Goal: Task Accomplishment & Management: Manage account settings

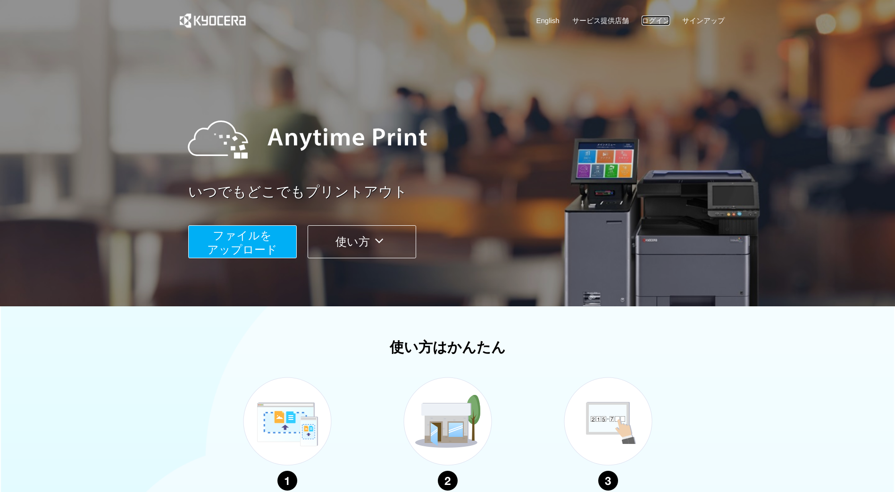
click at [657, 20] on link "ログイン" at bounding box center [655, 21] width 28 height 10
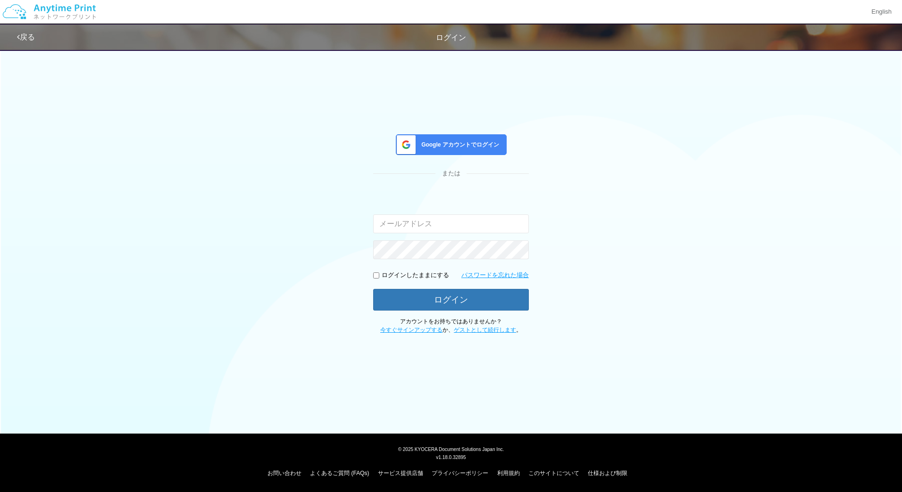
type input "masaya.wake@dc.kyocera.com"
click at [468, 307] on button "ログイン" at bounding box center [451, 299] width 156 height 21
click at [293, 303] on div "Google アカウントでログイン または 入力されたメールアドレスまたはパスワードが正しくありません。 masaya.wake@dc.kyocera.com…" at bounding box center [451, 189] width 566 height 290
click at [401, 294] on button "ログイン" at bounding box center [451, 299] width 156 height 21
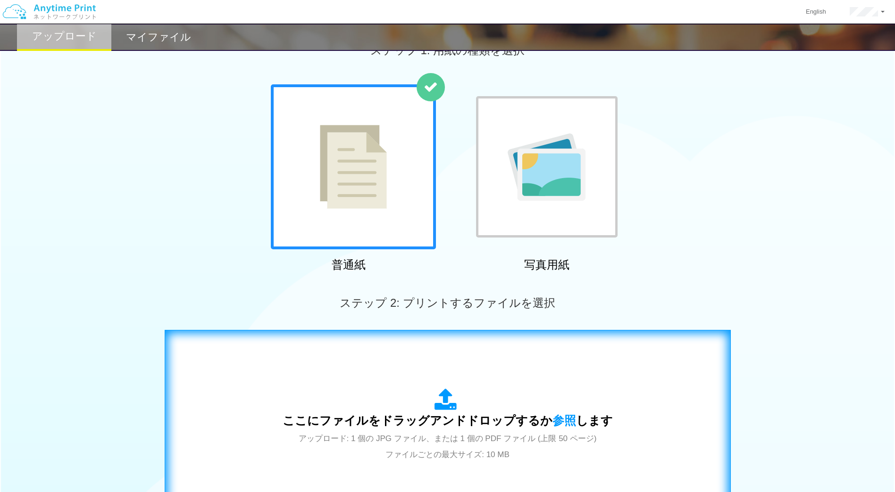
scroll to position [30, 0]
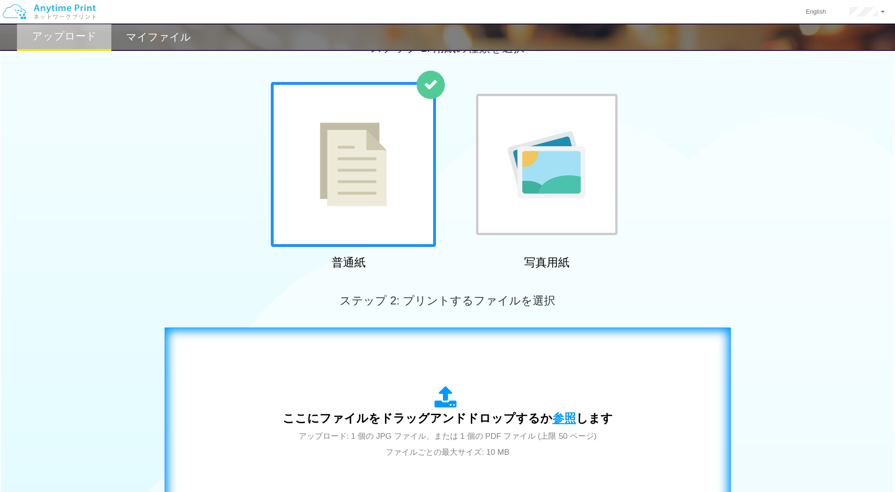
click at [568, 413] on span "参照" at bounding box center [564, 418] width 24 height 13
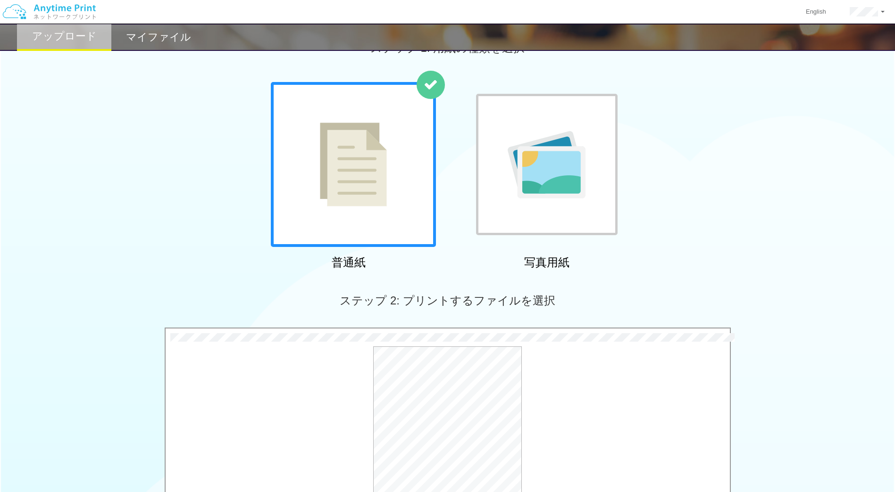
scroll to position [225, 0]
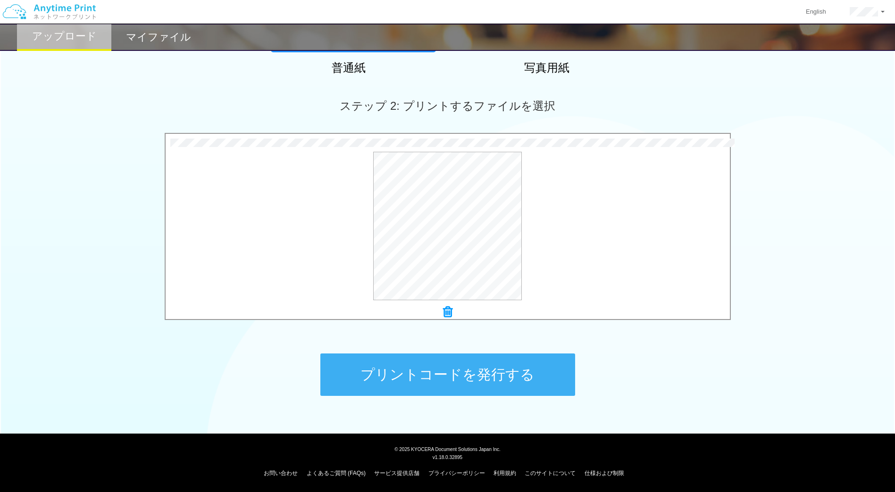
click at [465, 365] on button "プリントコードを発行する" at bounding box center [447, 375] width 255 height 42
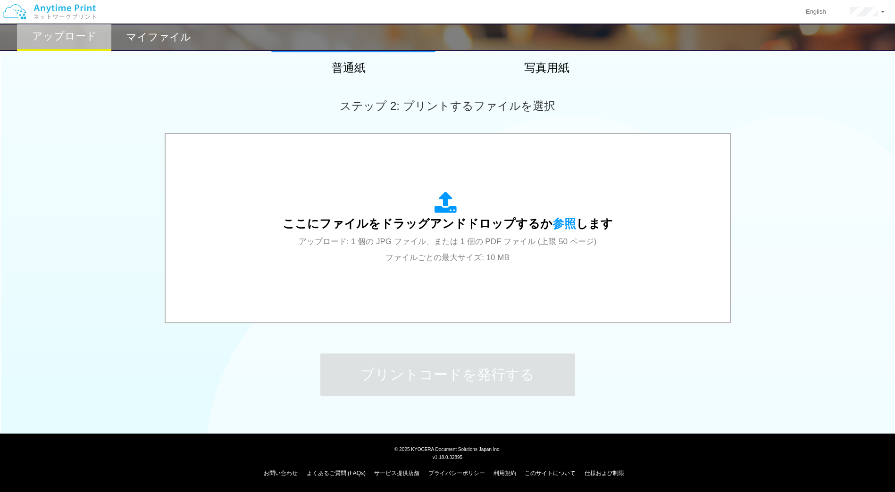
scroll to position [0, 0]
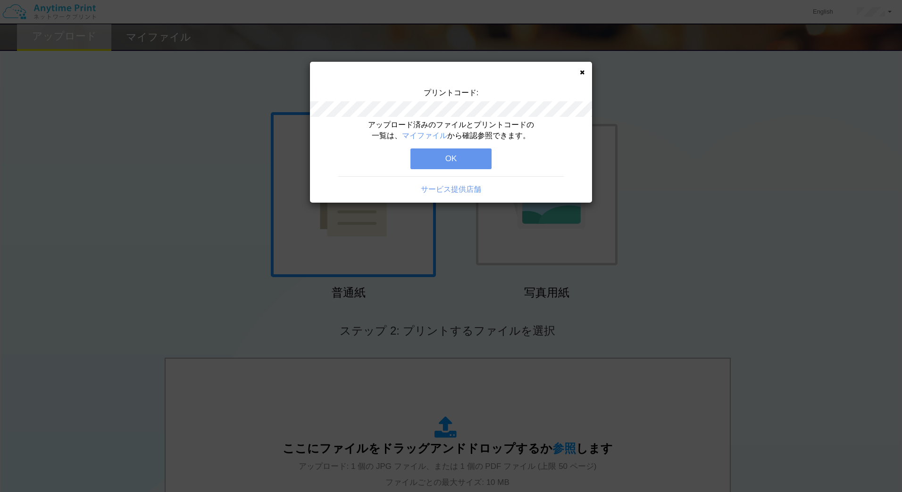
click at [444, 157] on button "OK" at bounding box center [450, 159] width 81 height 21
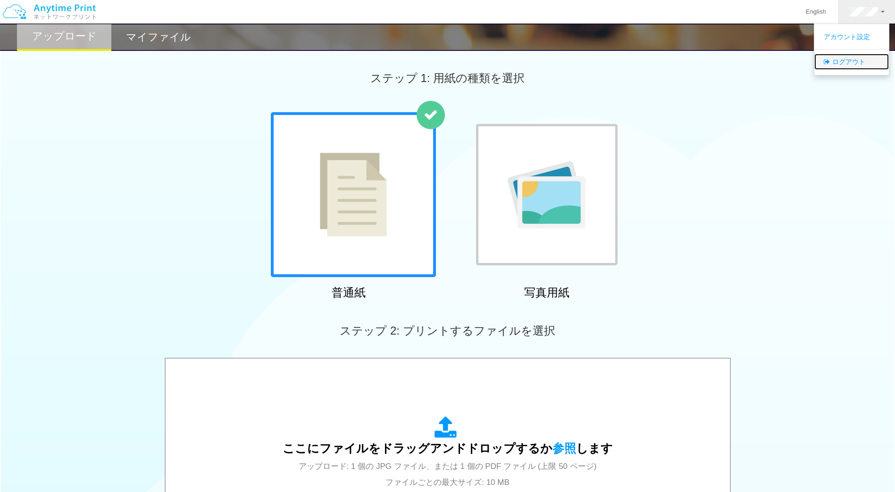
click at [851, 56] on link "ログアウト" at bounding box center [851, 62] width 75 height 16
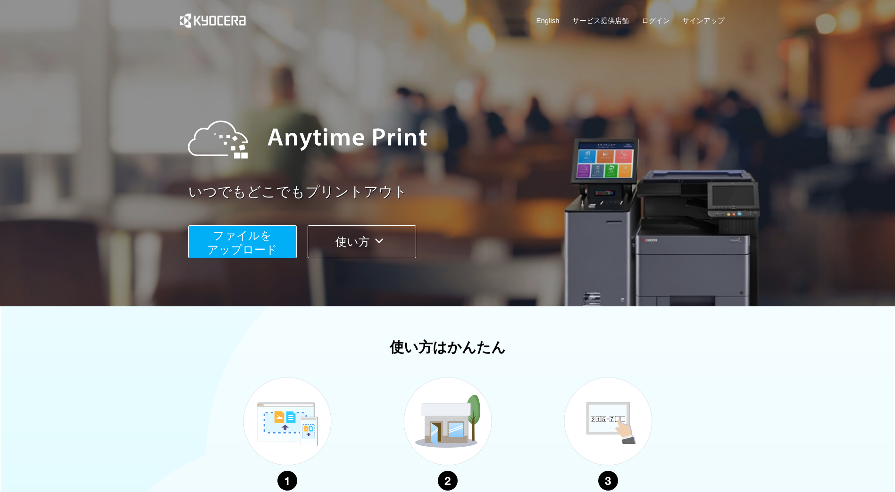
click at [651, 26] on div "English サービス提供店舗 ログイン サインアップ" at bounding box center [447, 23] width 555 height 46
click at [657, 21] on link "ログイン" at bounding box center [655, 21] width 28 height 10
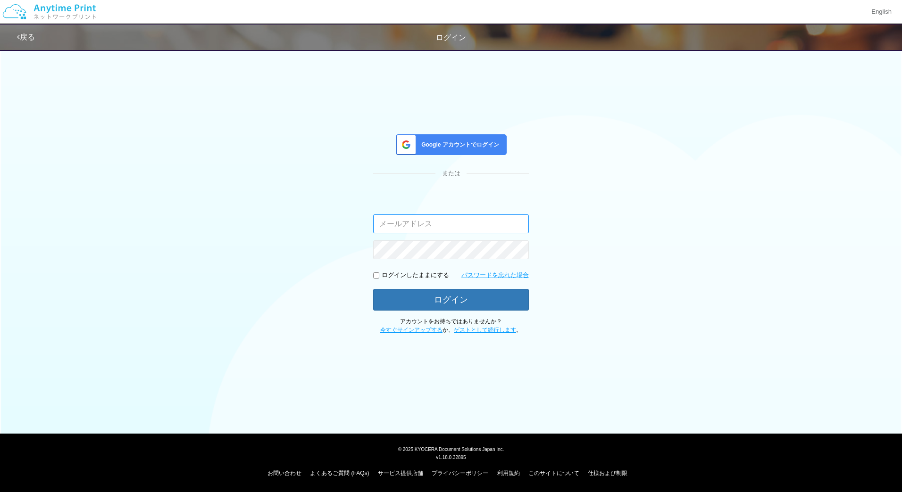
type input "masaya.wake@dc.kyocera.com"
click at [482, 147] on span "Google アカウントでログイン" at bounding box center [458, 145] width 82 height 8
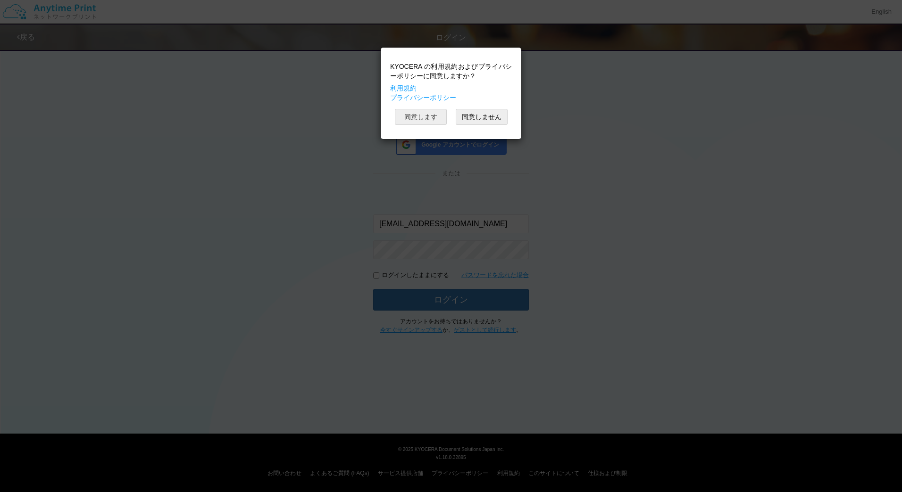
click at [423, 119] on button "同意します" at bounding box center [421, 117] width 52 height 16
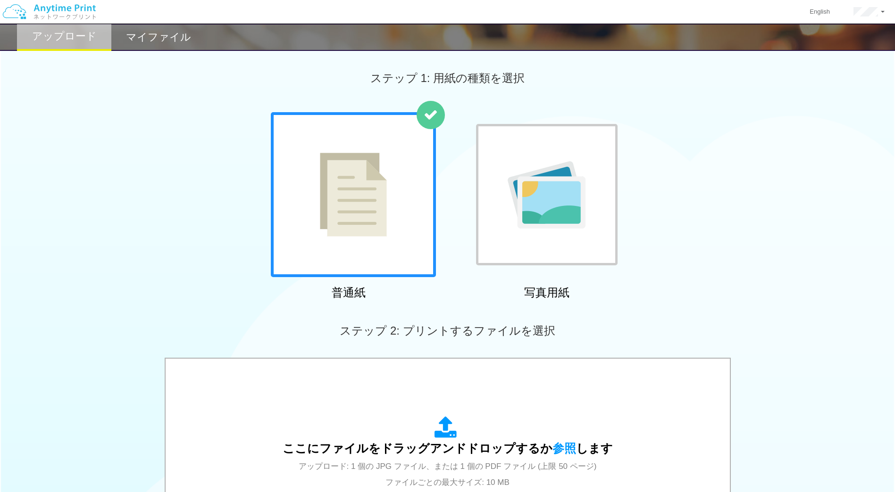
scroll to position [225, 0]
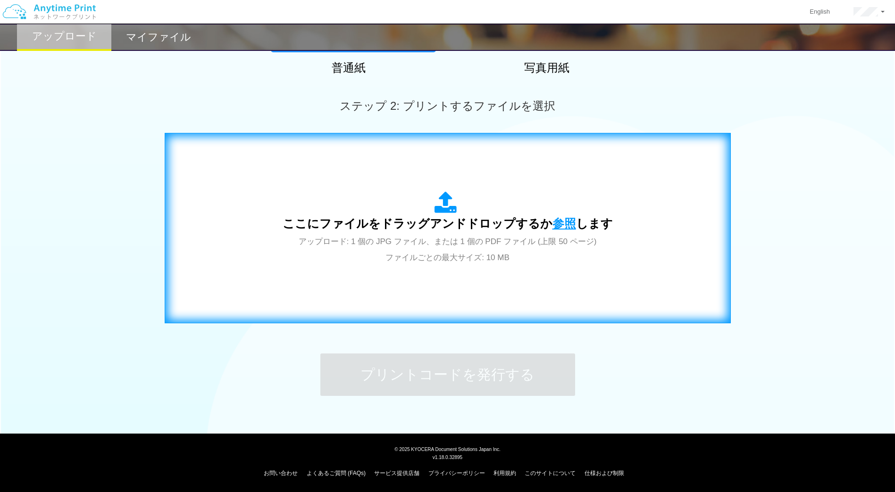
click at [558, 225] on span "参照" at bounding box center [564, 223] width 24 height 13
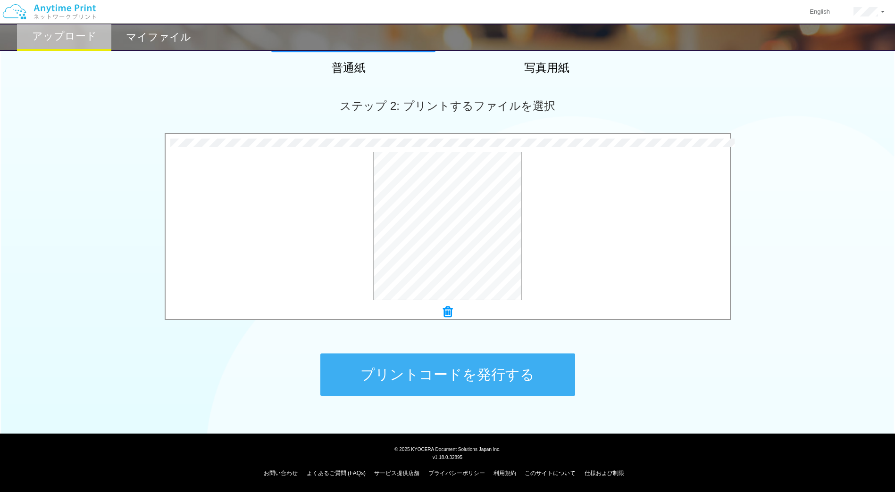
click at [477, 359] on button "プリントコードを発行する" at bounding box center [447, 375] width 255 height 42
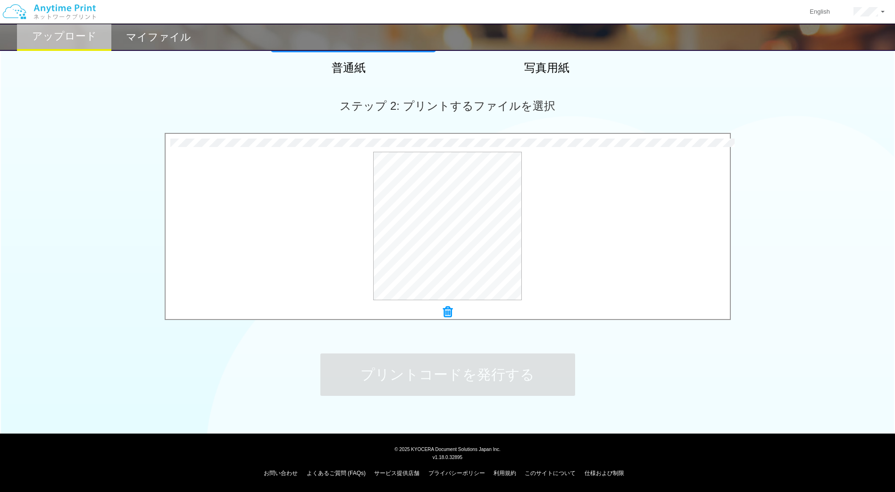
scroll to position [0, 0]
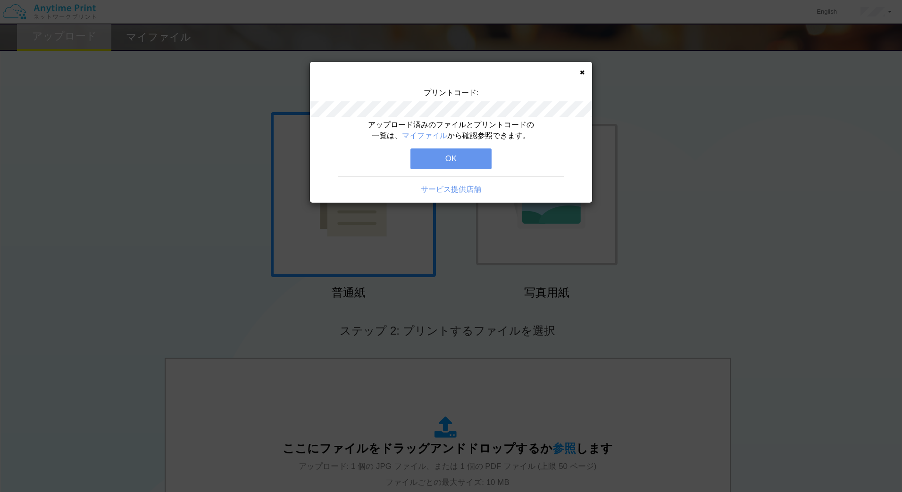
click at [453, 155] on button "OK" at bounding box center [450, 159] width 81 height 21
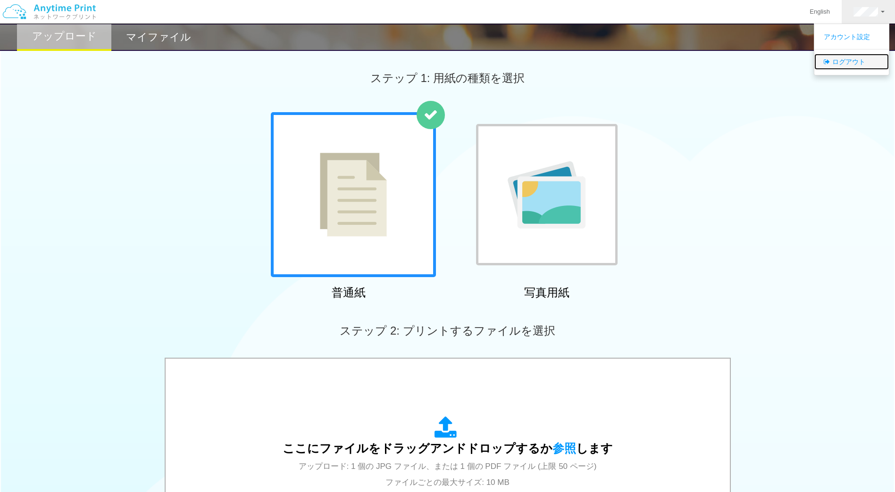
click at [853, 59] on link "ログアウト" at bounding box center [851, 62] width 75 height 16
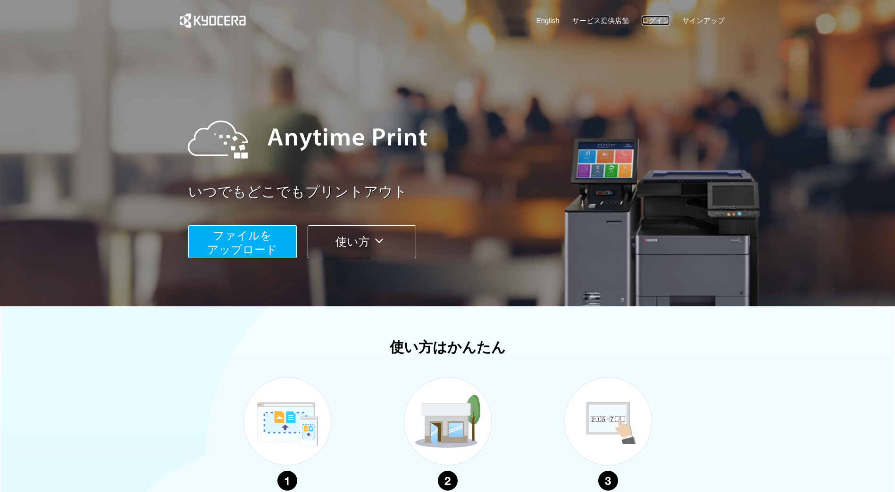
click at [652, 18] on link "ログイン" at bounding box center [655, 21] width 28 height 10
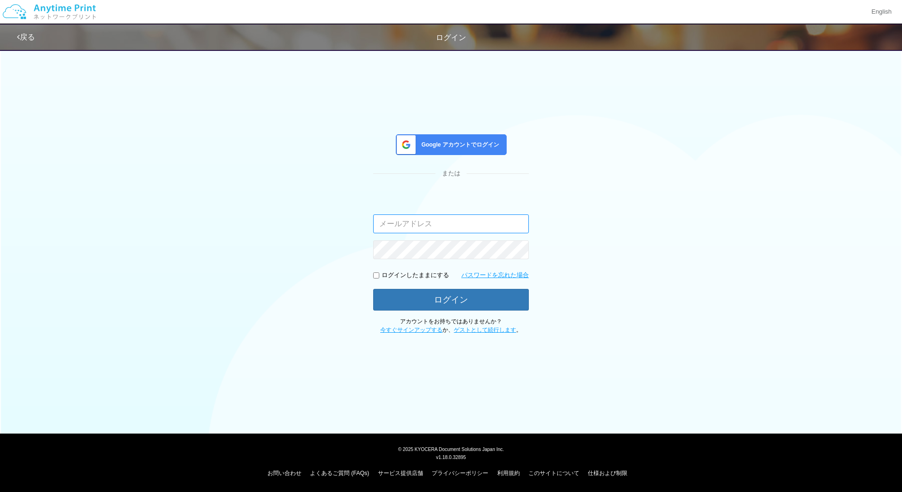
type input "masaya.wake@dc.kyocera.com"
click at [35, 39] on span "戻る" at bounding box center [26, 37] width 18 height 8
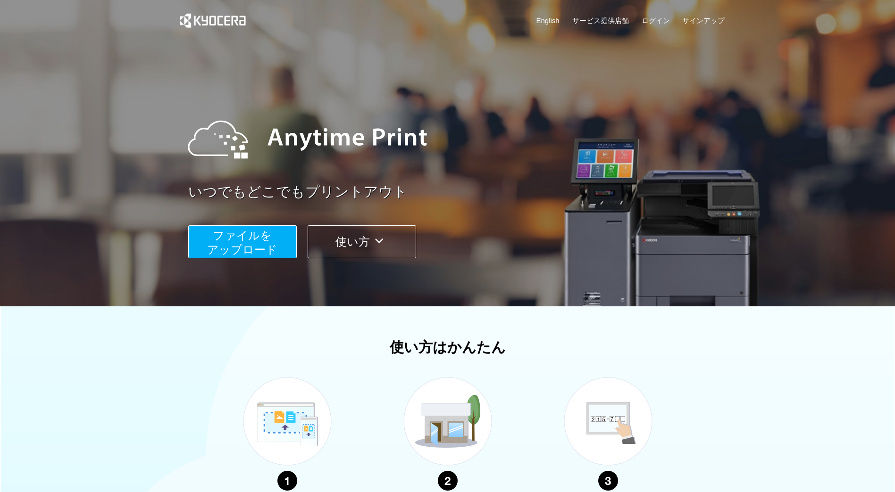
click at [251, 248] on span "ファイルを ​​アップロード" at bounding box center [242, 242] width 70 height 27
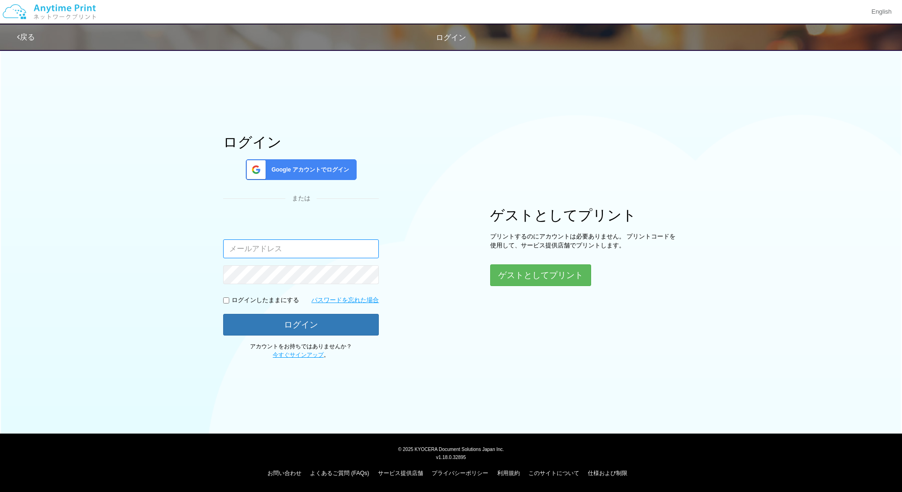
type input "masaya.wake@dc.kyocera.com"
click at [510, 274] on button "ゲストとしてプリント" at bounding box center [540, 275] width 100 height 21
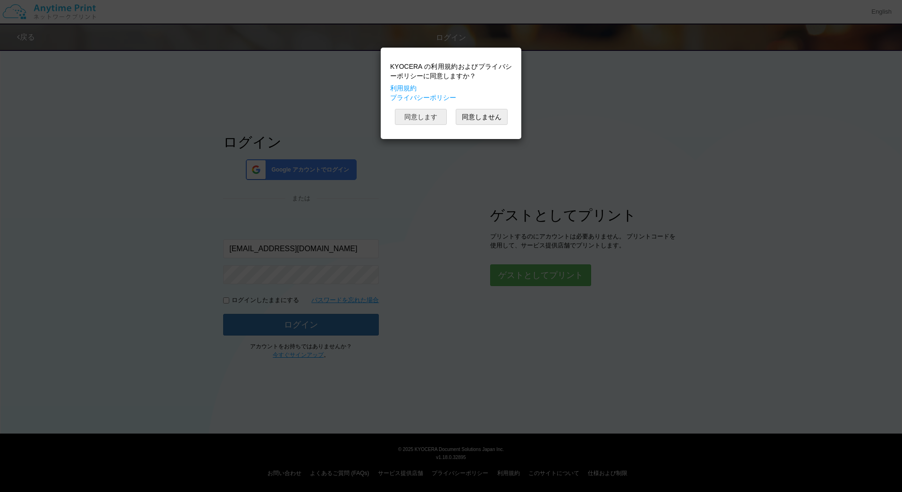
click at [420, 118] on button "同意します" at bounding box center [421, 117] width 52 height 16
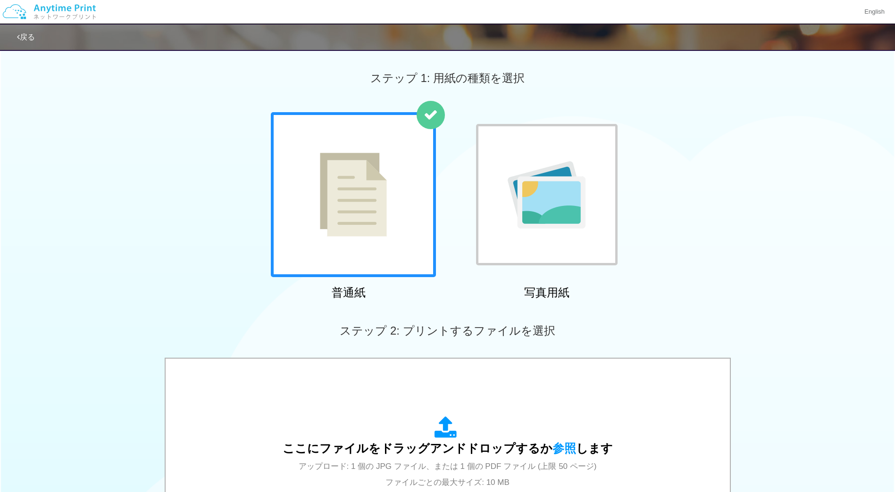
click at [571, 265] on div at bounding box center [546, 194] width 141 height 141
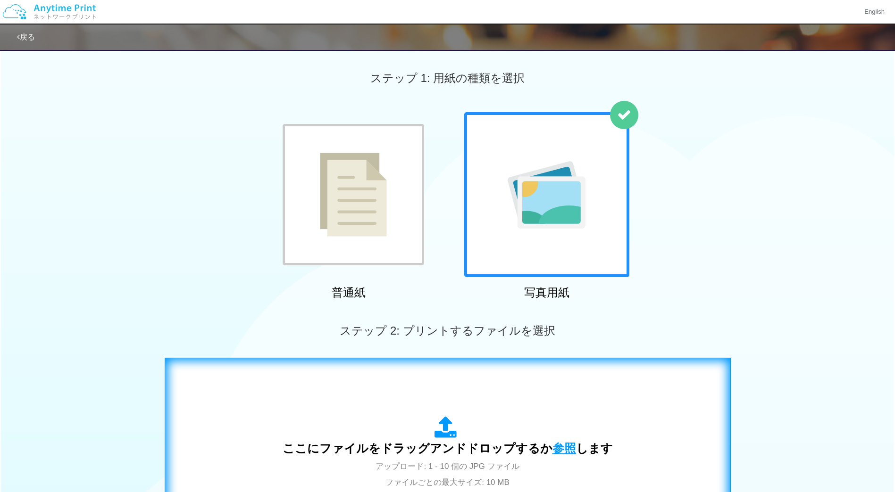
click at [558, 452] on span "参照" at bounding box center [564, 448] width 24 height 13
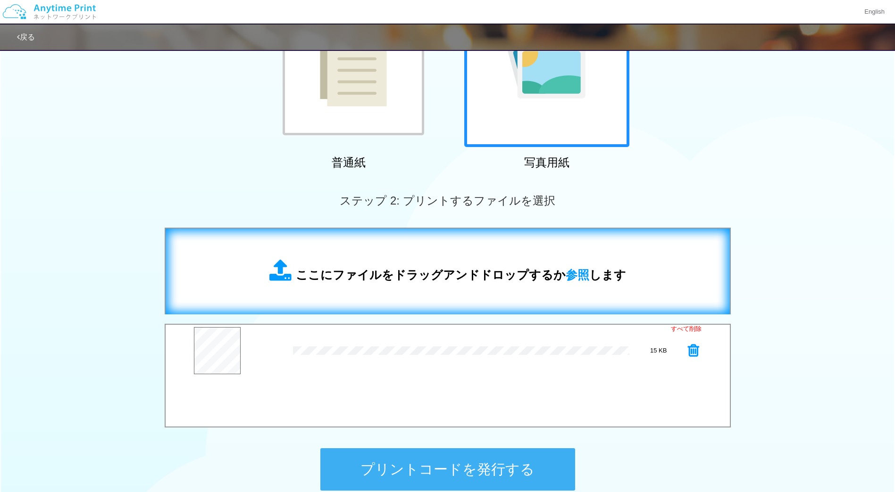
scroll to position [163, 0]
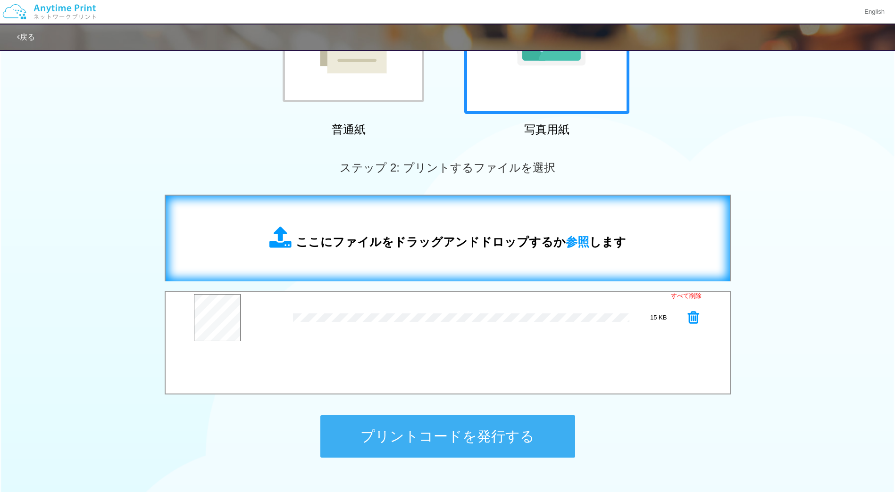
click at [479, 435] on button "プリントコードを発行する" at bounding box center [447, 437] width 255 height 42
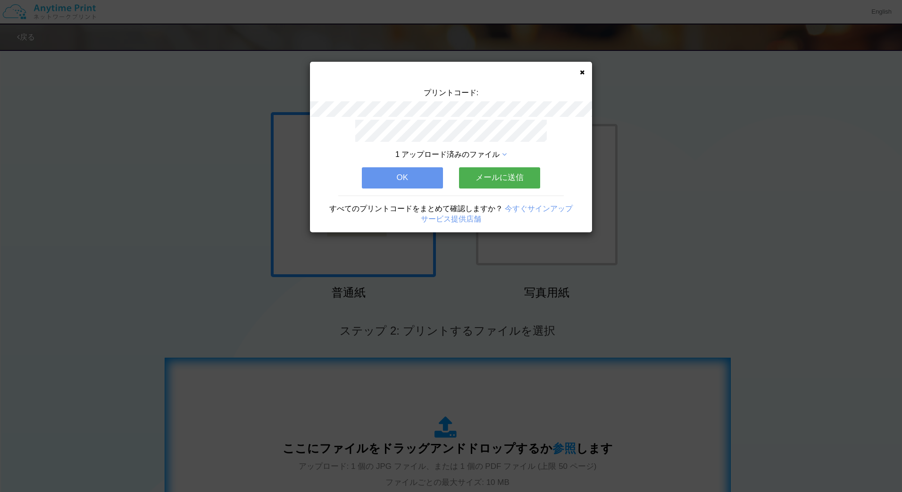
click at [509, 170] on button "メールに送信" at bounding box center [499, 177] width 81 height 21
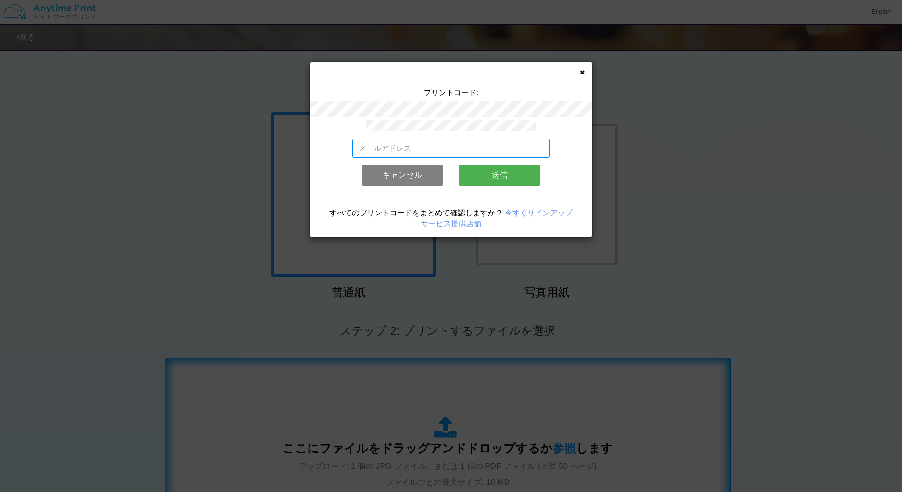
click at [449, 145] on input "email" at bounding box center [451, 148] width 198 height 19
type input "masaya.wake@dc.kyocera.com"
click at [485, 170] on button "送信" at bounding box center [499, 175] width 81 height 21
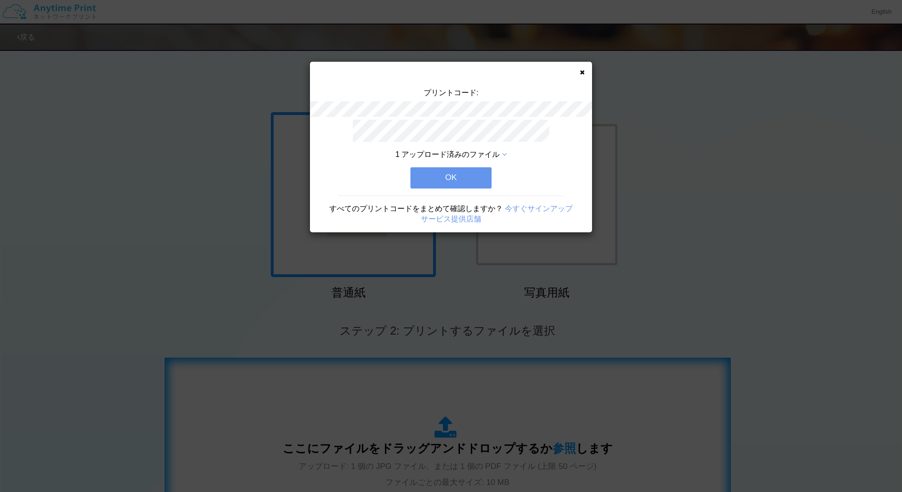
click at [475, 170] on button "OK" at bounding box center [450, 177] width 81 height 21
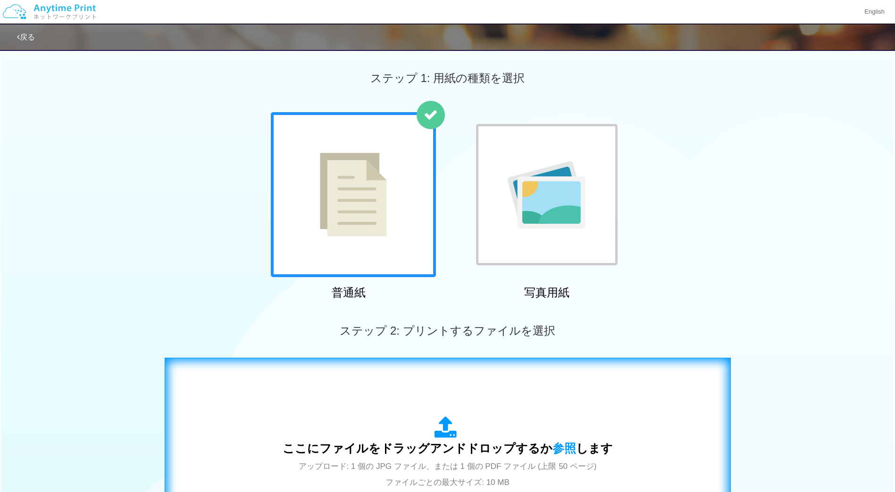
click at [33, 17] on img at bounding box center [49, 11] width 100 height 33
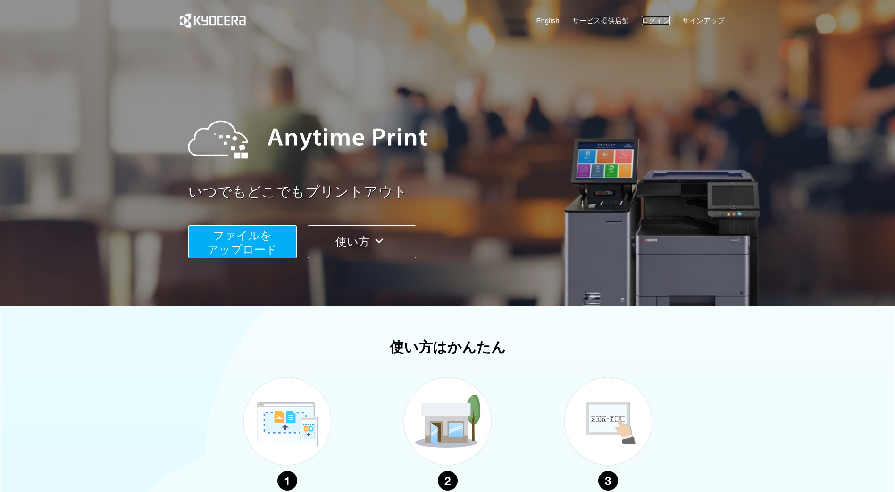
click at [654, 23] on link "ログイン" at bounding box center [655, 21] width 28 height 10
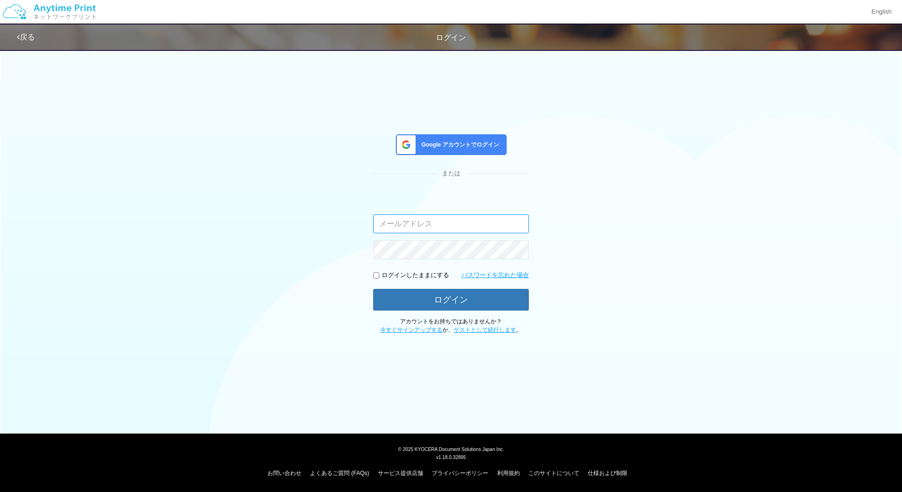
type input "masaya.wake@dc.kyocera.com"
click at [459, 294] on button "ログイン" at bounding box center [451, 299] width 156 height 21
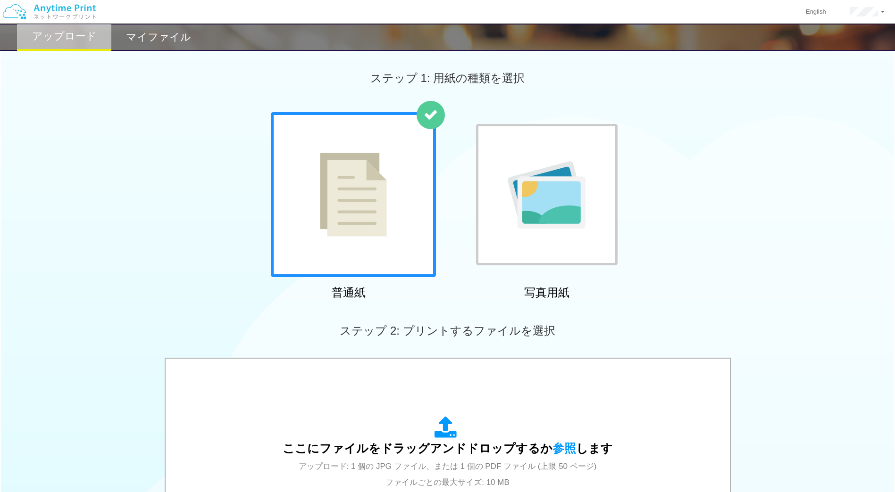
click at [571, 186] on img at bounding box center [546, 194] width 78 height 67
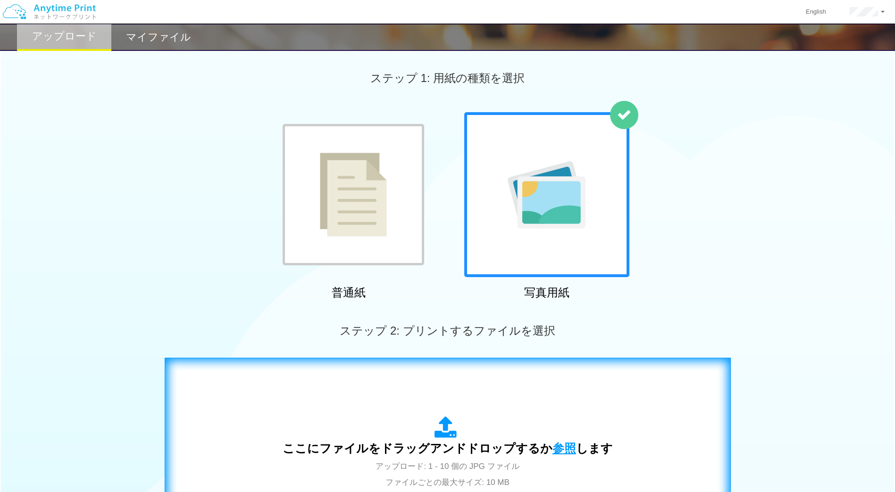
click at [557, 450] on span "参照" at bounding box center [564, 448] width 24 height 13
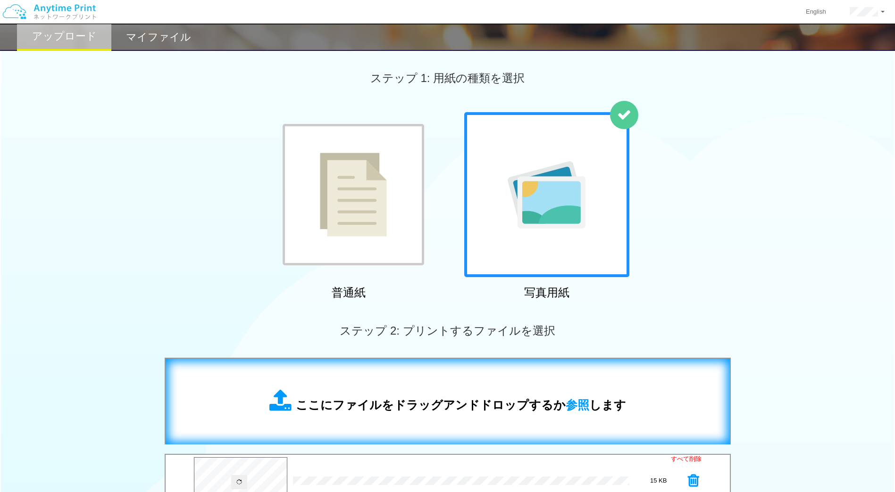
scroll to position [225, 0]
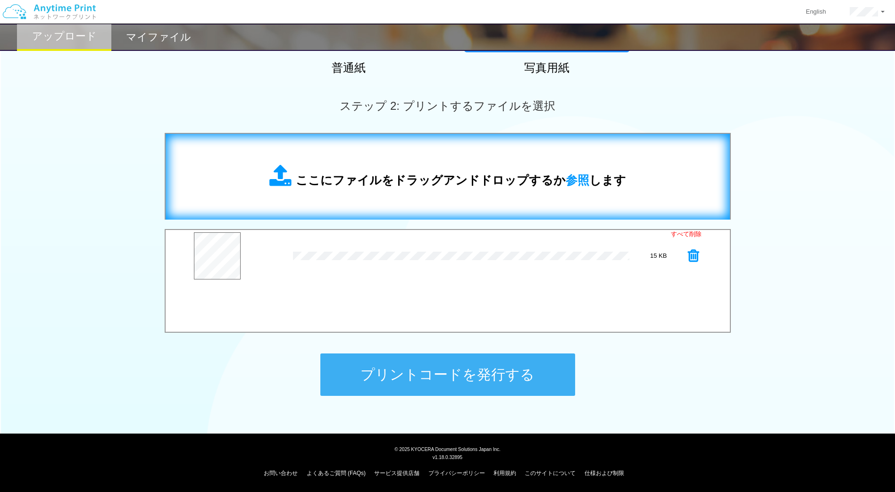
click at [483, 373] on button "プリントコードを発行する" at bounding box center [447, 375] width 255 height 42
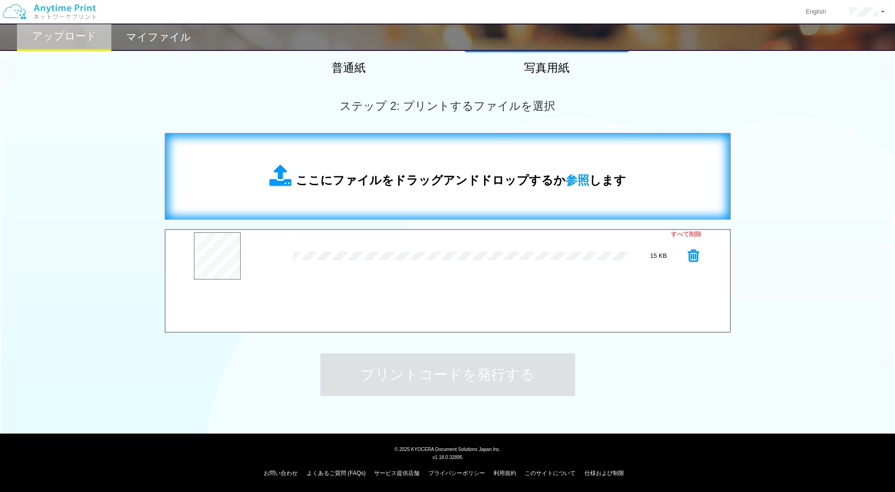
scroll to position [0, 0]
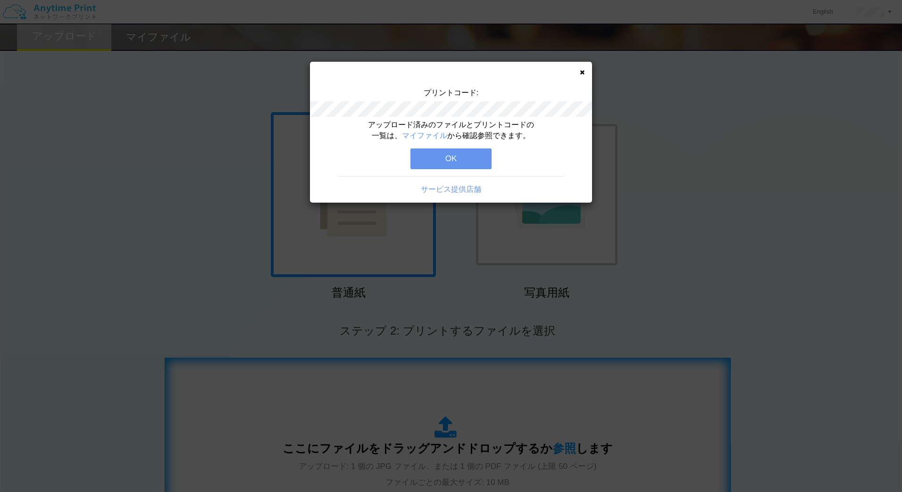
click at [442, 161] on button "OK" at bounding box center [450, 159] width 81 height 21
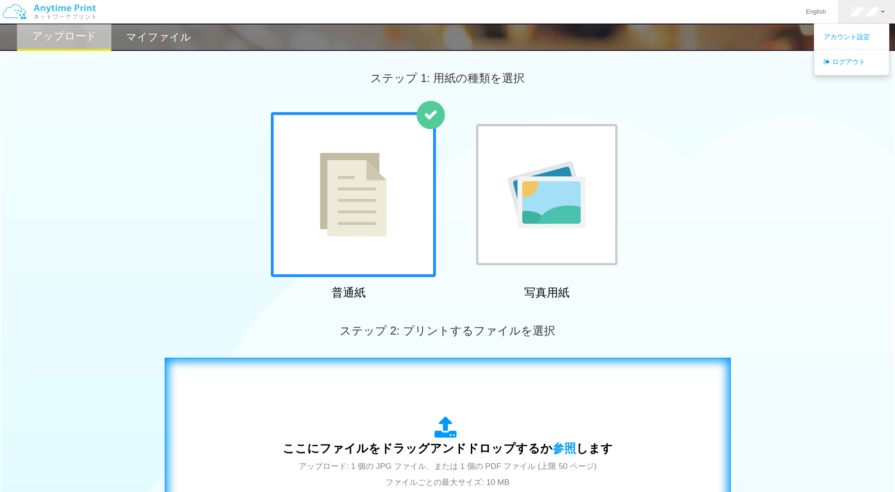
click at [856, 70] on ul "アカウント設定 ログアウト" at bounding box center [851, 50] width 75 height 52
click at [867, 16] on link at bounding box center [867, 12] width 58 height 24
click at [858, 57] on link "ログアウト" at bounding box center [851, 62] width 75 height 16
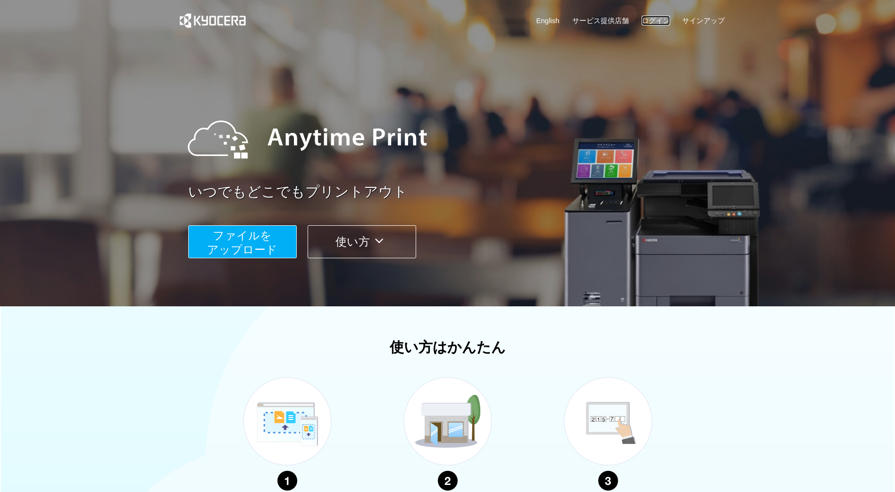
click at [656, 18] on link "ログイン" at bounding box center [655, 21] width 28 height 10
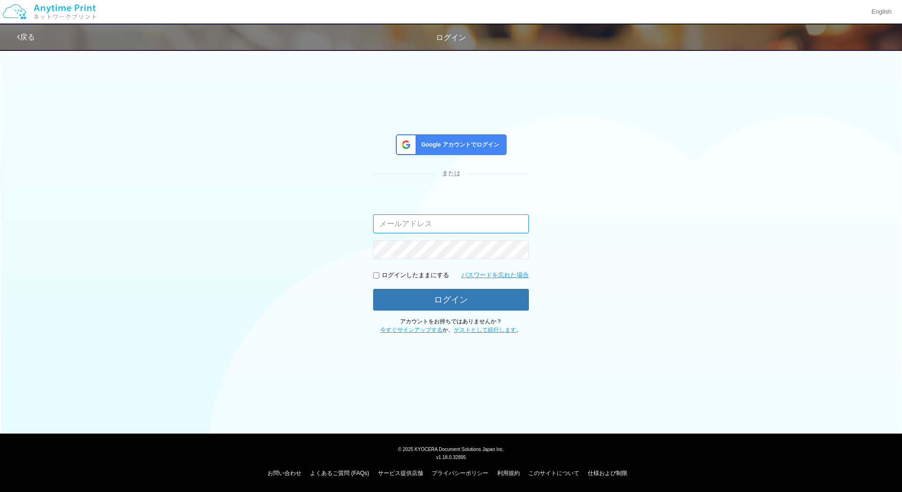
type input "masaya.wake@dc.kyocera.com"
click at [439, 146] on span "Google アカウントでログイン" at bounding box center [458, 145] width 82 height 8
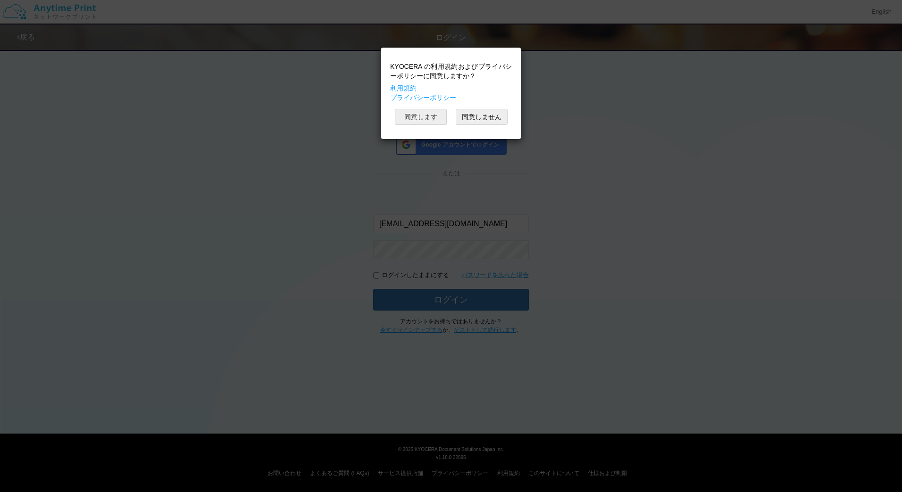
click at [430, 119] on button "同意します" at bounding box center [421, 117] width 52 height 16
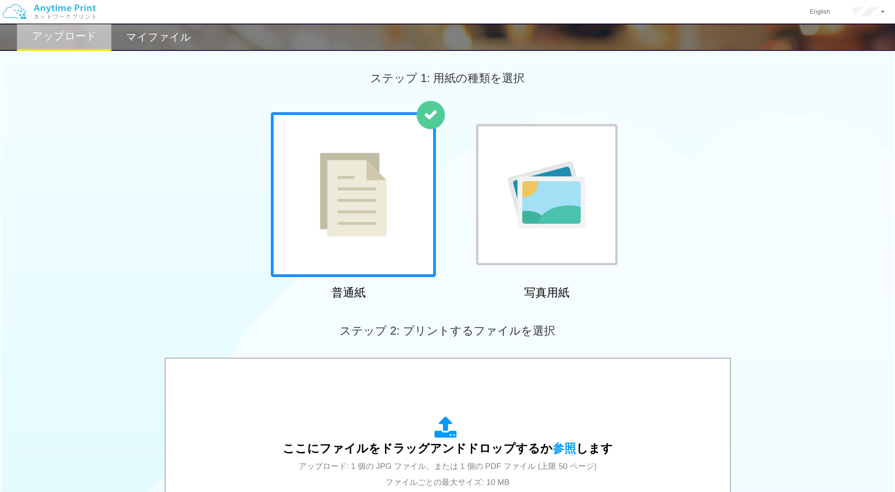
click at [497, 200] on div at bounding box center [546, 194] width 141 height 141
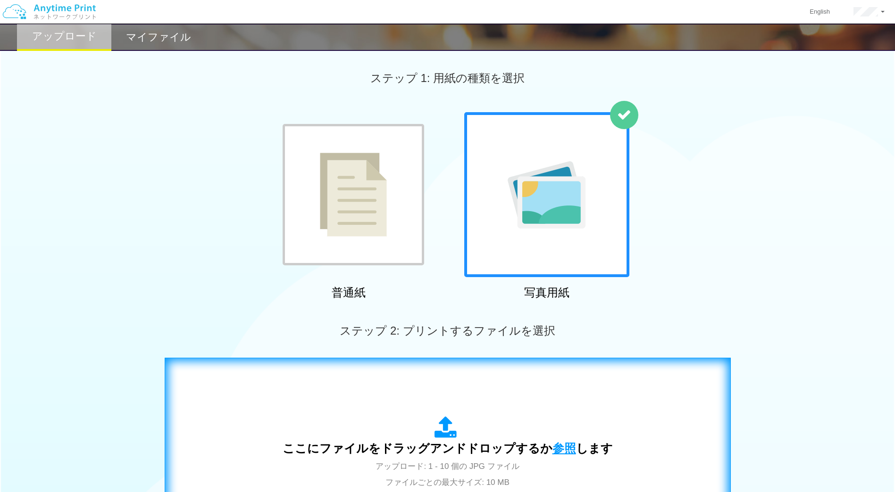
click at [552, 444] on span "参照" at bounding box center [564, 448] width 24 height 13
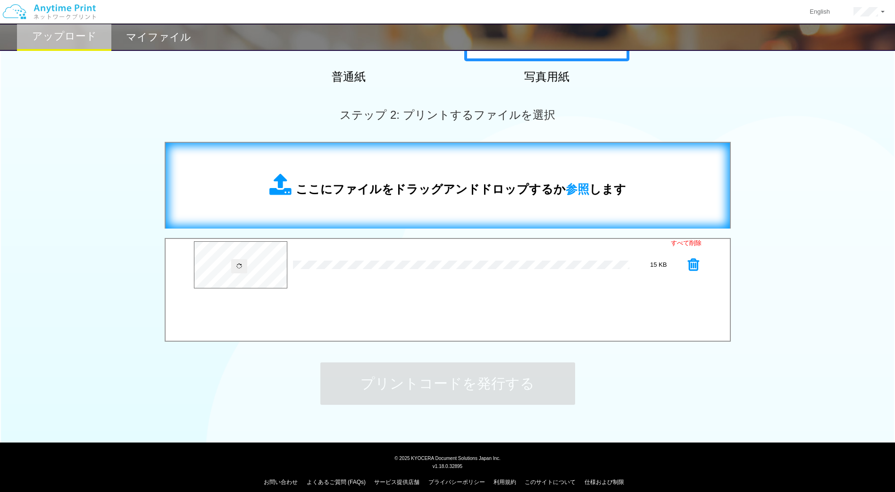
scroll to position [225, 0]
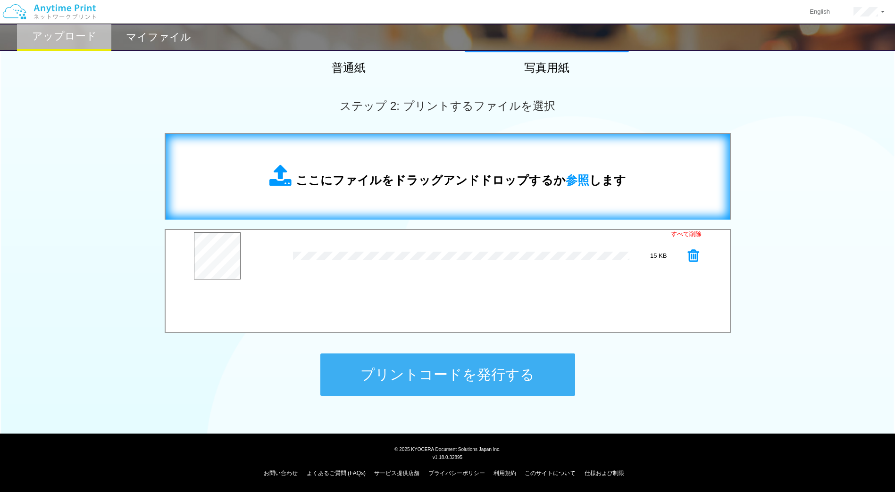
click at [467, 374] on button "プリントコードを発行する" at bounding box center [447, 375] width 255 height 42
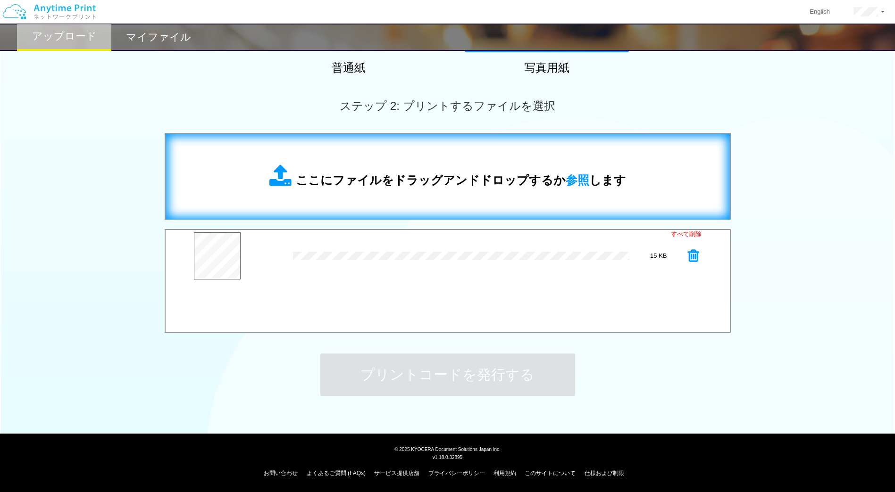
scroll to position [0, 0]
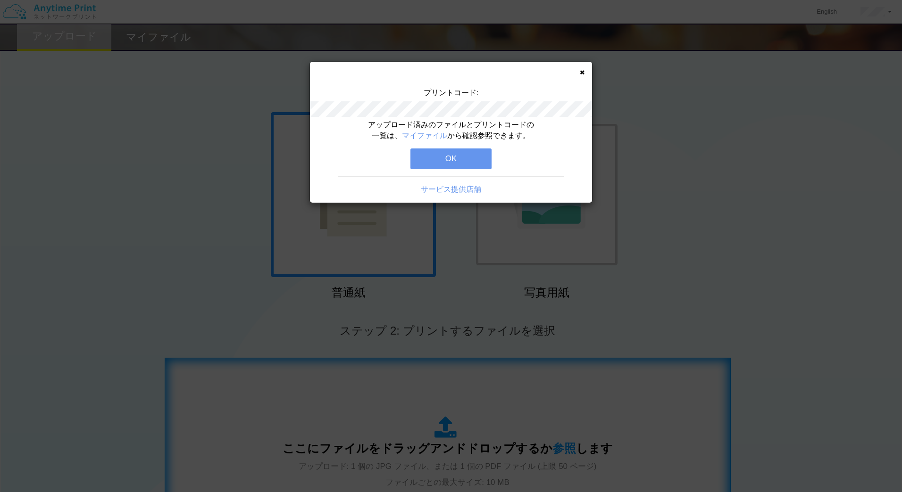
click at [452, 154] on button "OK" at bounding box center [450, 159] width 81 height 21
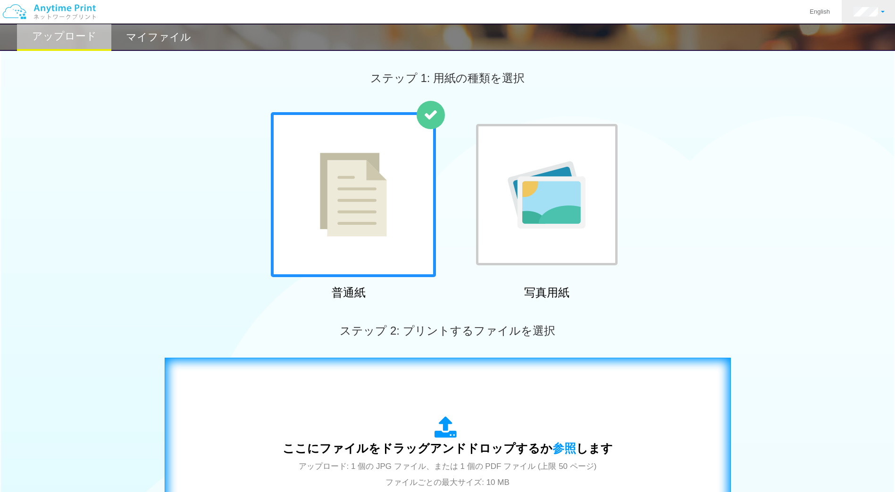
click at [857, 17] on link at bounding box center [868, 12] width 55 height 24
click at [840, 64] on link "ログアウト" at bounding box center [851, 62] width 75 height 16
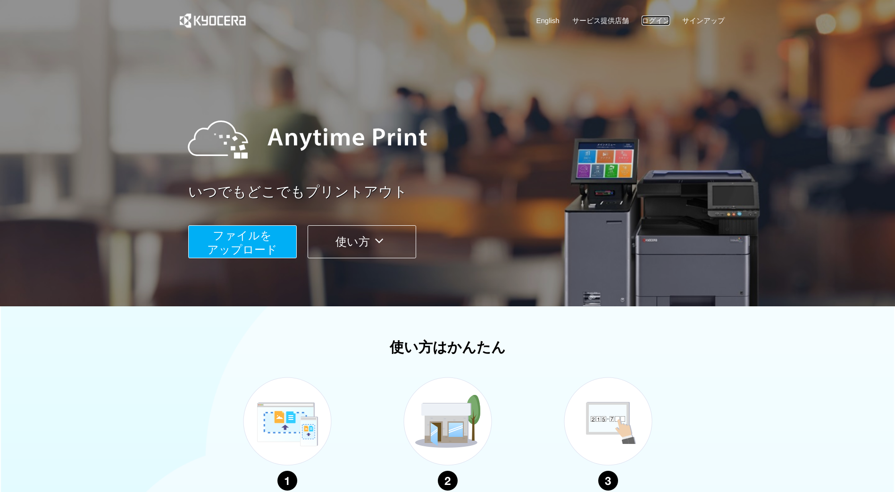
click at [656, 25] on link "ログイン" at bounding box center [655, 21] width 28 height 10
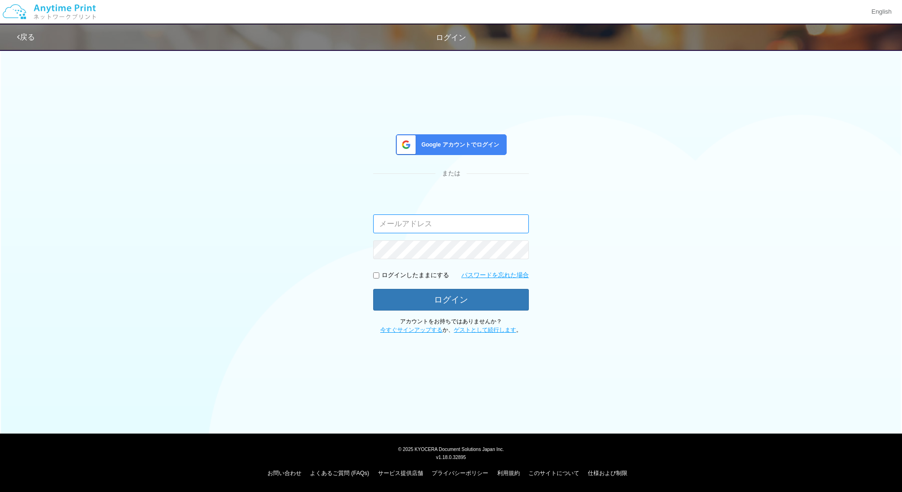
type input "masaya.wake@dc.kyocera.com"
click at [450, 145] on span "Google アカウントでログイン" at bounding box center [458, 145] width 82 height 8
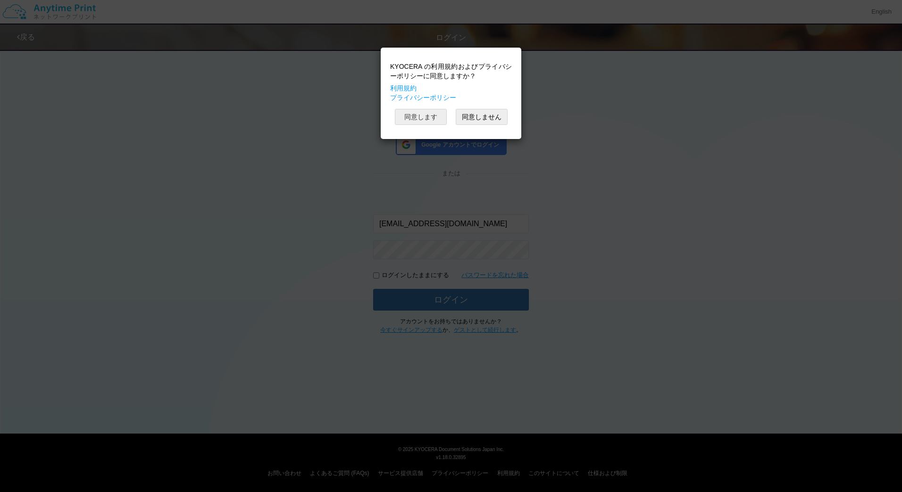
click at [426, 118] on button "同意します" at bounding box center [421, 117] width 52 height 16
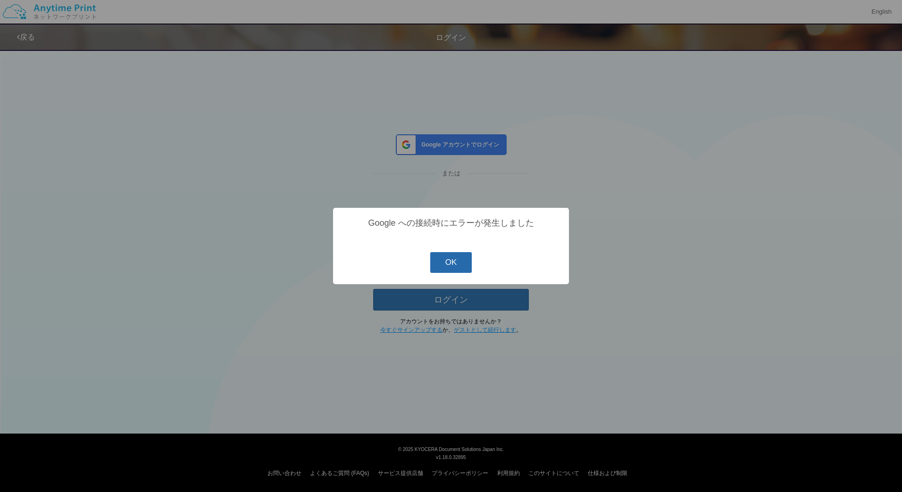
click at [461, 271] on button "OK" at bounding box center [451, 262] width 42 height 21
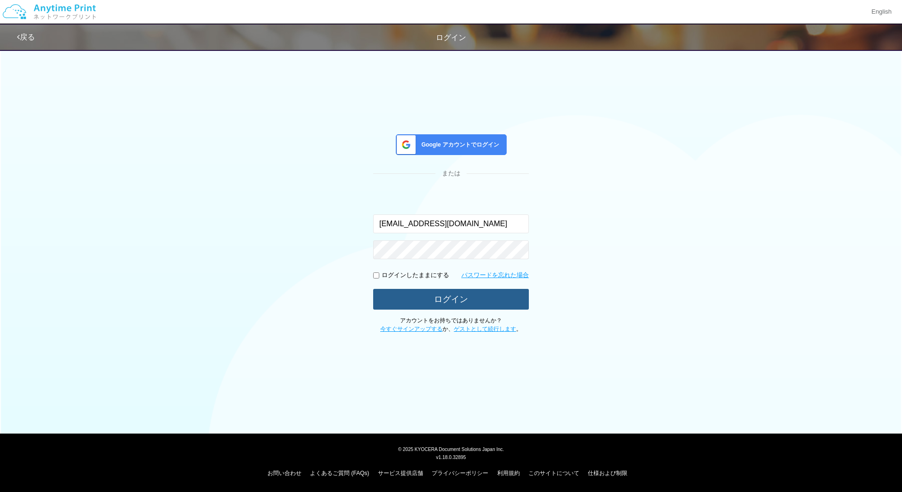
click at [465, 302] on button "ログイン" at bounding box center [451, 299] width 156 height 21
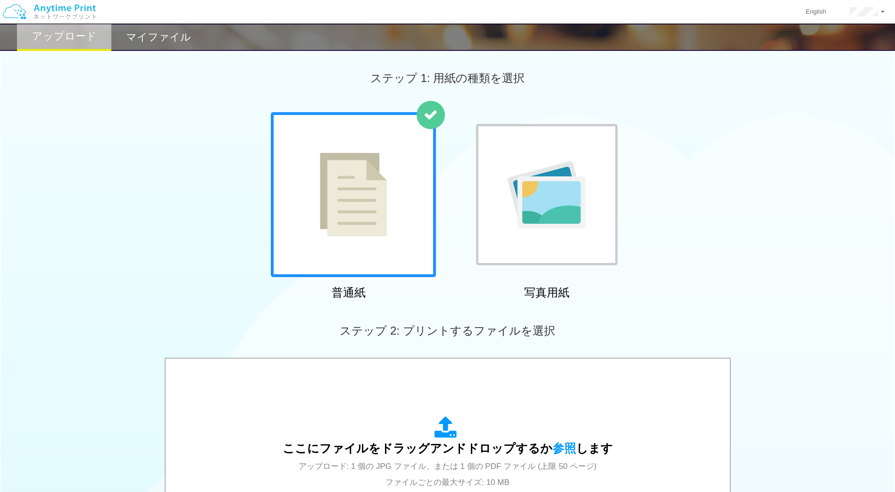
click at [156, 32] on h2 "マイファイル" at bounding box center [158, 37] width 65 height 11
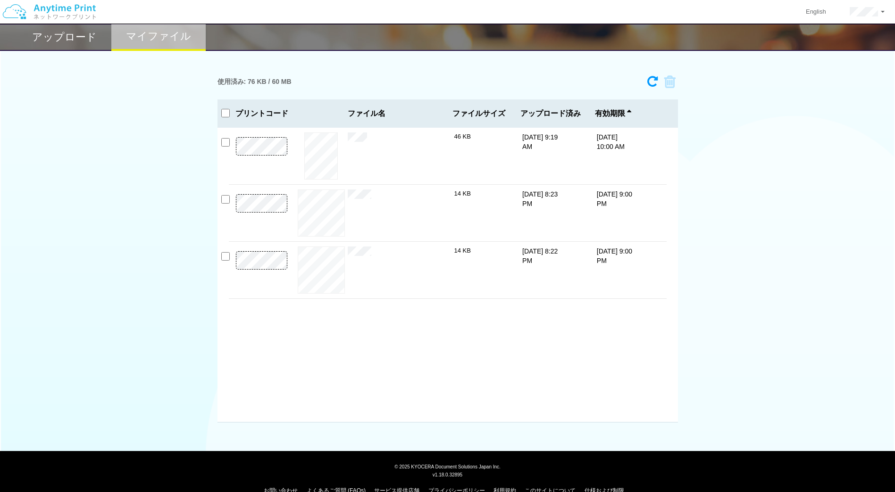
click at [86, 43] on h2 "アップロード" at bounding box center [64, 37] width 65 height 11
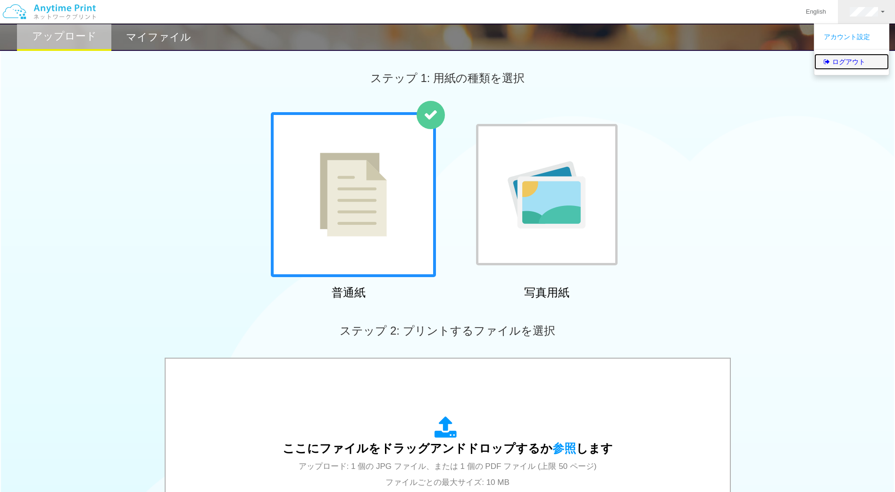
click at [848, 61] on link "ログアウト" at bounding box center [851, 62] width 75 height 16
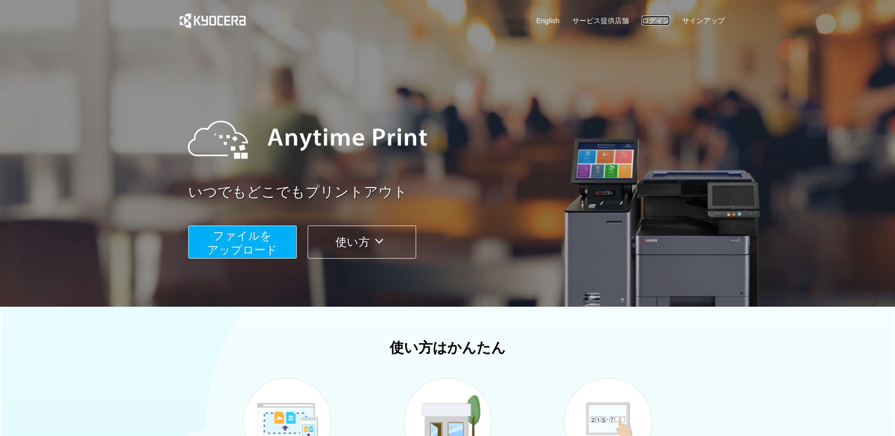
click at [659, 18] on link "ログイン" at bounding box center [655, 21] width 28 height 10
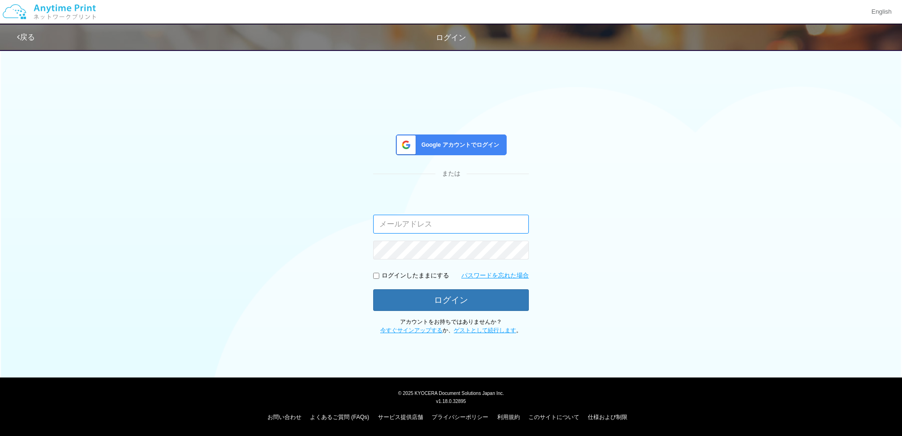
type input "masaya.wake@dc.kyocera.com"
click at [485, 147] on span "Google アカウントでログイン" at bounding box center [458, 145] width 82 height 8
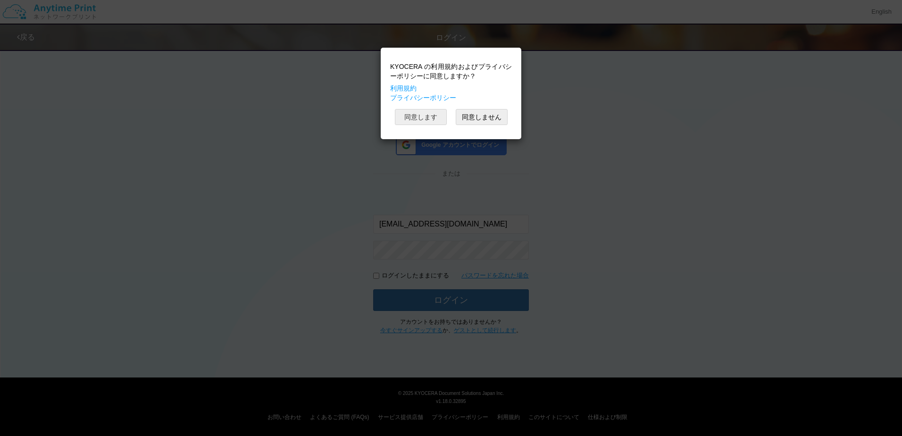
click at [429, 117] on button "同意します" at bounding box center [421, 117] width 52 height 16
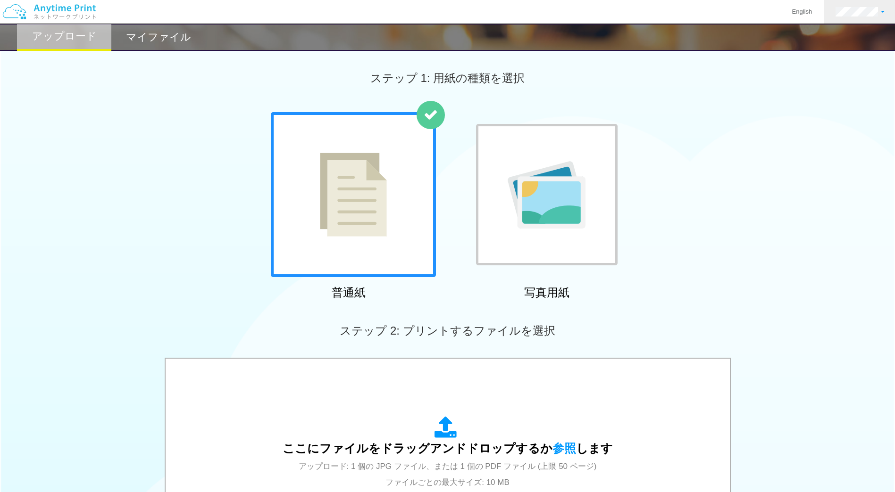
click at [878, 17] on link at bounding box center [859, 12] width 73 height 24
click at [851, 58] on link "ログアウト" at bounding box center [851, 62] width 75 height 16
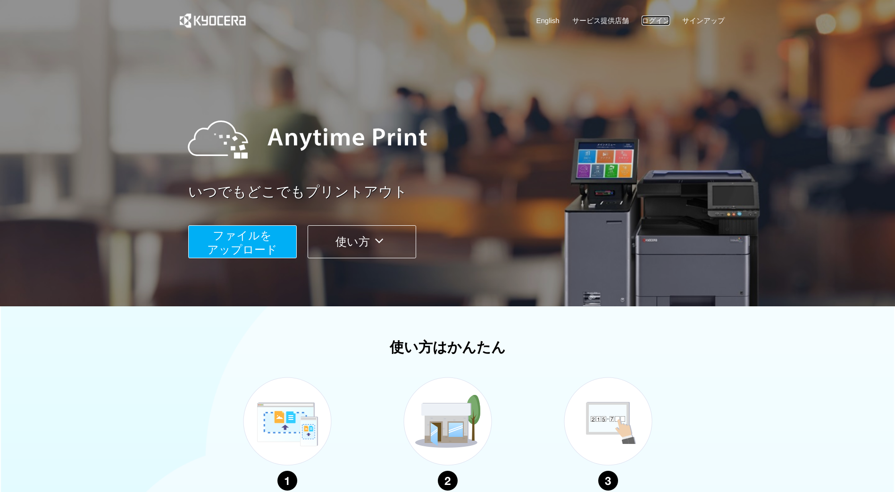
click at [658, 20] on link "ログイン" at bounding box center [655, 21] width 28 height 10
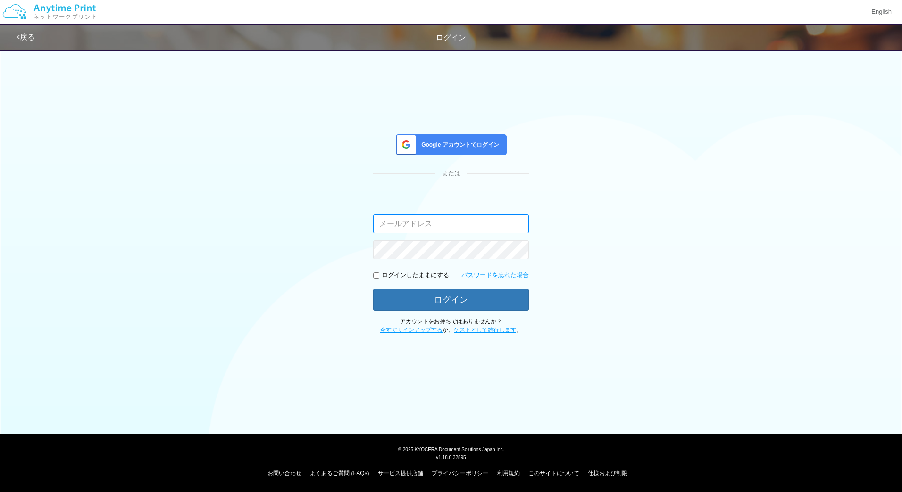
type input "masaya.wake@dc.kyocera.com"
click at [467, 140] on div "Google アカウントでログイン" at bounding box center [451, 144] width 111 height 21
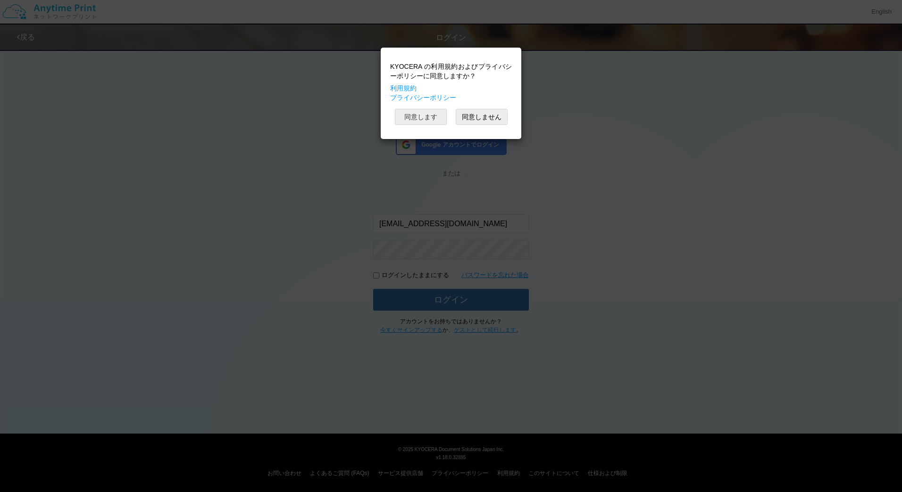
click at [423, 120] on button "同意します" at bounding box center [421, 117] width 52 height 16
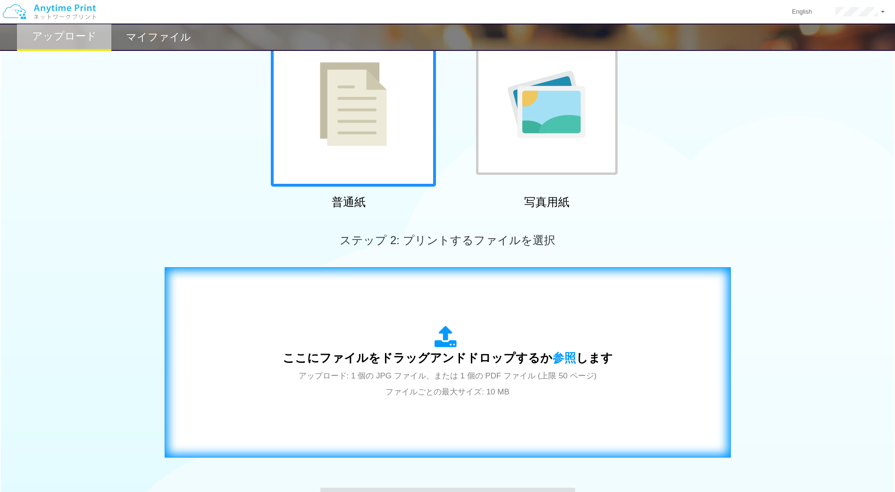
scroll to position [93, 0]
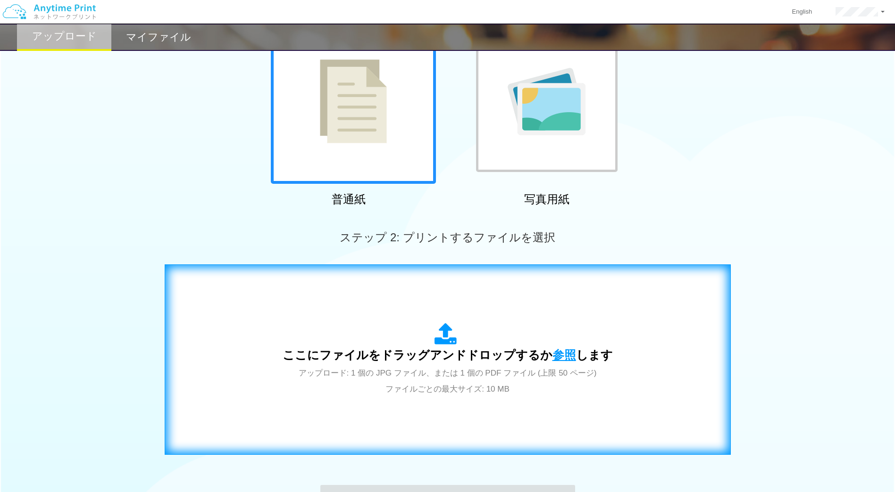
click at [555, 354] on span "参照" at bounding box center [564, 355] width 24 height 13
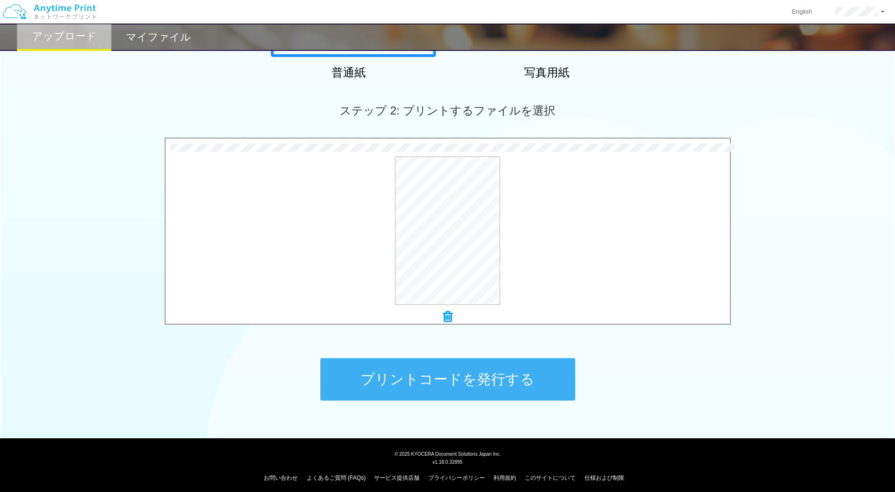
scroll to position [225, 0]
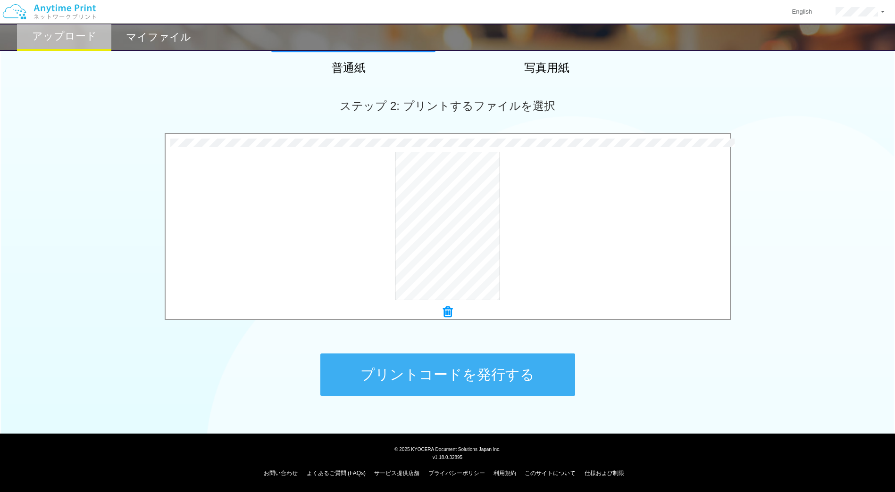
click at [489, 363] on button "プリントコードを発行する" at bounding box center [447, 375] width 255 height 42
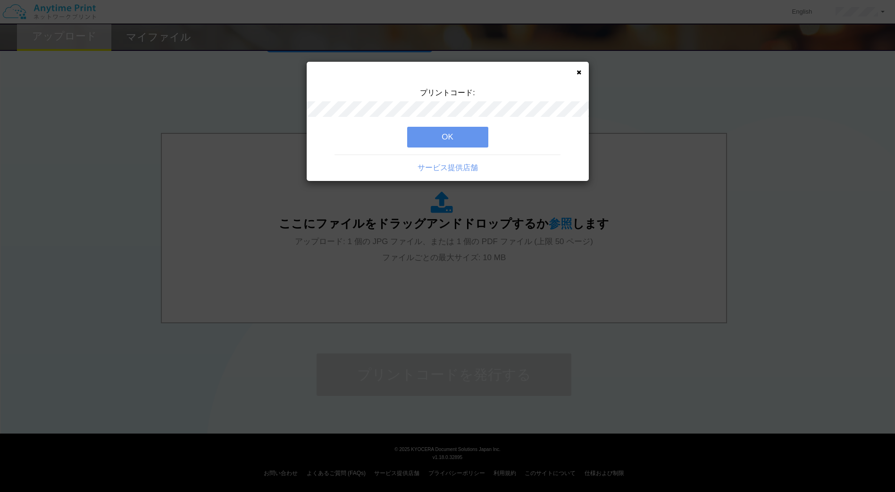
scroll to position [0, 0]
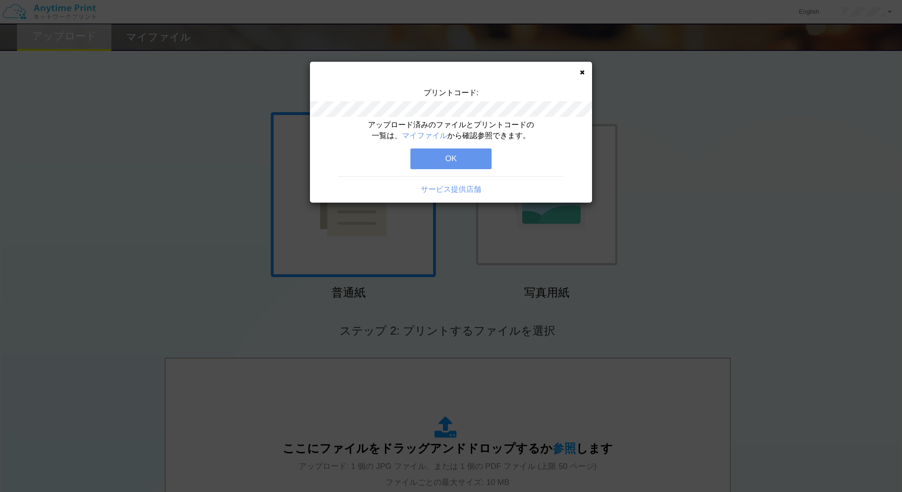
click at [456, 156] on button "OK" at bounding box center [450, 159] width 81 height 21
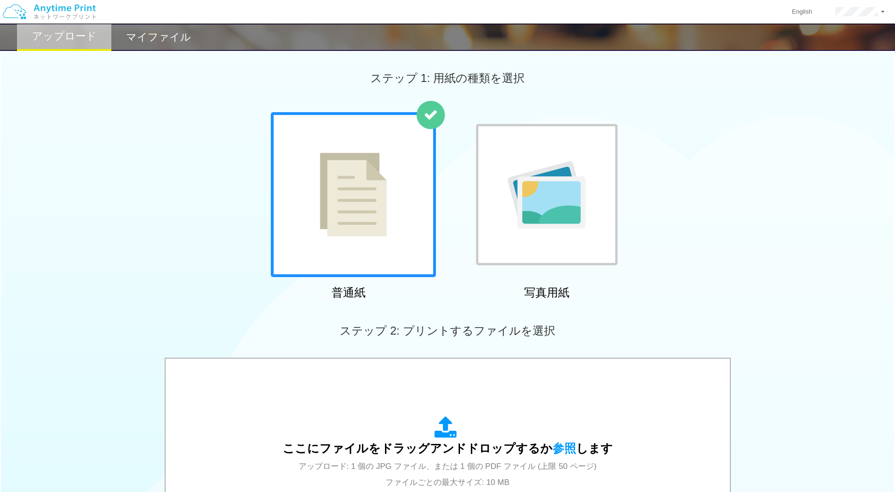
click at [166, 41] on h2 "マイファイル" at bounding box center [158, 37] width 65 height 11
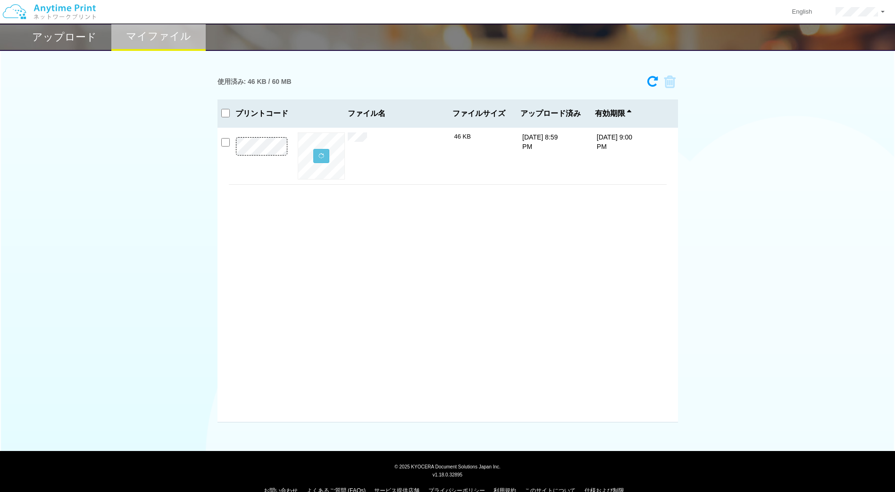
click at [81, 40] on h2 "アップロード" at bounding box center [64, 37] width 65 height 11
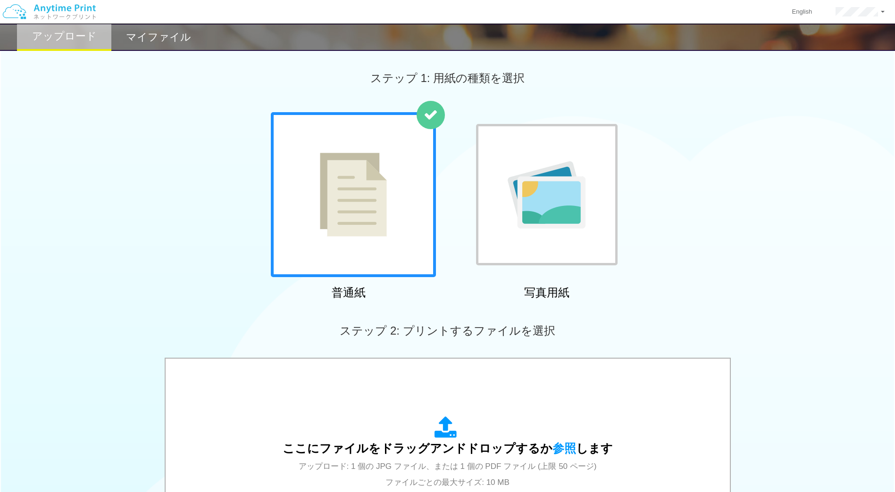
click at [165, 37] on h2 "マイファイル" at bounding box center [158, 37] width 65 height 11
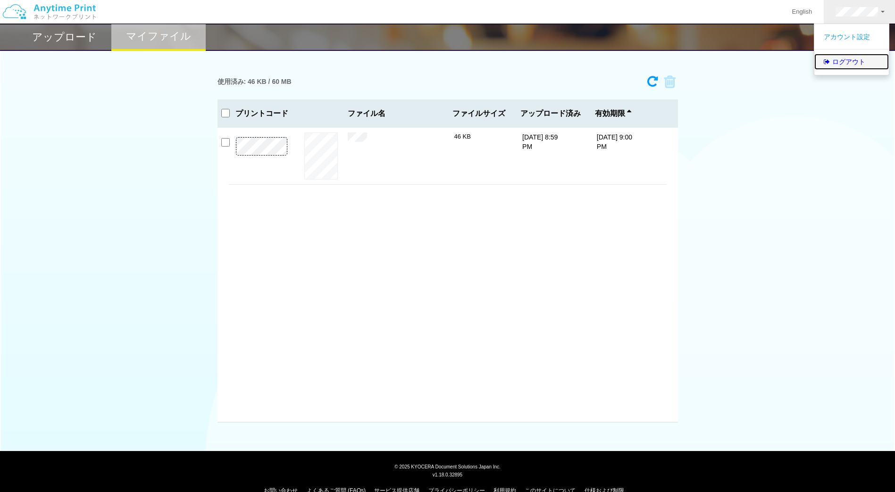
click at [857, 60] on link "ログアウト" at bounding box center [851, 62] width 75 height 16
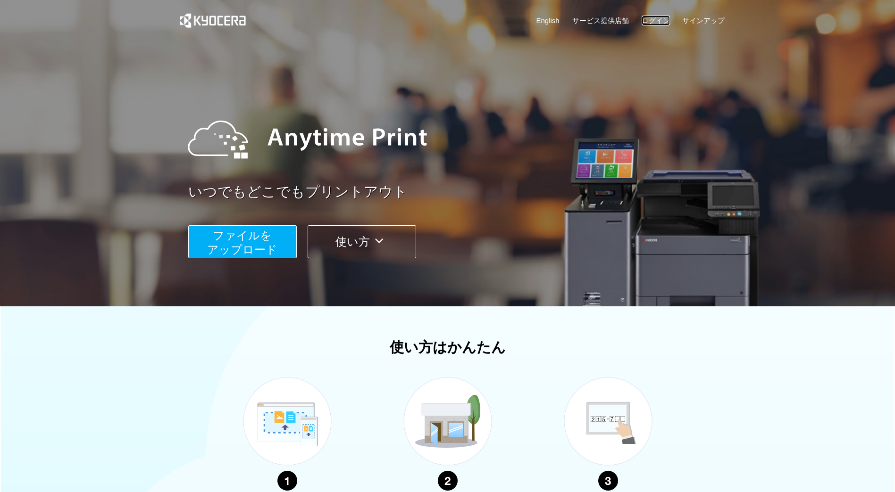
click at [658, 19] on link "ログイン" at bounding box center [655, 21] width 28 height 10
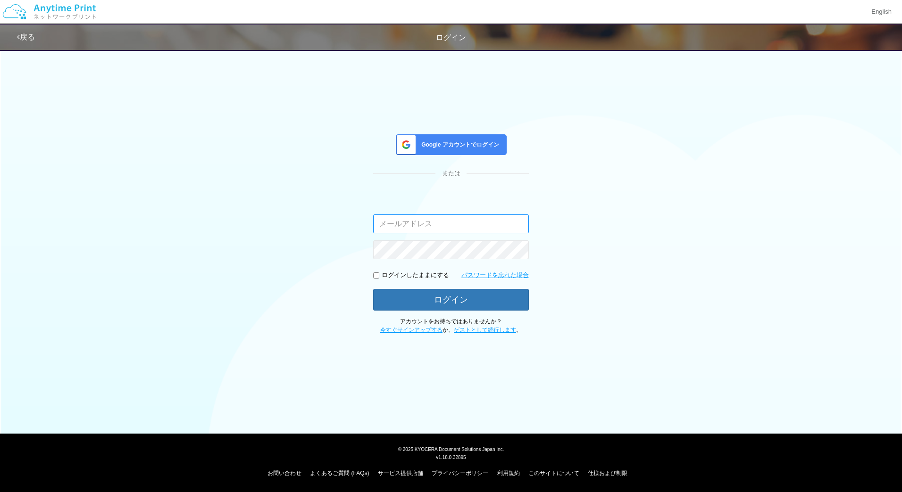
type input "masaya.wake@dc.kyocera.com"
click at [466, 148] on span "Google アカウントでログイン" at bounding box center [458, 145] width 82 height 8
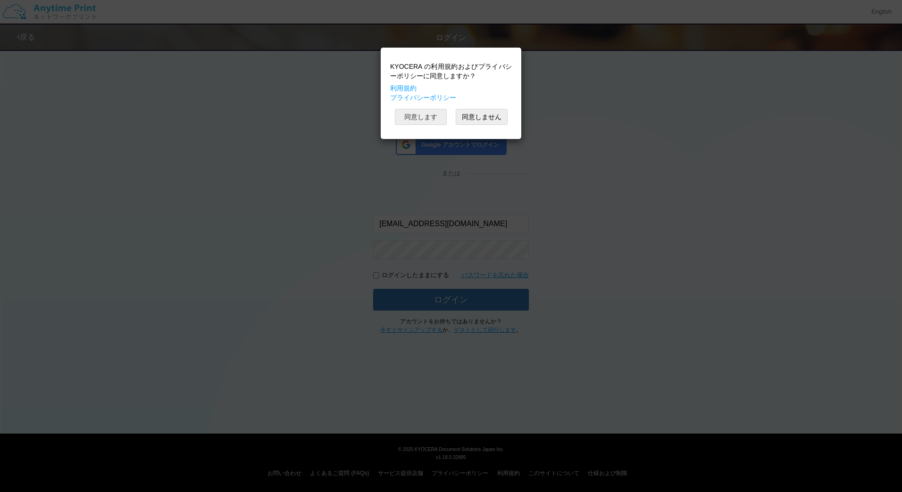
click at [411, 115] on button "同意します" at bounding box center [421, 117] width 52 height 16
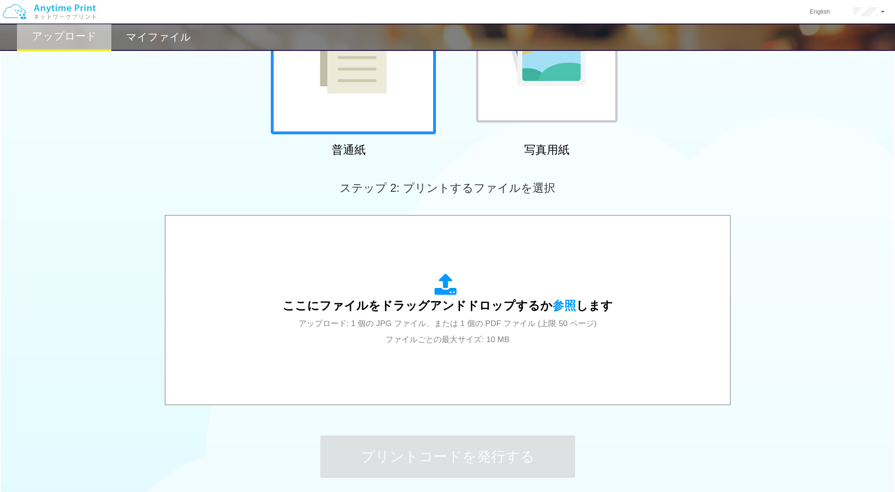
scroll to position [164, 0]
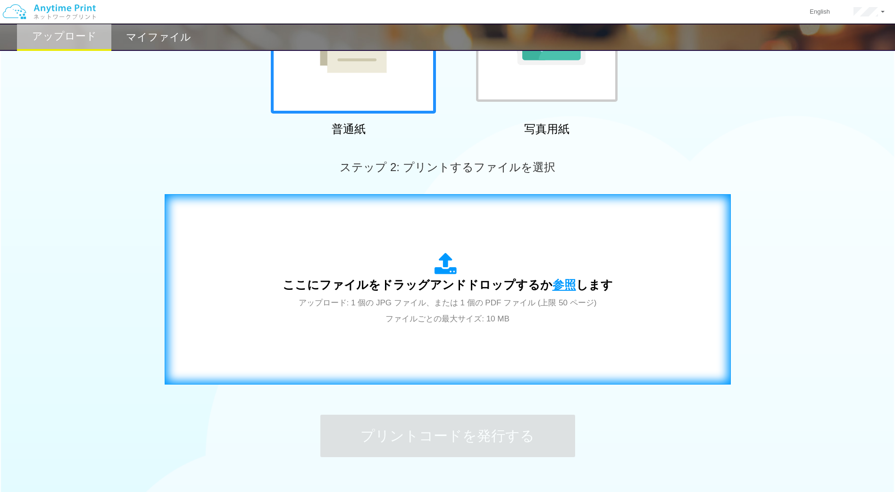
click at [557, 281] on span "参照" at bounding box center [564, 284] width 24 height 13
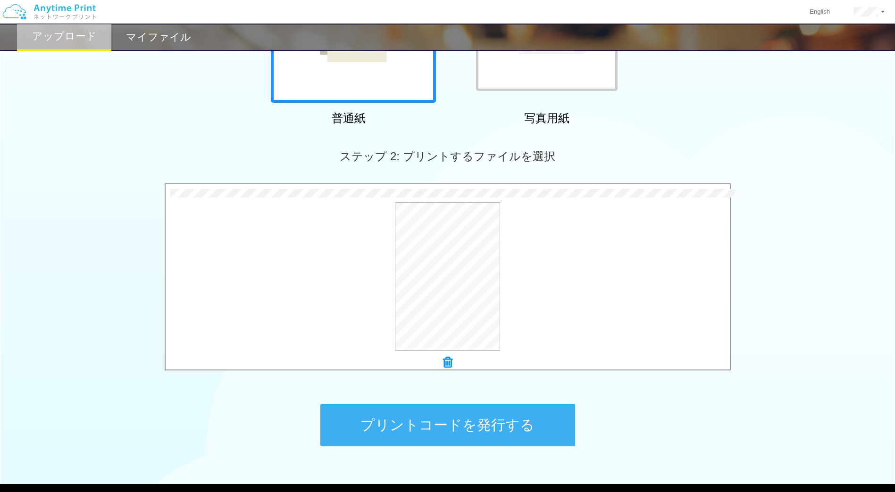
scroll to position [184, 0]
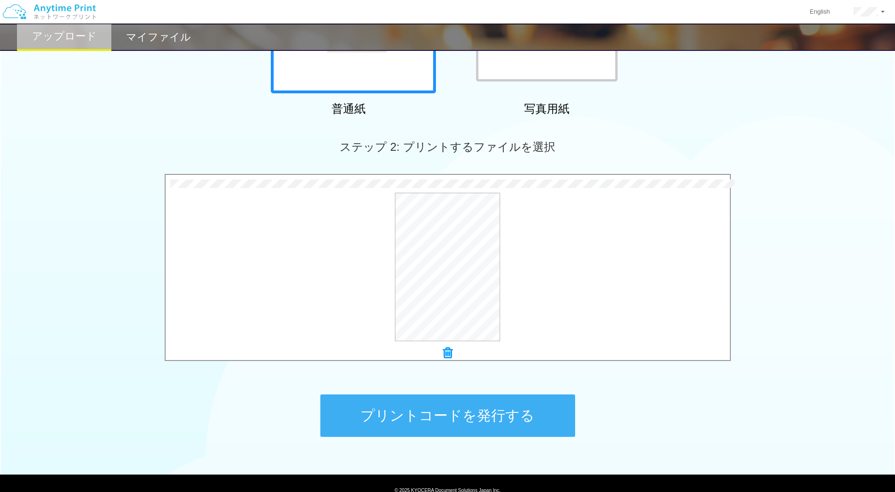
click at [475, 419] on button "プリントコードを発行する" at bounding box center [447, 416] width 255 height 42
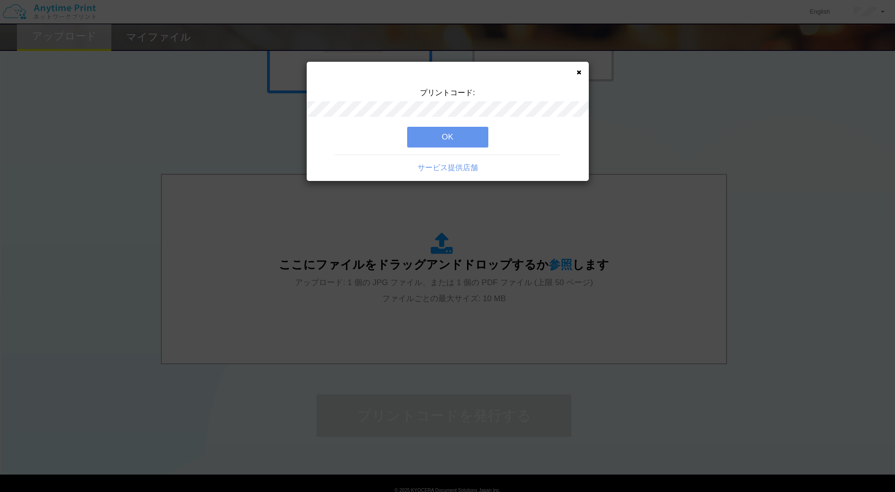
scroll to position [0, 0]
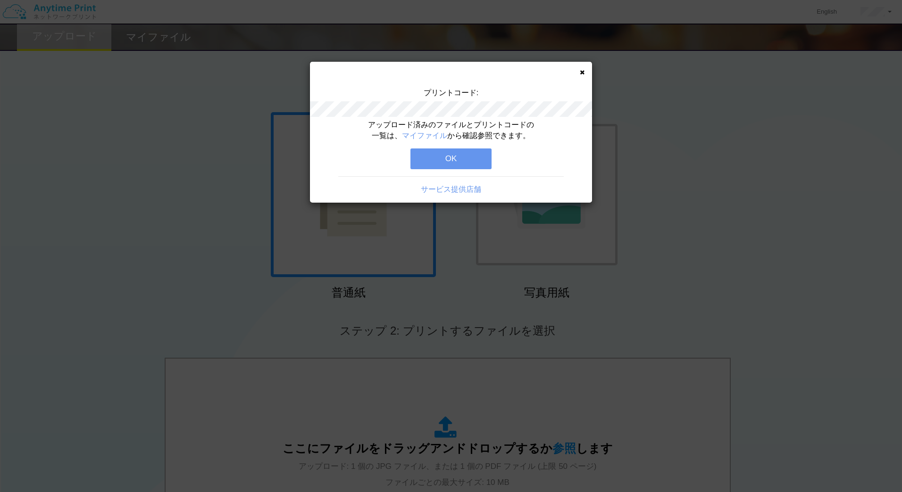
click at [465, 157] on button "OK" at bounding box center [450, 159] width 81 height 21
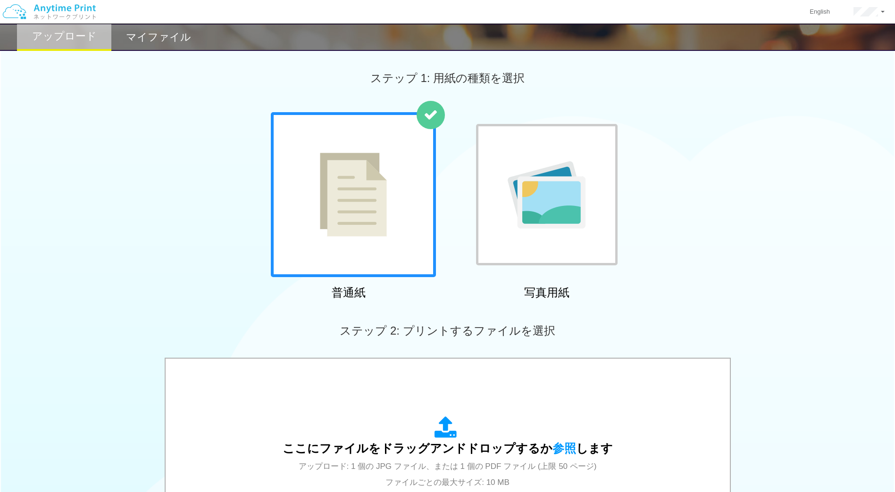
click at [141, 41] on h2 "マイファイル" at bounding box center [158, 37] width 65 height 11
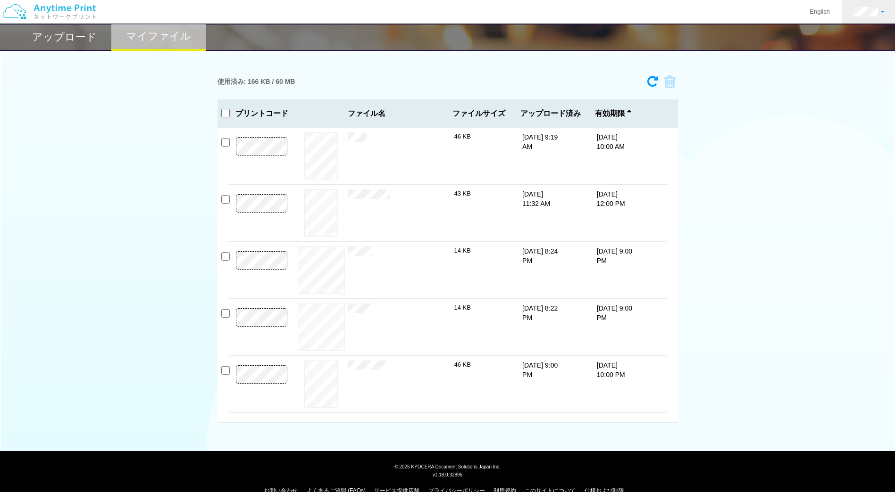
click at [866, 18] on link at bounding box center [868, 12] width 55 height 24
click at [848, 73] on ul "アカウント設定 ログアウト" at bounding box center [851, 50] width 75 height 52
click at [848, 58] on link "ログアウト" at bounding box center [851, 62] width 75 height 16
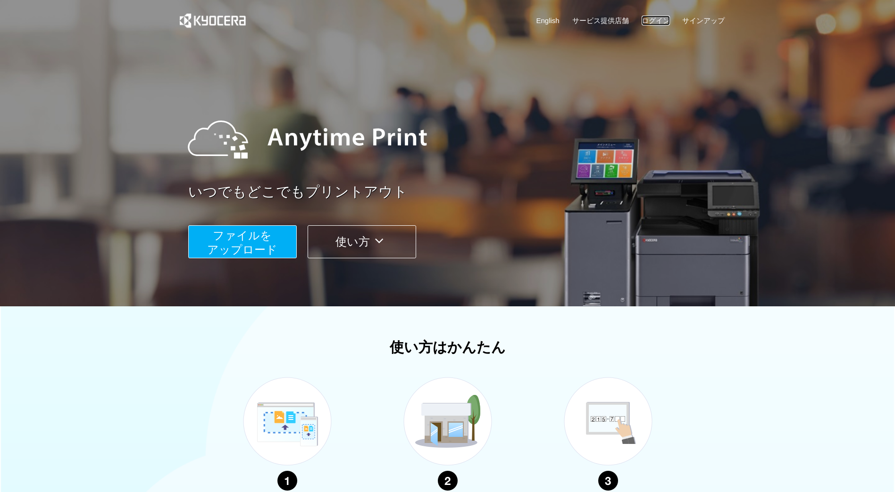
click at [659, 20] on link "ログイン" at bounding box center [655, 21] width 28 height 10
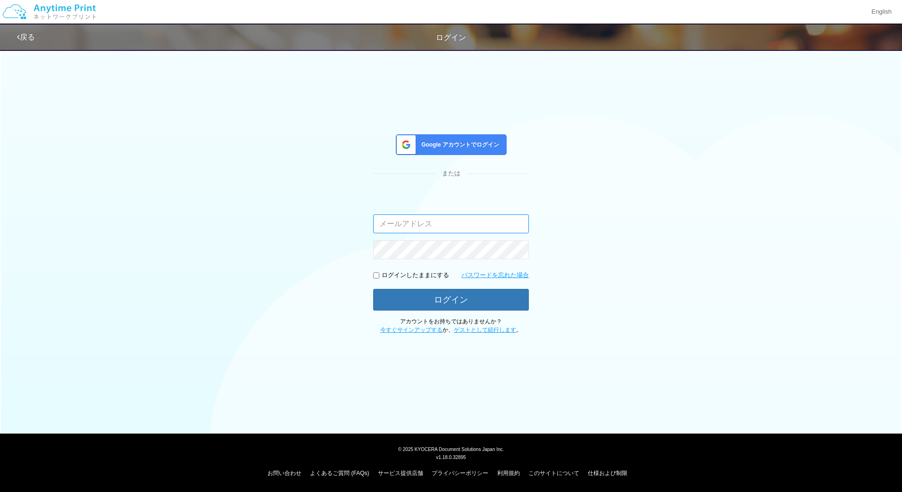
type input "masaya.wake@dc.kyocera.com"
click at [415, 296] on button "ログイン" at bounding box center [451, 299] width 156 height 21
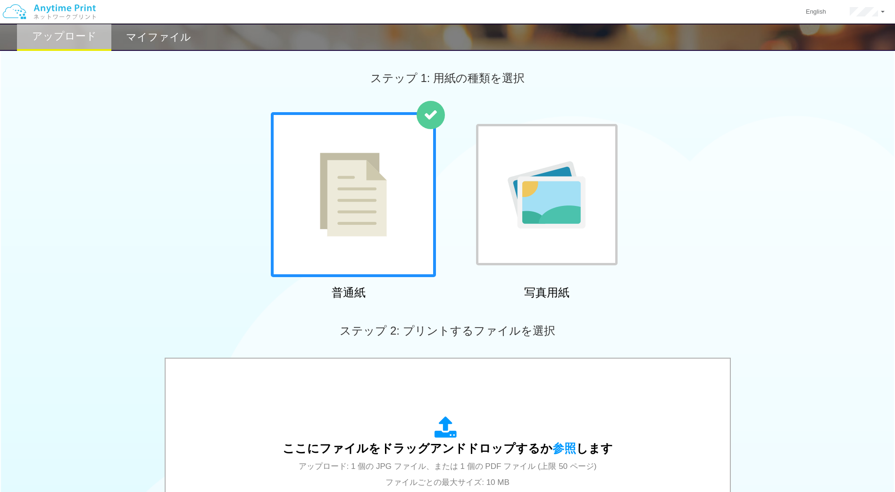
click at [159, 52] on div "ステップ 1: 用紙の種類を選択" at bounding box center [447, 78] width 895 height 68
click at [153, 33] on h2 "マイファイル" at bounding box center [158, 37] width 65 height 11
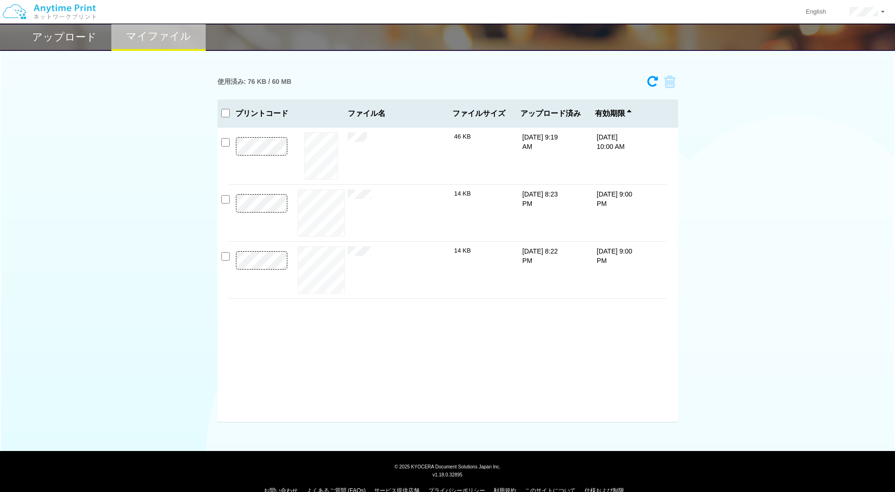
click at [71, 27] on img at bounding box center [49, 11] width 100 height 33
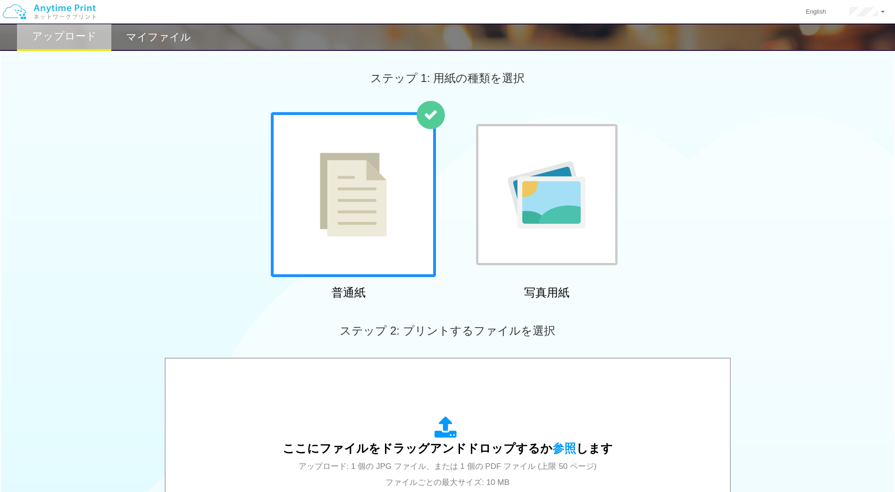
scroll to position [225, 0]
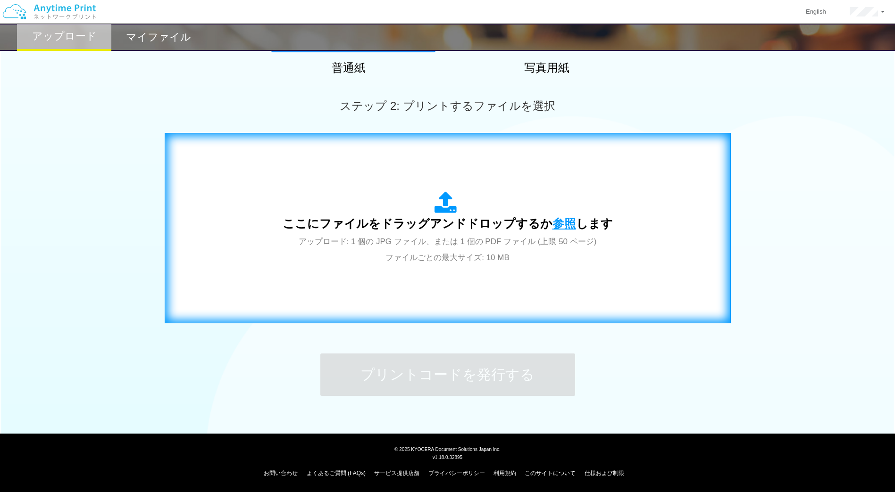
click at [559, 224] on span "参照" at bounding box center [564, 223] width 24 height 13
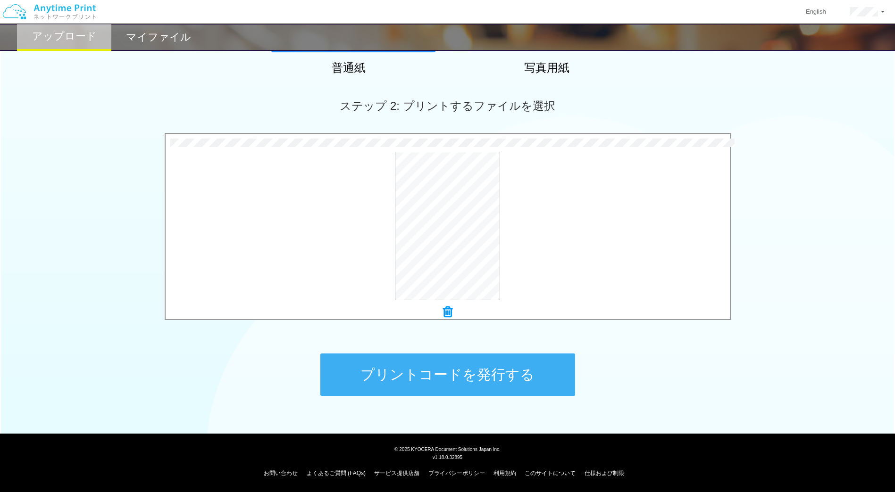
click at [491, 379] on button "プリントコードを発行する" at bounding box center [447, 375] width 255 height 42
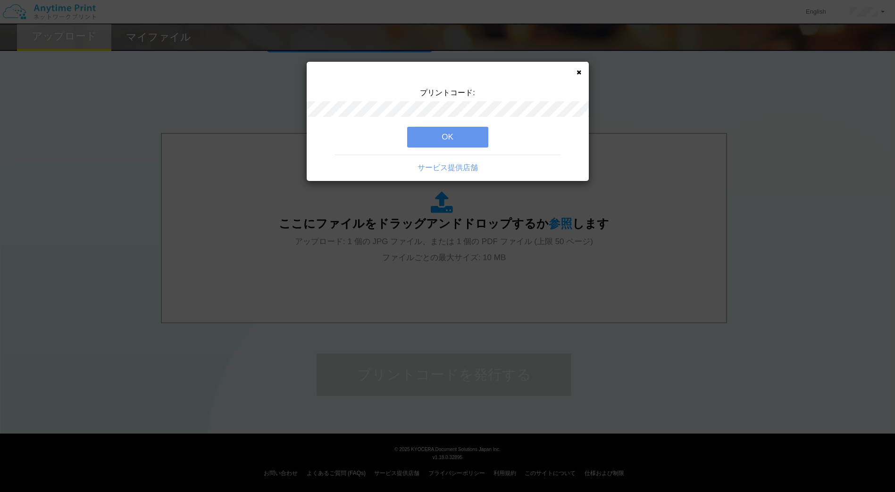
scroll to position [0, 0]
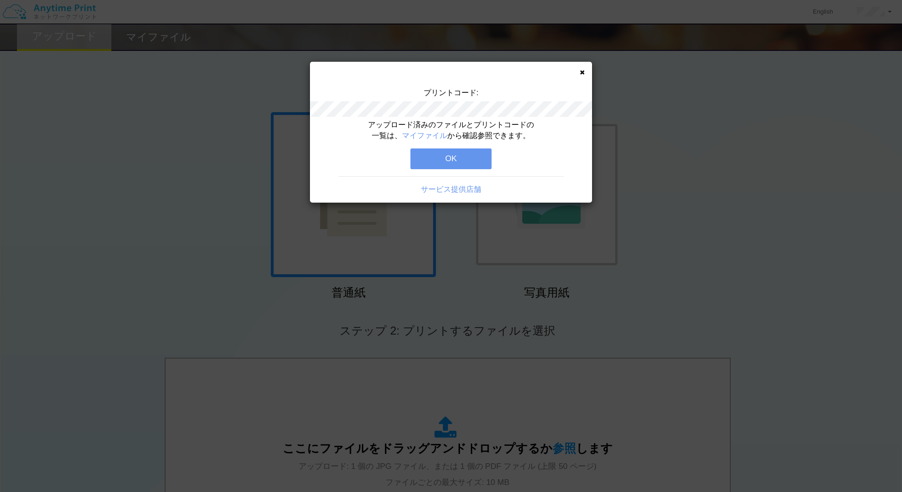
click at [464, 161] on button "OK" at bounding box center [450, 159] width 81 height 21
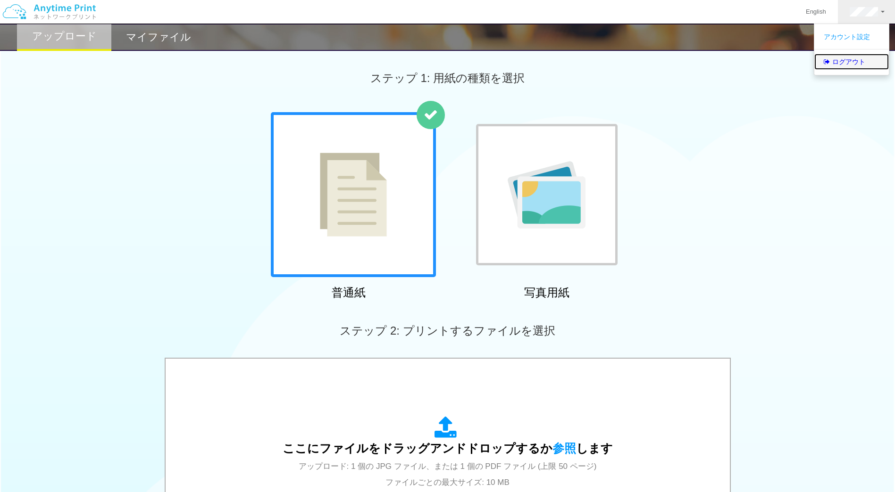
click at [850, 63] on link "ログアウト" at bounding box center [851, 62] width 75 height 16
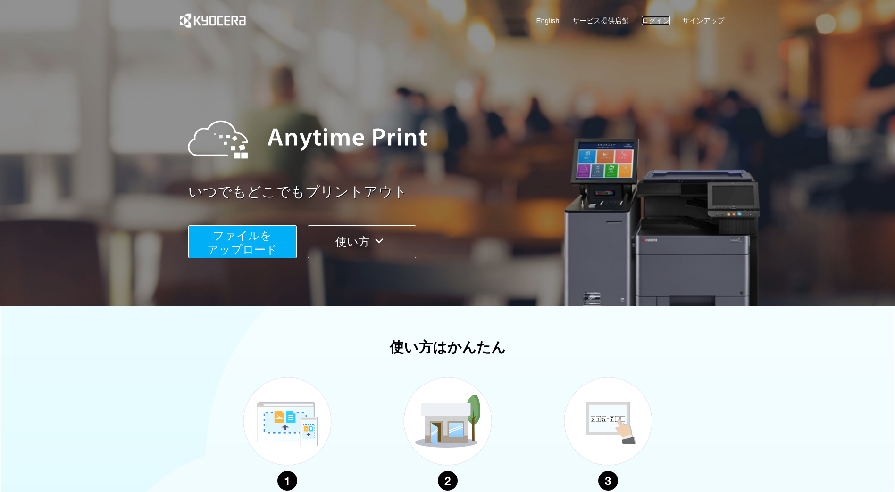
click at [653, 18] on link "ログイン" at bounding box center [655, 21] width 28 height 10
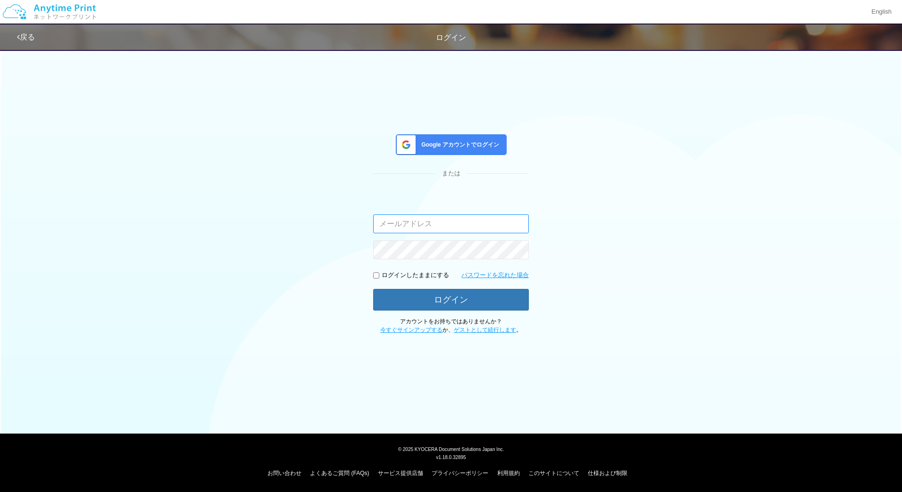
type input "masaya.wake@dc.kyocera.com"
click at [28, 40] on link "戻る" at bounding box center [26, 37] width 18 height 8
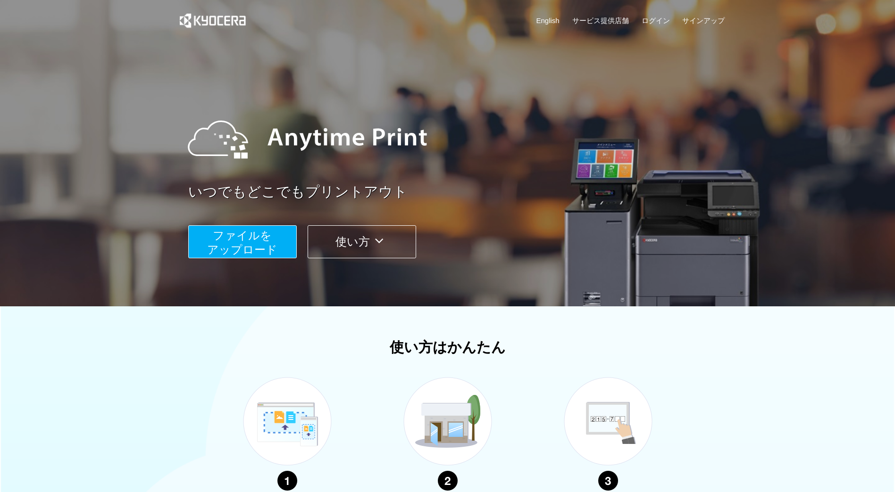
click at [248, 234] on span "ファイルを ​​アップロード" at bounding box center [242, 242] width 70 height 27
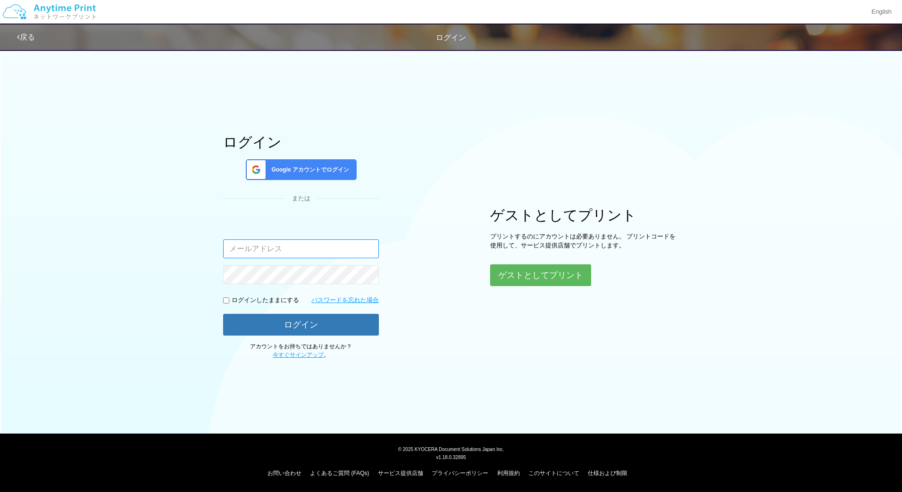
type input "masaya.wake@dc.kyocera.com"
click at [538, 275] on button "ゲストとしてプリント" at bounding box center [540, 275] width 100 height 21
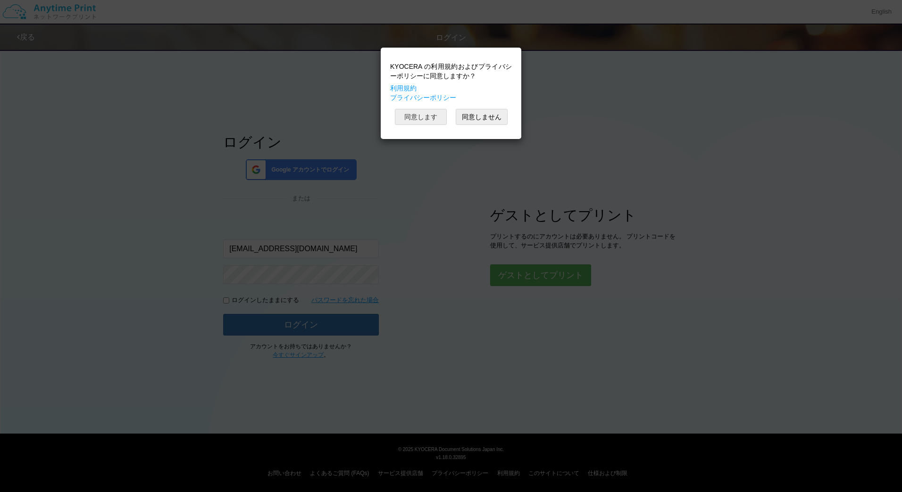
click at [417, 115] on button "同意します" at bounding box center [421, 117] width 52 height 16
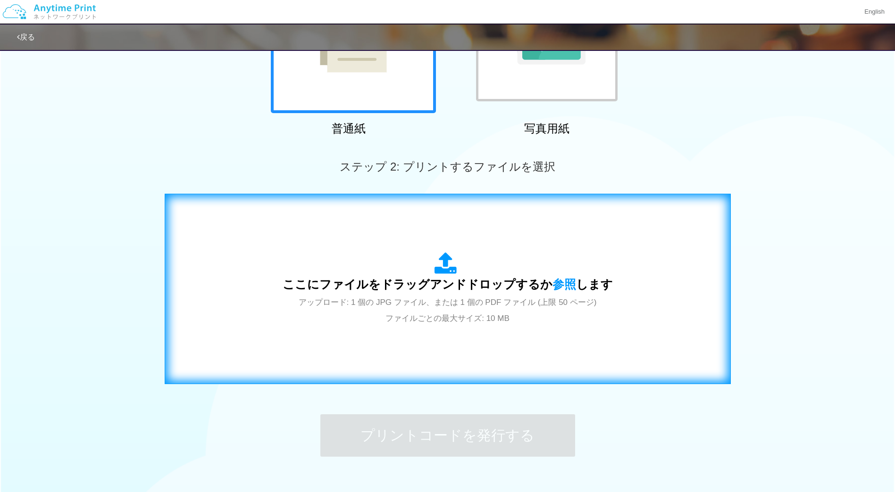
scroll to position [165, 0]
click at [555, 282] on span "参照" at bounding box center [564, 283] width 24 height 13
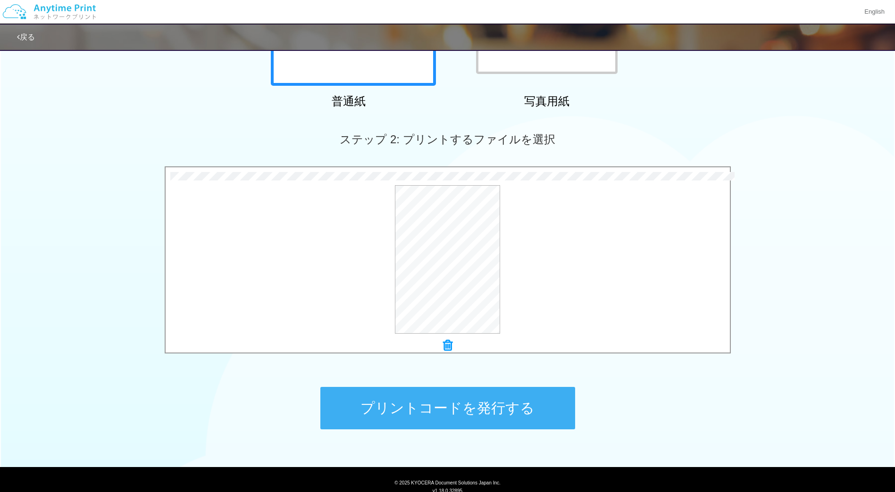
scroll to position [200, 0]
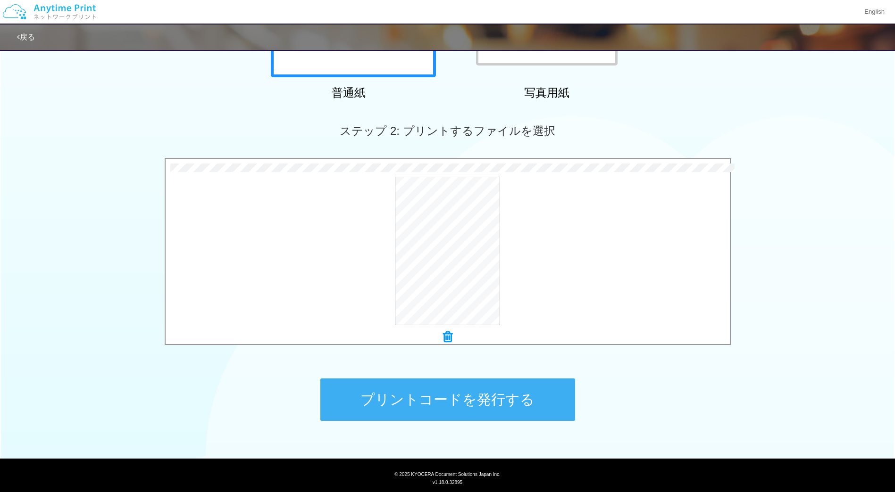
click at [458, 405] on button "プリントコードを発行する" at bounding box center [447, 400] width 255 height 42
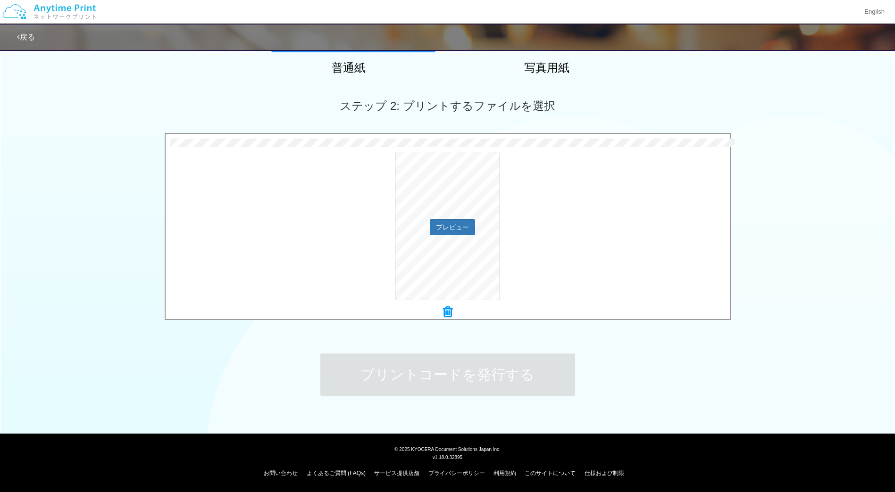
scroll to position [0, 0]
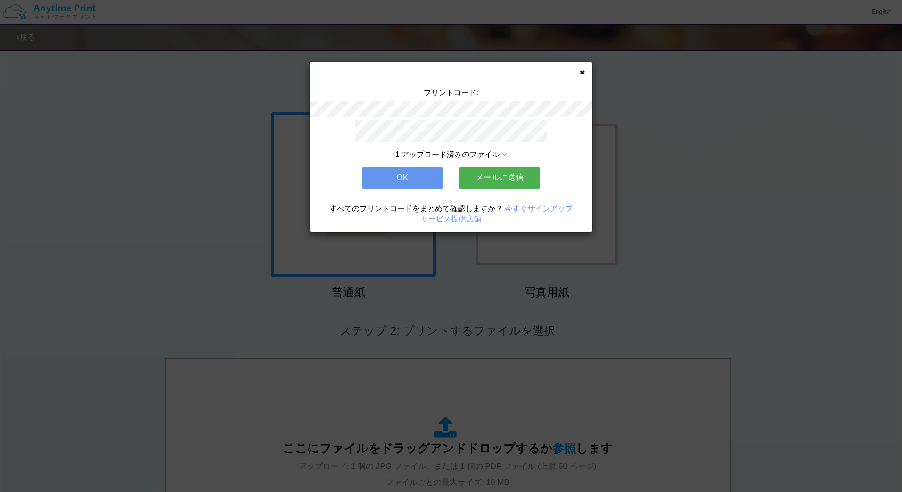
click at [497, 185] on div "1 アップロード済みのファイル OK メールに送信 すべてのプリントコードをまとめて確認しますか？ 今すぐサインアップ サービス提供店舗" at bounding box center [451, 176] width 282 height 113
click at [503, 174] on button "メールに送信" at bounding box center [499, 177] width 81 height 21
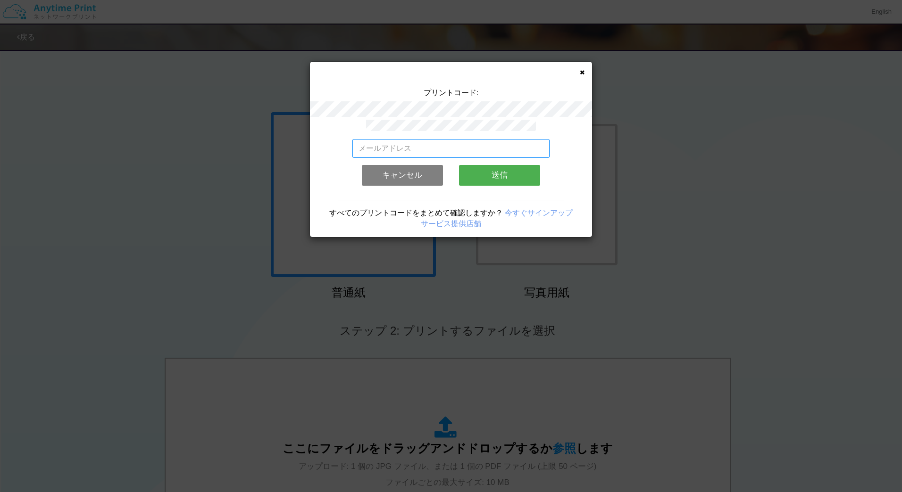
click at [432, 141] on input "email" at bounding box center [451, 148] width 198 height 19
type input "masaya.wake@dc.kyocera.com"
click at [502, 171] on button "送信" at bounding box center [499, 175] width 81 height 21
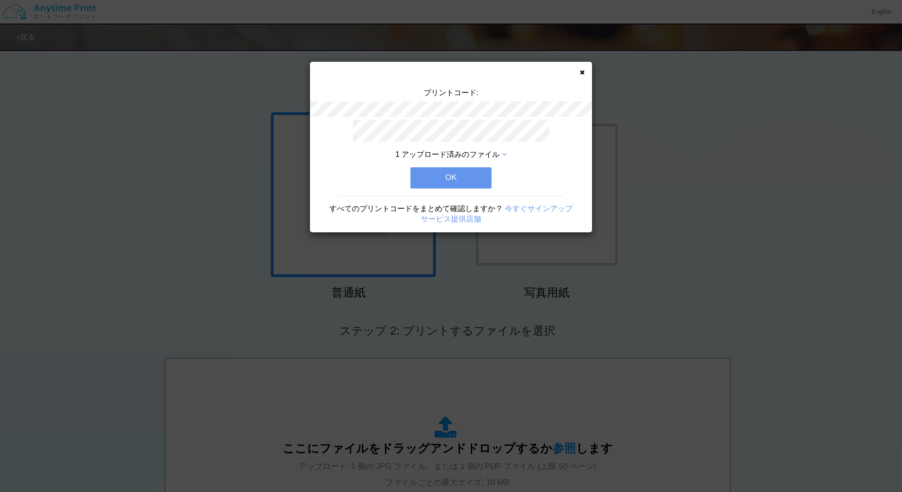
click at [465, 173] on button "OK" at bounding box center [450, 177] width 81 height 21
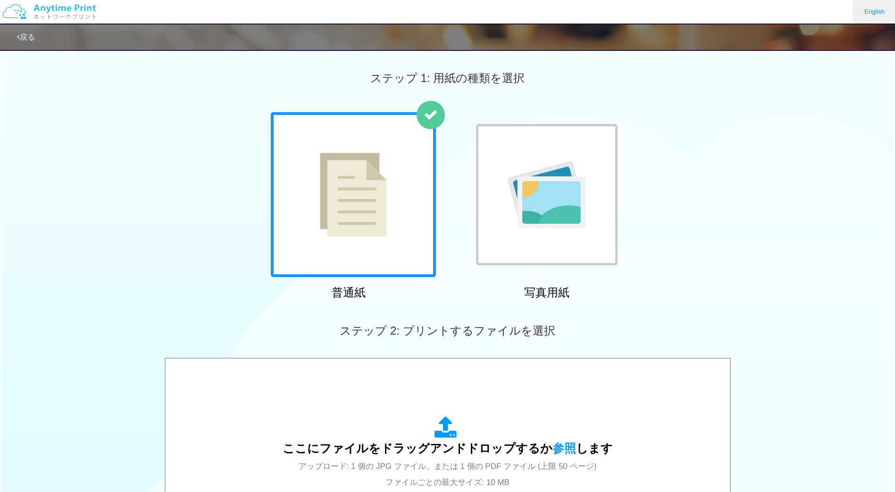
click at [873, 20] on link "English" at bounding box center [874, 12] width 44 height 24
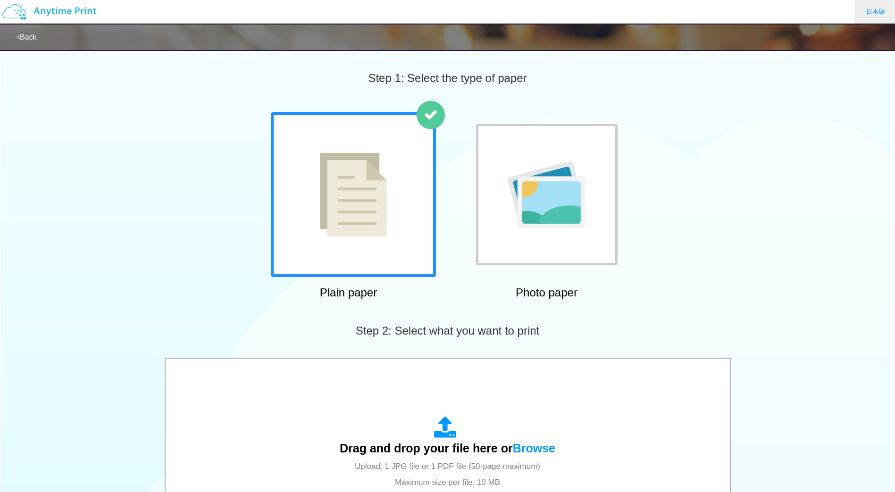
click at [871, 17] on link "日本語" at bounding box center [875, 12] width 42 height 24
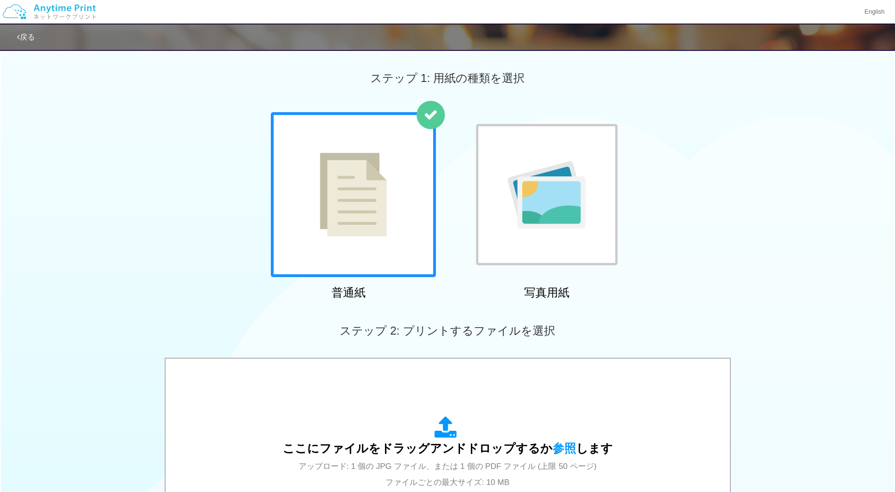
click at [26, 38] on link "戻る" at bounding box center [26, 37] width 18 height 8
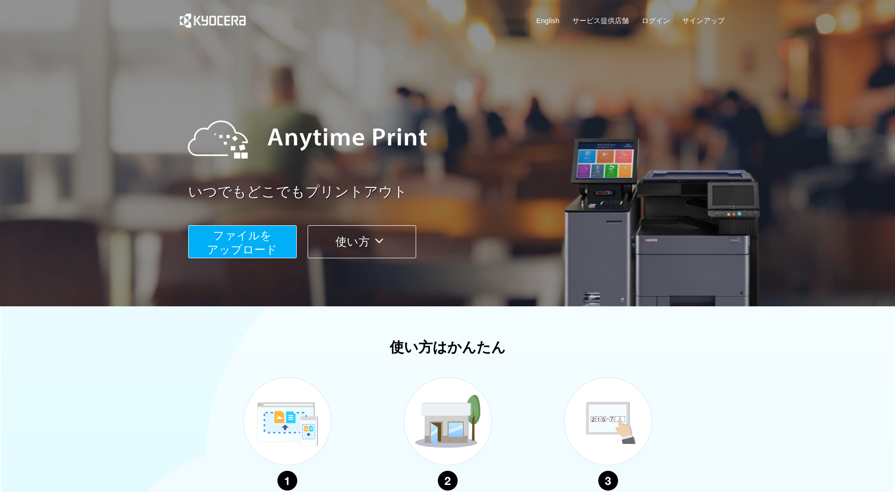
click at [249, 247] on span "ファイルを ​​アップロード" at bounding box center [242, 242] width 70 height 27
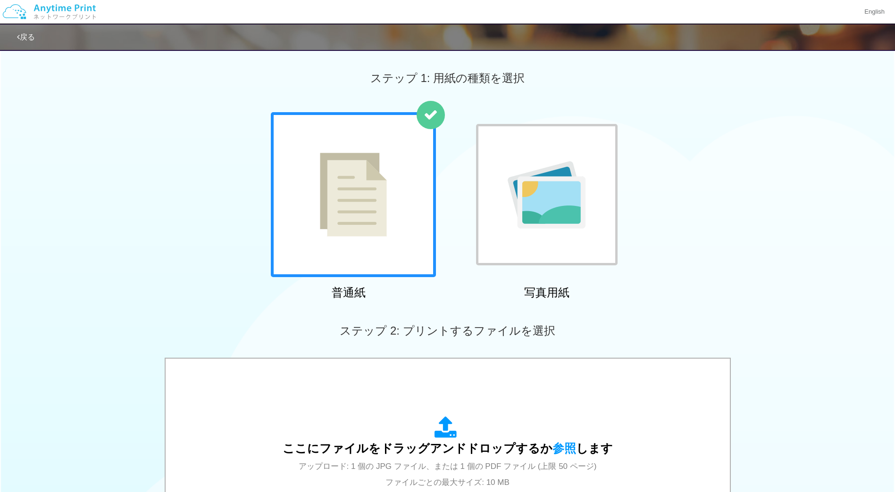
click at [20, 38] on link "戻る" at bounding box center [26, 37] width 18 height 8
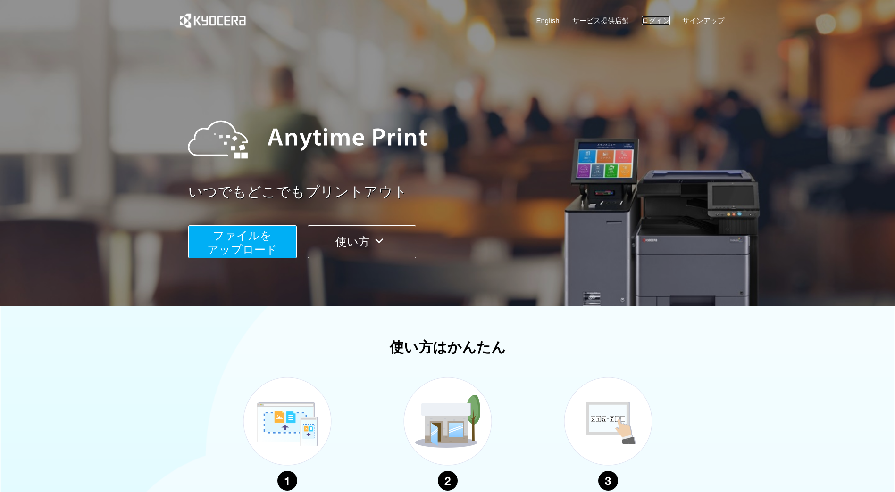
click at [658, 17] on link "ログイン" at bounding box center [655, 21] width 28 height 10
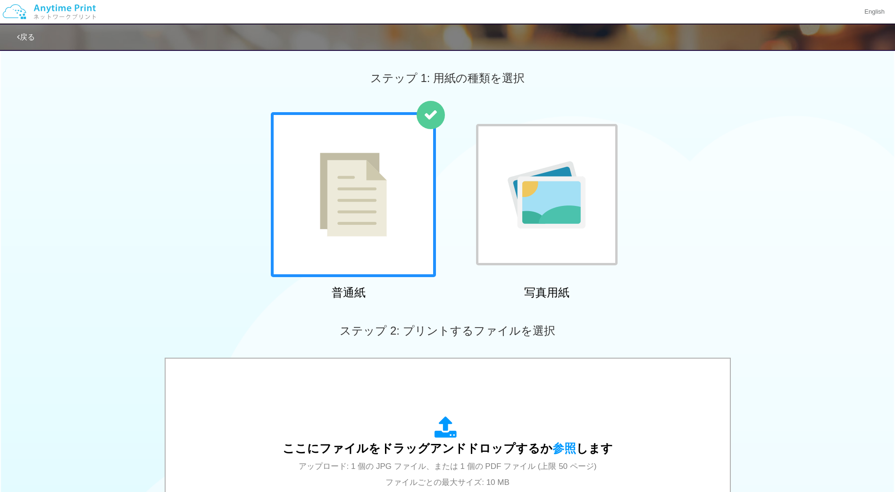
click at [63, 15] on img at bounding box center [49, 11] width 100 height 33
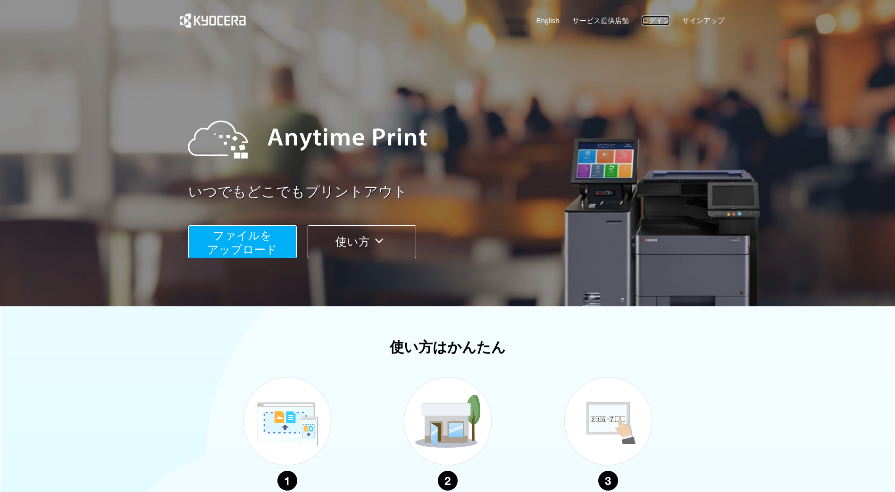
click at [659, 19] on link "ログイン" at bounding box center [655, 21] width 28 height 10
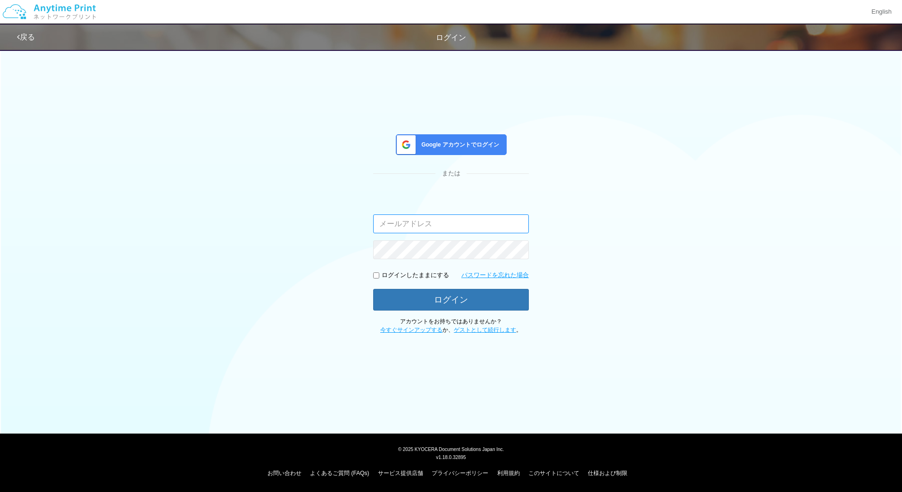
type input "masaya.wake@dc.kyocera.com"
click at [406, 328] on link "今すぐサインアップする" at bounding box center [411, 330] width 62 height 7
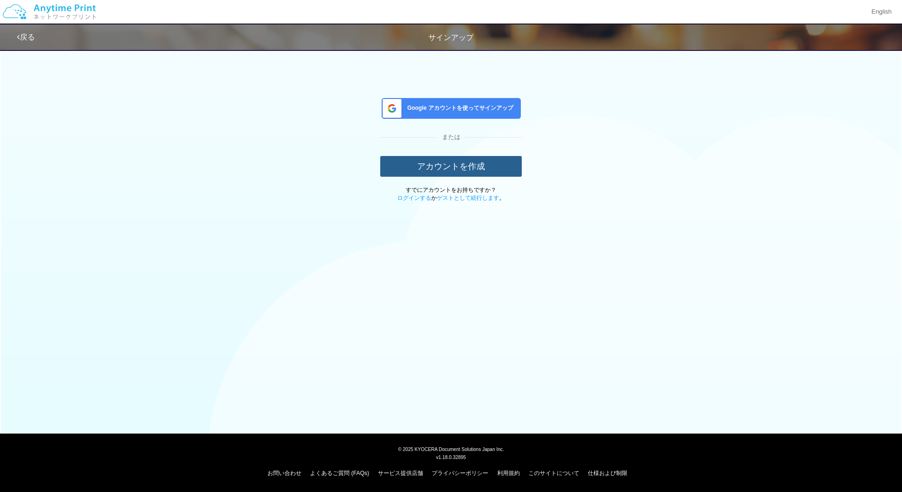
click at [432, 161] on button "アカウントを作成" at bounding box center [450, 166] width 141 height 21
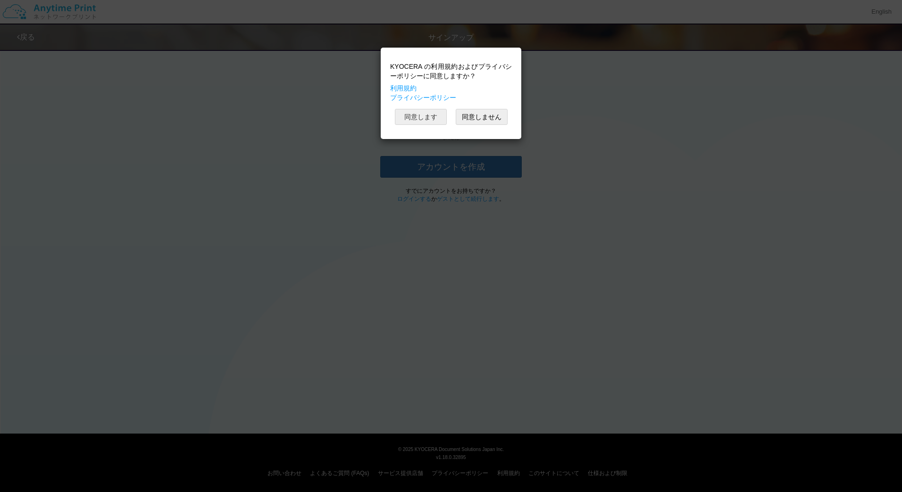
click at [424, 112] on button "同意します" at bounding box center [421, 117] width 52 height 16
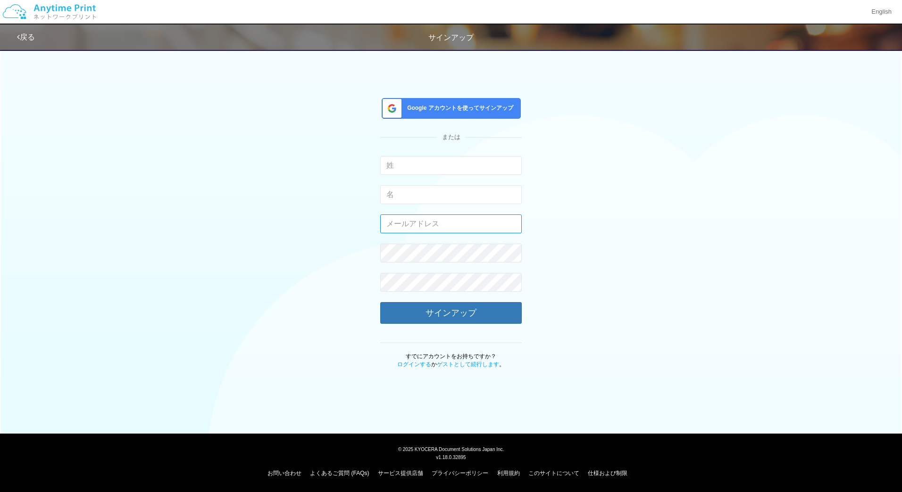
type input "masaya.wake@dc.kyocera.com"
click at [447, 172] on input "text" at bounding box center [450, 165] width 141 height 19
type input "masa"
type input "wake"
click at [434, 220] on input "masaya.wake@dc.kyocera.com" at bounding box center [450, 224] width 141 height 19
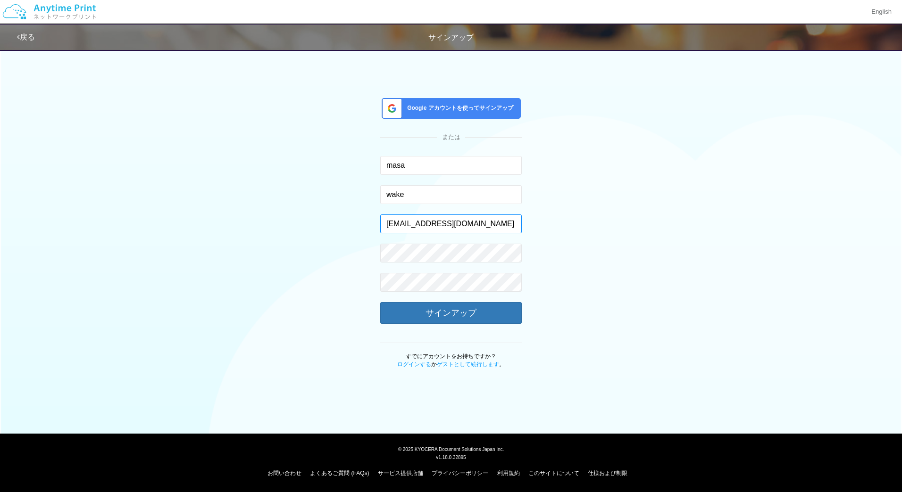
type input "m.wake@sl5v3.onmicrosoft.com"
click at [597, 306] on div "Google アカウントを使ってサインアップ または masa 入力できるのは文字のみです。 wake 入力できるのは文字のみです。 m.wake@sl5v3…" at bounding box center [451, 206] width 552 height 324
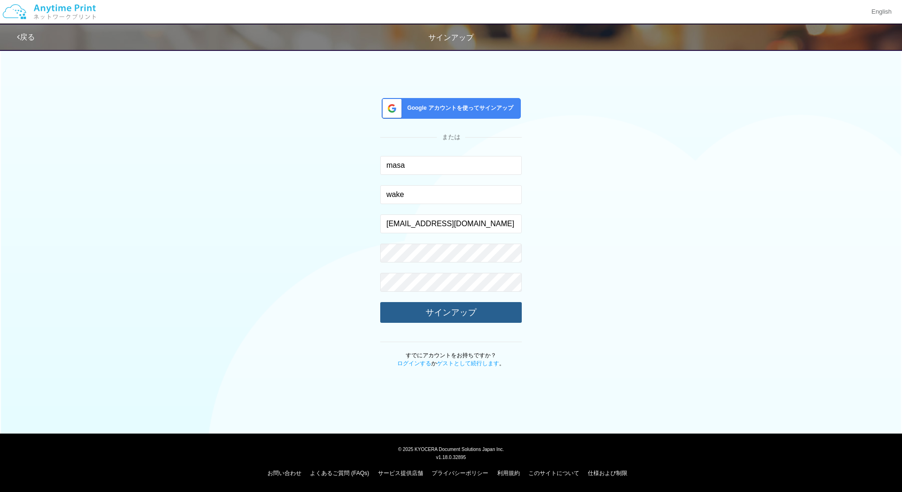
click at [486, 311] on button "サインアップ" at bounding box center [450, 312] width 141 height 21
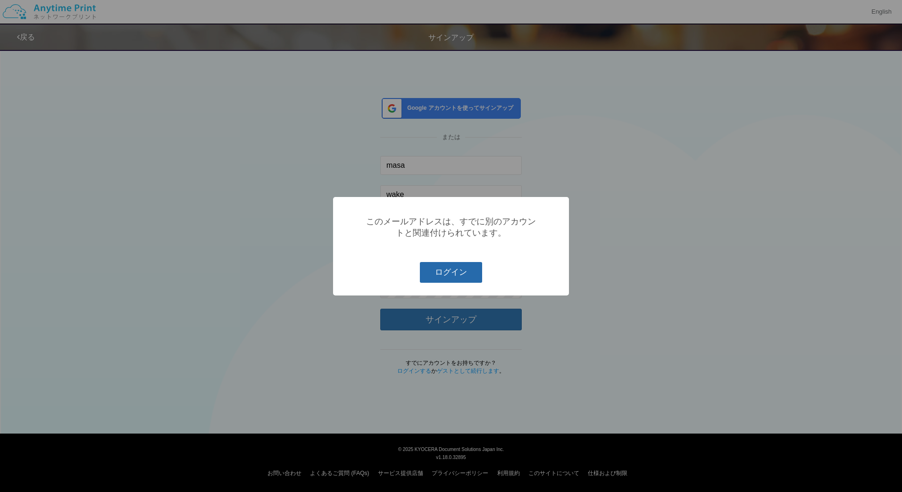
click at [452, 274] on button "ログイン" at bounding box center [451, 272] width 62 height 21
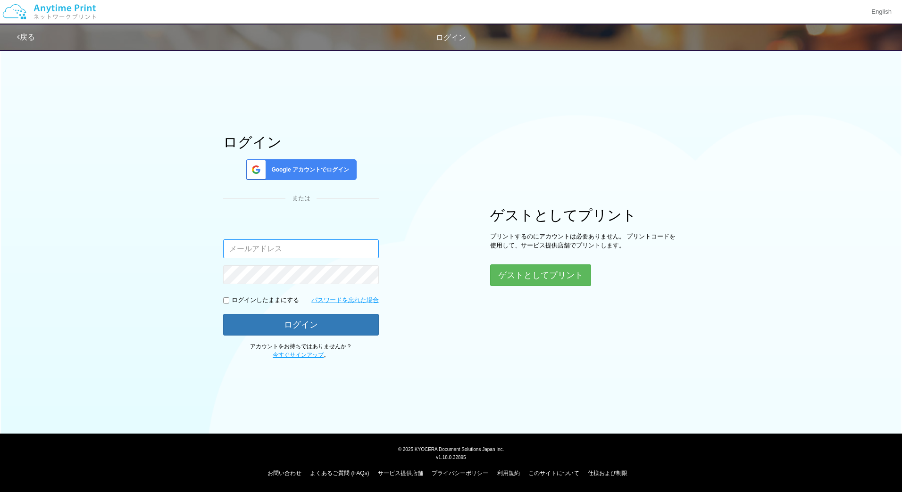
type input "m.wake@sl5v3.onmicrosoft.com"
click at [31, 35] on link "戻る" at bounding box center [26, 37] width 18 height 8
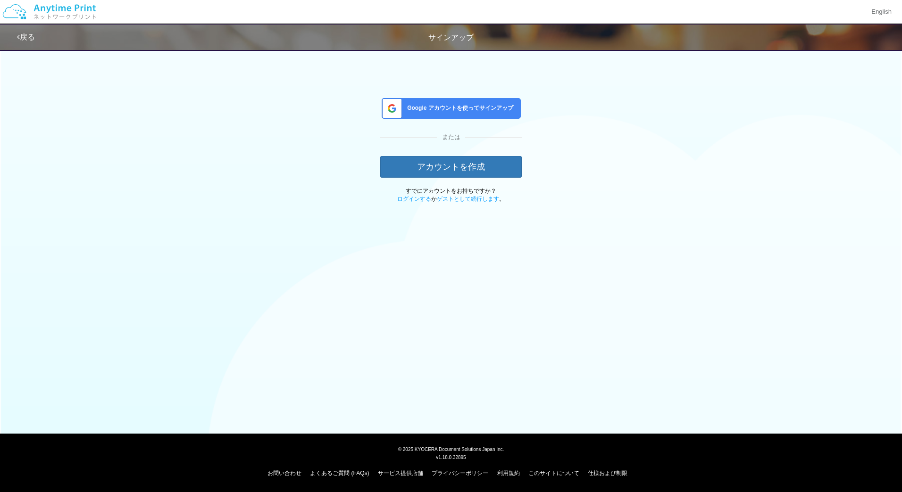
click at [467, 101] on div "Google アカウントを使ってサインアップ" at bounding box center [451, 108] width 139 height 21
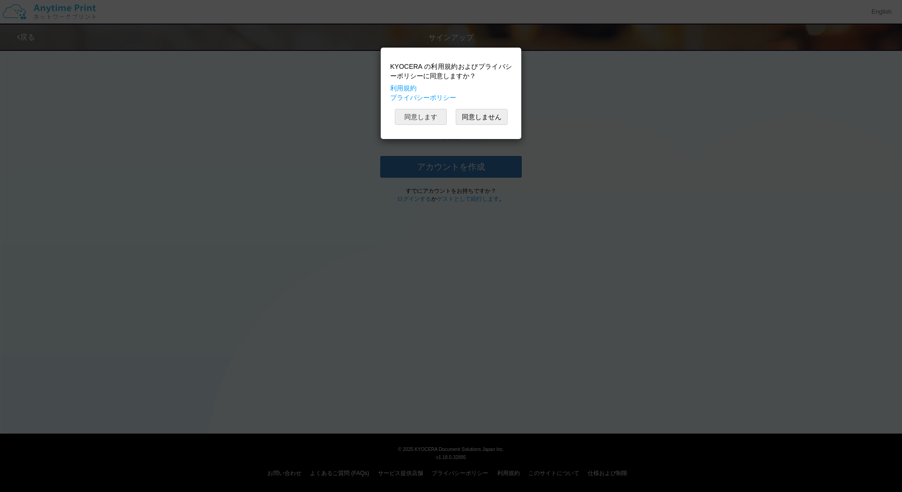
click at [420, 116] on button "同意します" at bounding box center [421, 117] width 52 height 16
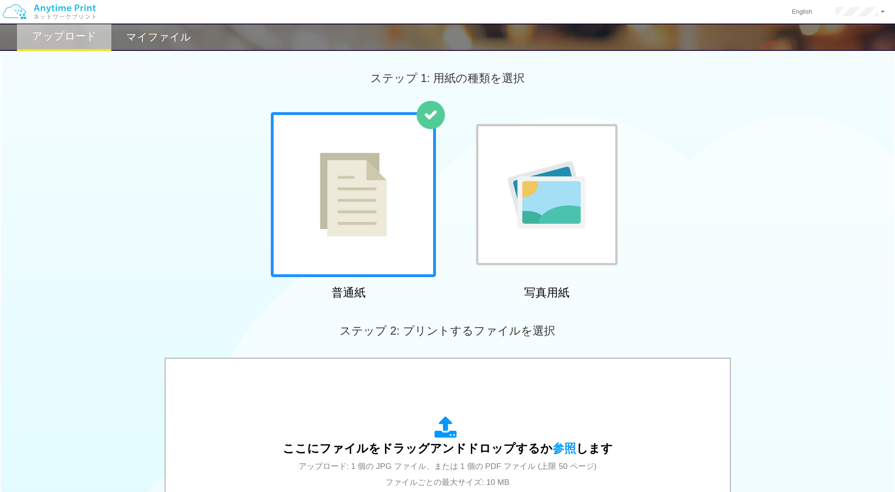
click at [168, 35] on h2 "マイファイル" at bounding box center [158, 37] width 65 height 11
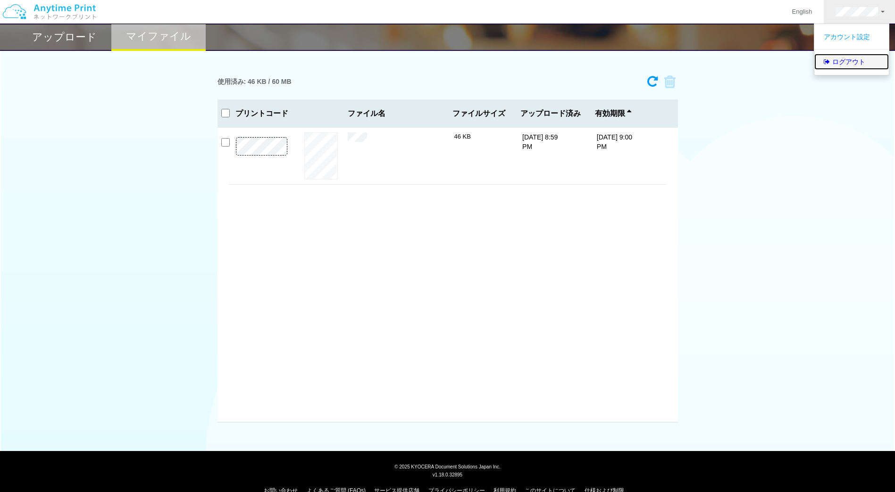
click at [850, 66] on link "ログアウト" at bounding box center [851, 62] width 75 height 16
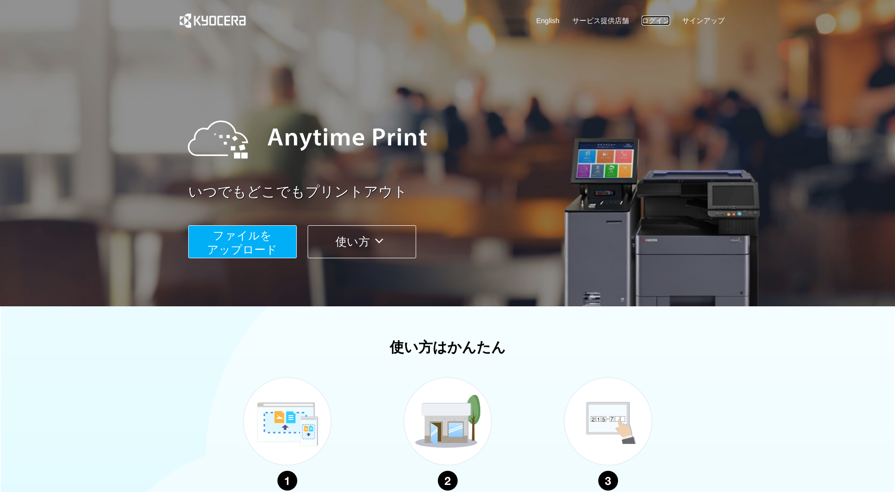
click at [660, 17] on link "ログイン" at bounding box center [655, 21] width 28 height 10
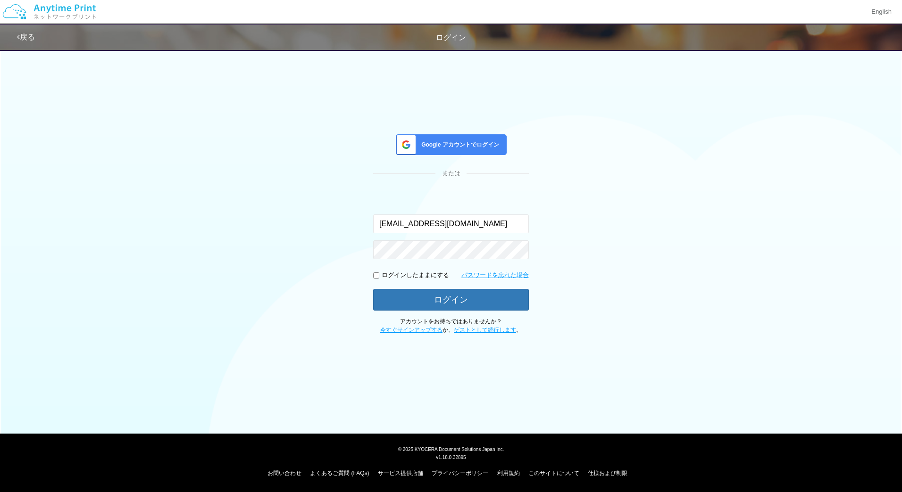
click at [464, 148] on span "Google アカウントでログイン" at bounding box center [458, 145] width 82 height 8
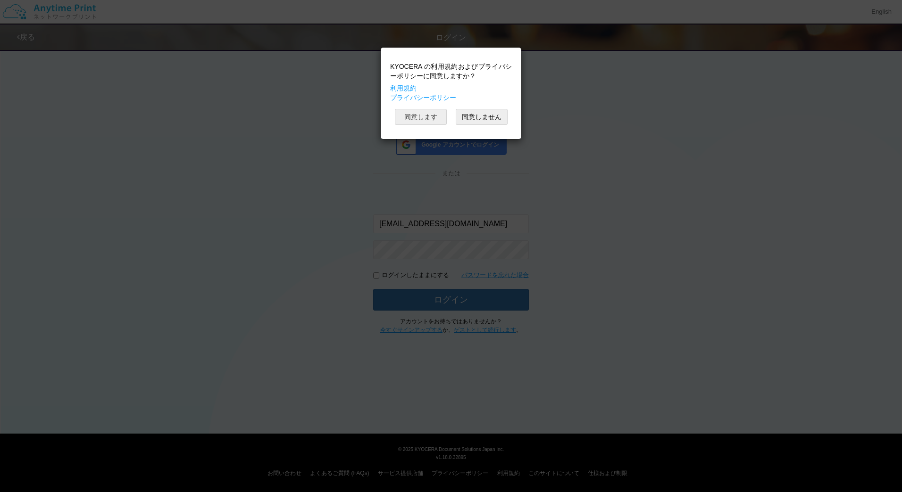
click at [425, 116] on button "同意します" at bounding box center [421, 117] width 52 height 16
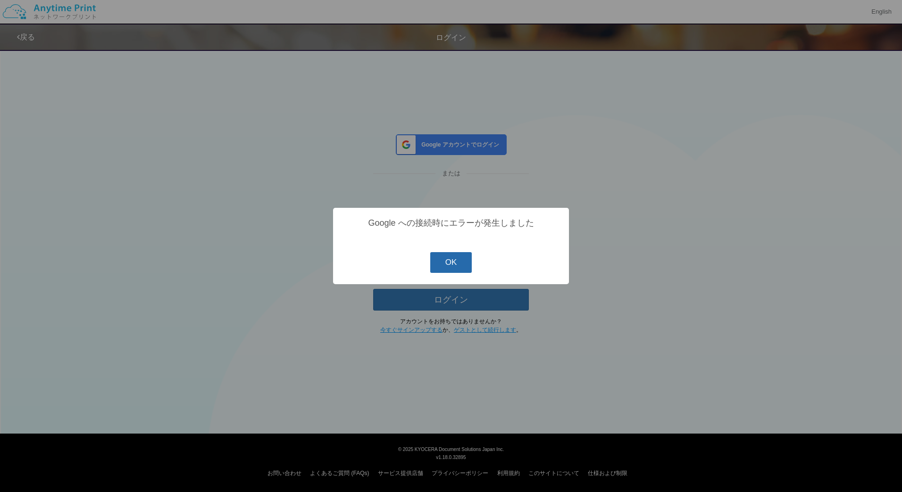
click at [452, 258] on button "OK" at bounding box center [451, 262] width 42 height 21
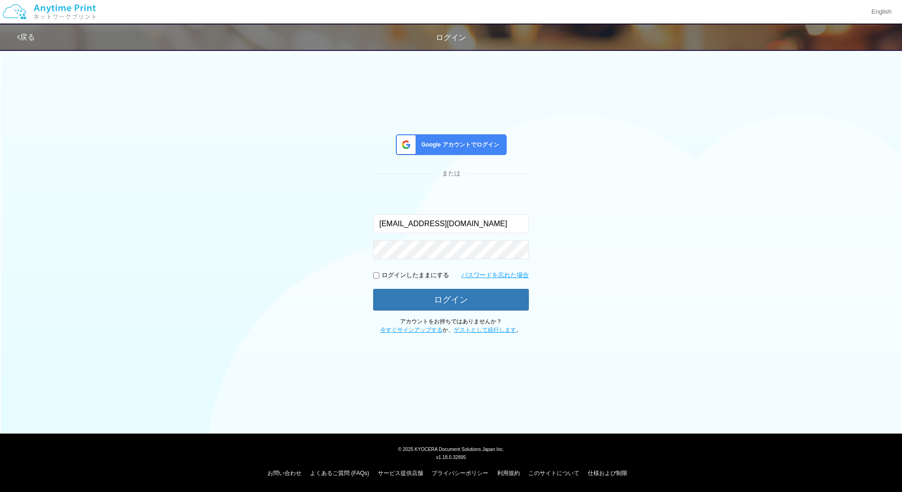
click at [474, 151] on div "Google アカウントでログイン" at bounding box center [451, 144] width 111 height 21
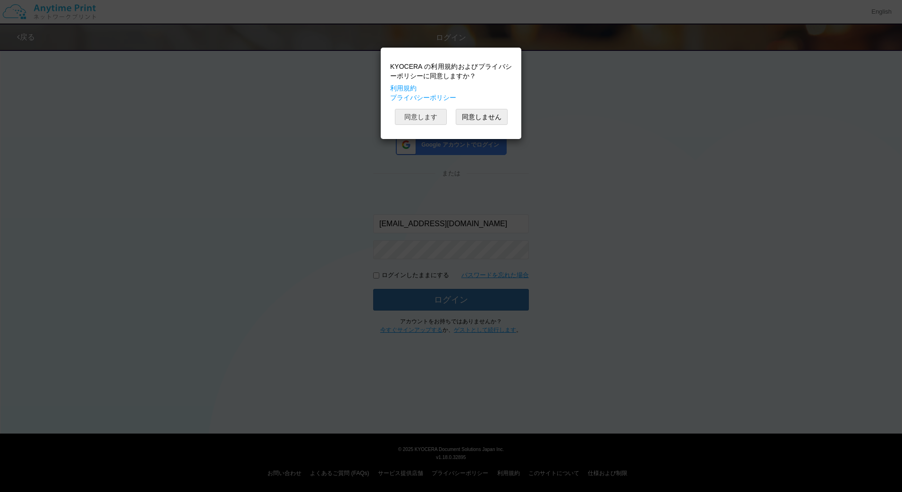
click at [426, 119] on button "同意します" at bounding box center [421, 117] width 52 height 16
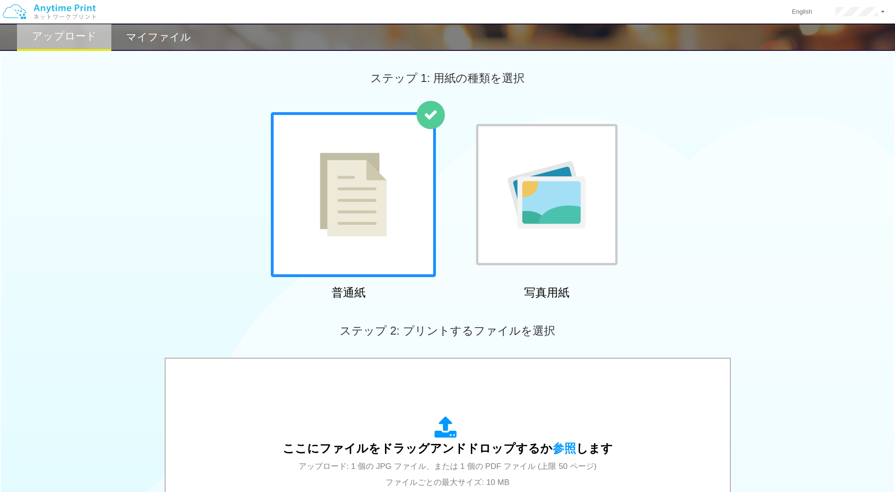
click at [174, 42] on h2 "マイファイル" at bounding box center [158, 37] width 65 height 11
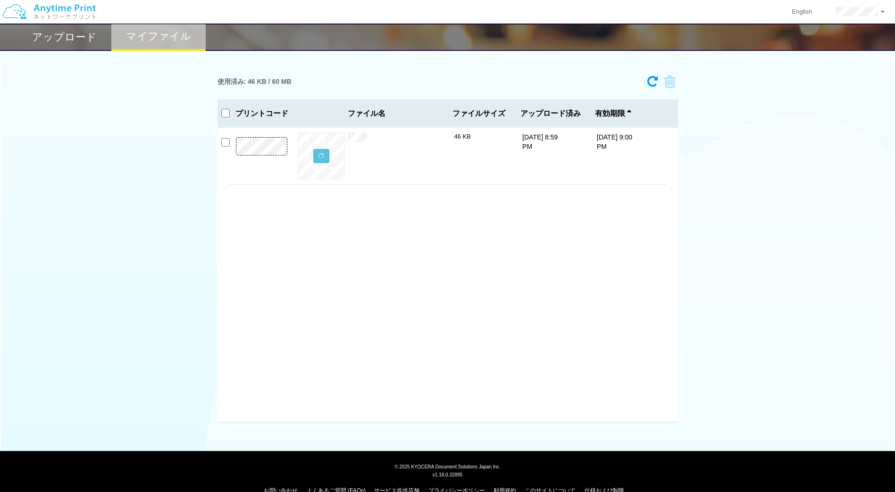
click at [415, 266] on div "× A4.pdf 46 KB 10/8/25 8:59 PM 10/15/25 9:00 PM" at bounding box center [447, 275] width 460 height 295
click at [856, 17] on link at bounding box center [859, 12] width 73 height 24
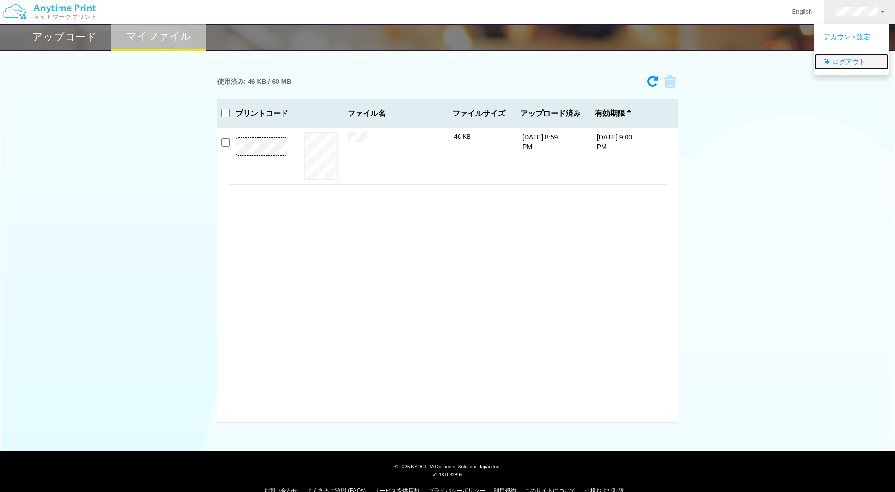
click at [849, 61] on link "ログアウト" at bounding box center [851, 62] width 75 height 16
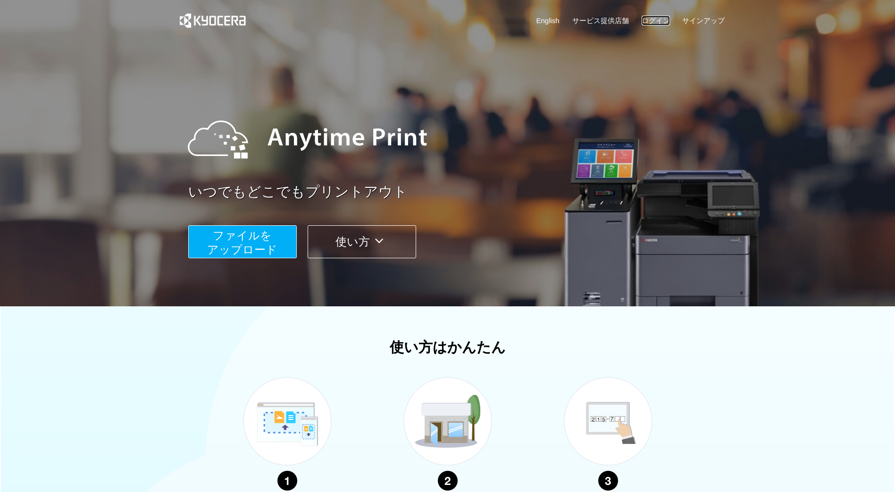
click at [652, 17] on link "ログイン" at bounding box center [655, 21] width 28 height 10
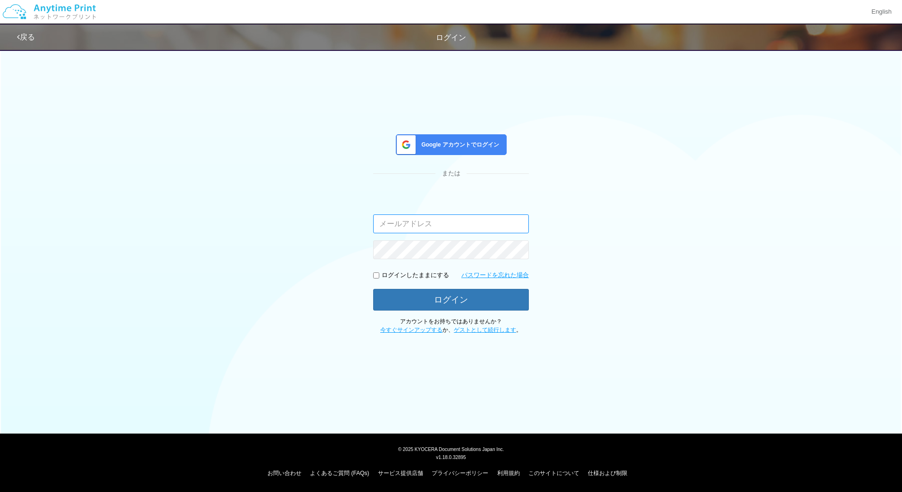
type input "m.wake@sl5v3.onmicrosoft.com"
click at [448, 147] on span "Google アカウントでログイン" at bounding box center [458, 145] width 82 height 8
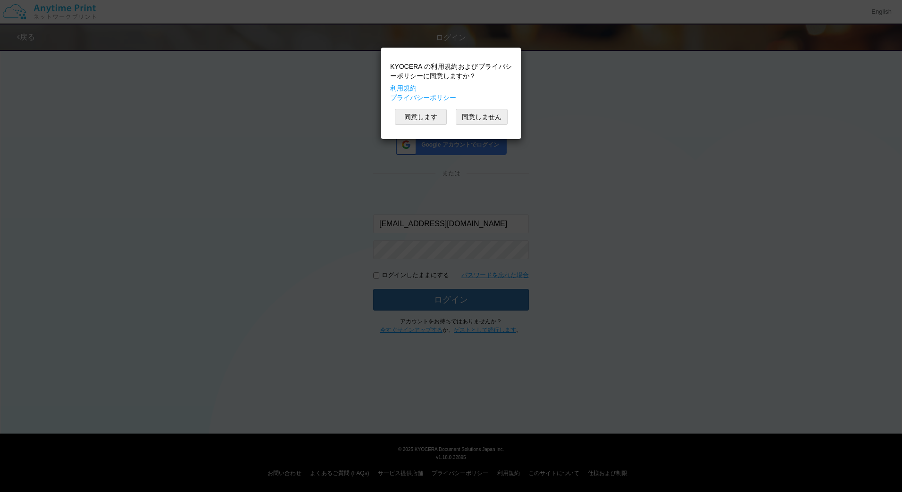
click at [429, 126] on div "KYOCERA の利用規約およびプライバシーポリシーに同意しますか？ 利用規約 プライバシーポリシー 同意します 同意しません" at bounding box center [450, 93] width 131 height 82
click at [425, 120] on button "同意します" at bounding box center [421, 117] width 52 height 16
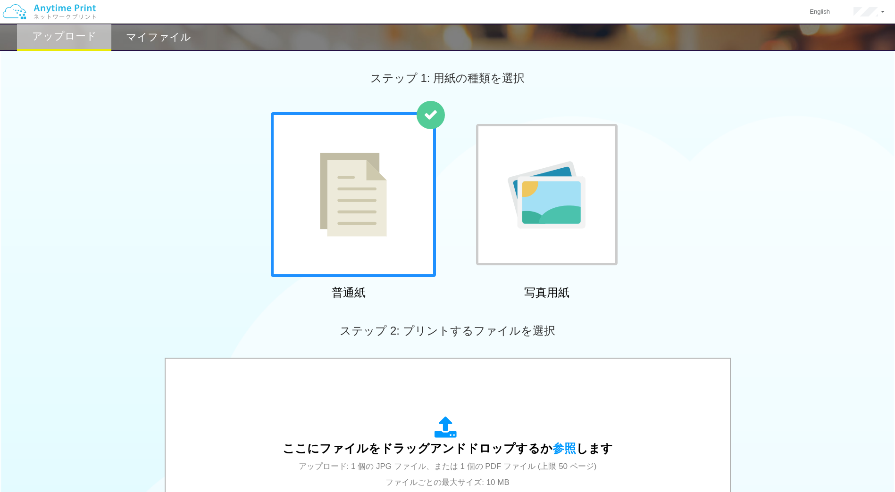
click at [160, 37] on h2 "マイファイル" at bounding box center [158, 37] width 65 height 11
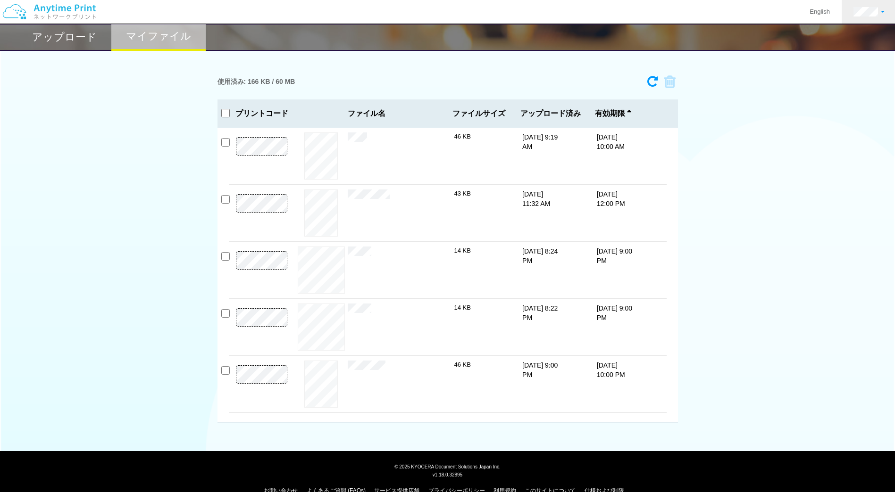
click at [881, 3] on link at bounding box center [868, 12] width 55 height 24
click at [848, 60] on link "ログアウト" at bounding box center [851, 62] width 75 height 16
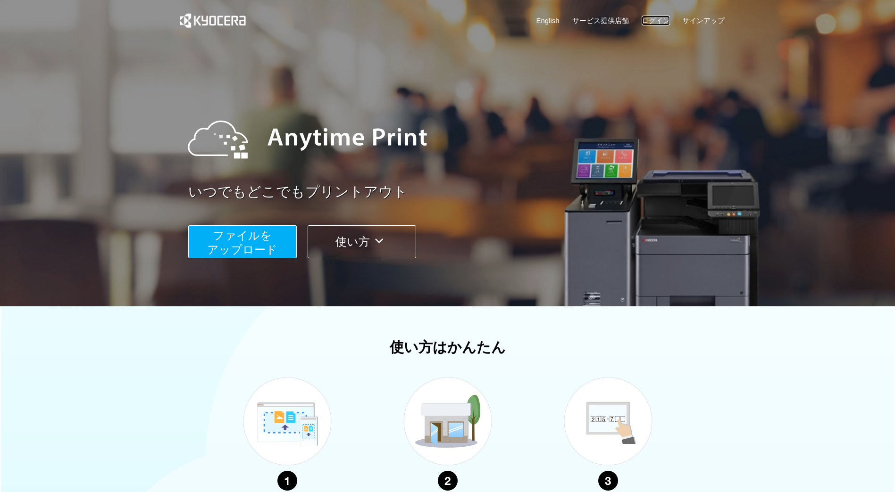
click at [660, 16] on link "ログイン" at bounding box center [655, 21] width 28 height 10
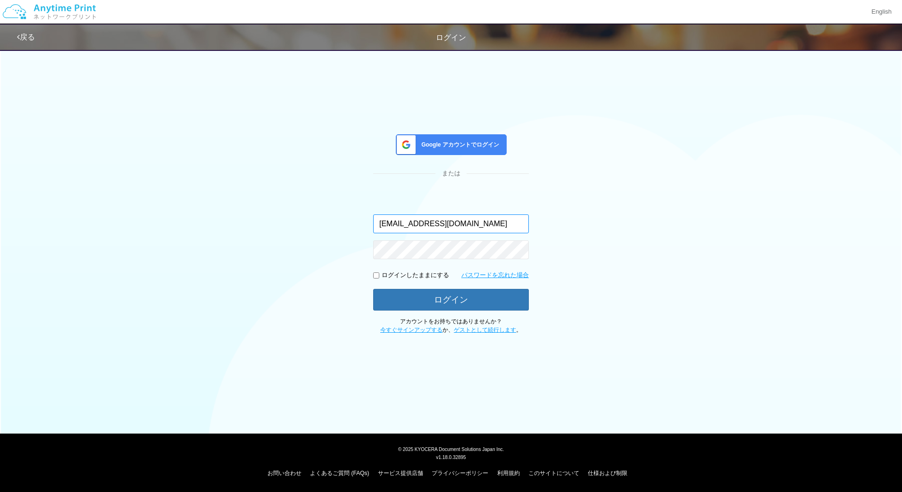
click at [449, 229] on input "m.wake@sl5v3.onmicrosoft.com" at bounding box center [451, 224] width 156 height 19
type input "masaya.wake@dc.kyocera.com"
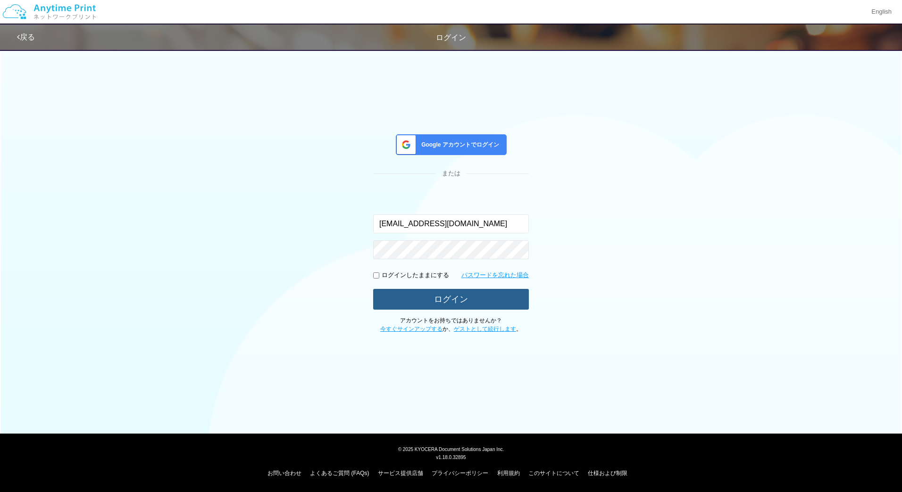
click at [432, 290] on button "ログイン" at bounding box center [451, 299] width 156 height 21
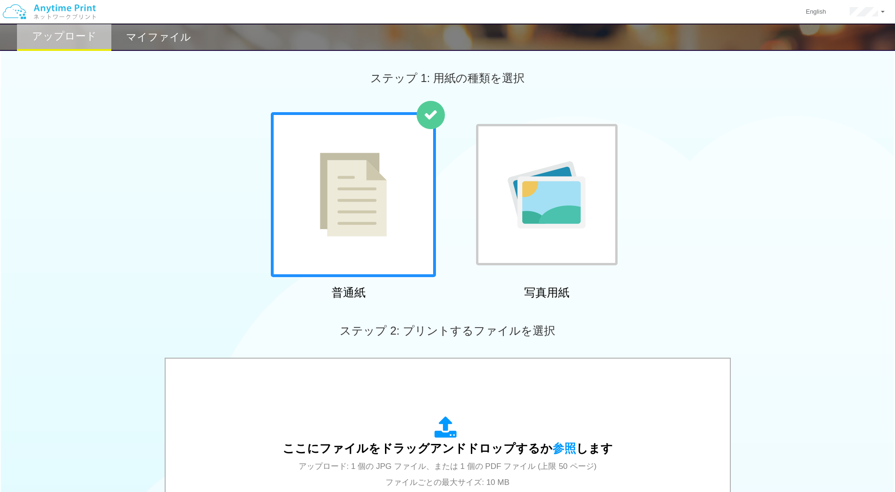
click at [168, 40] on h2 "マイファイル" at bounding box center [158, 37] width 65 height 11
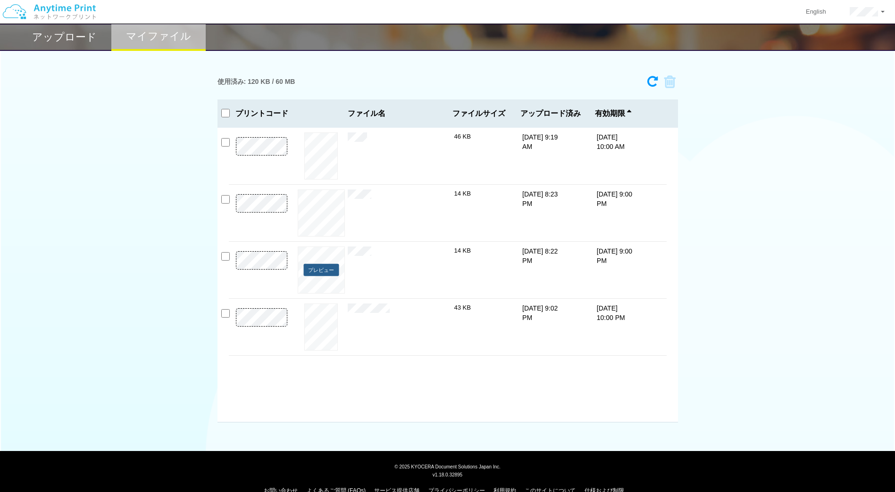
click at [329, 270] on button "プレビュー" at bounding box center [320, 270] width 35 height 13
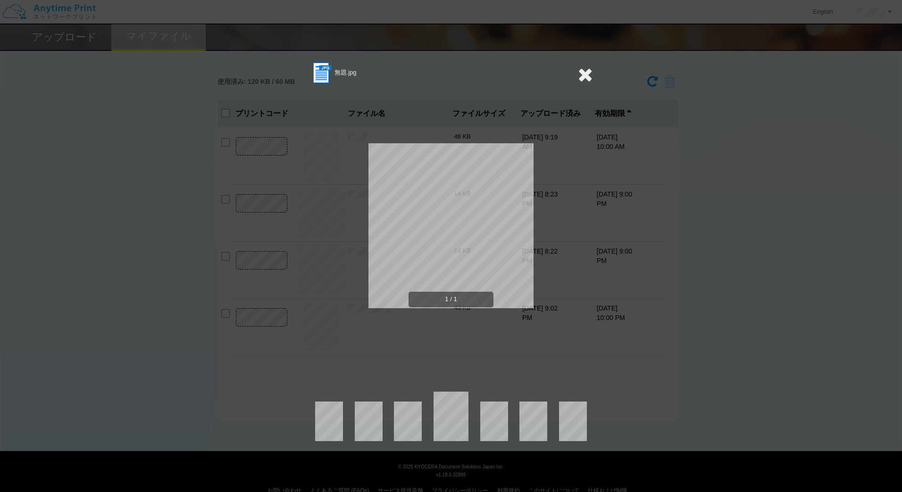
click at [580, 70] on icon at bounding box center [585, 74] width 15 height 19
